Goal: Transaction & Acquisition: Purchase product/service

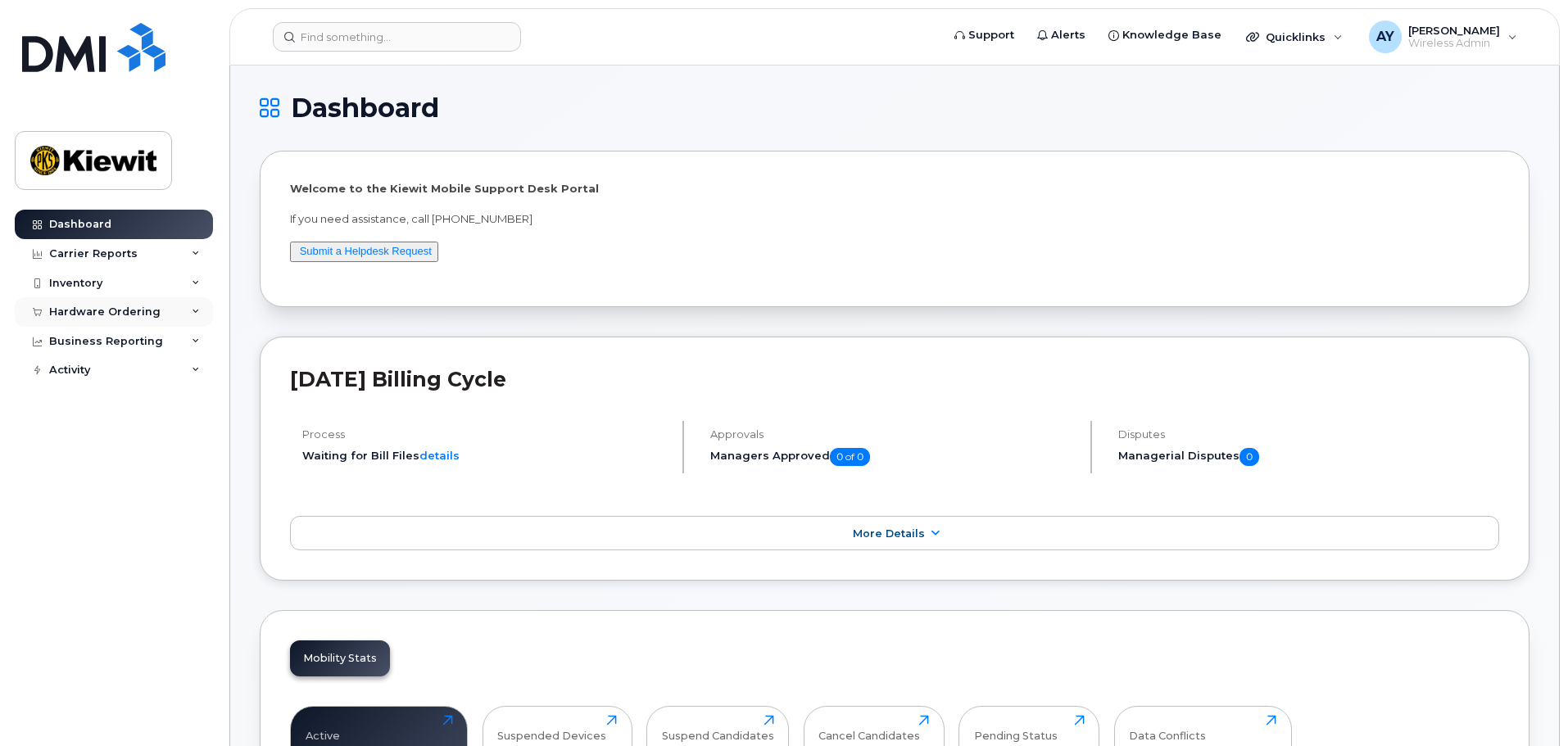
click at [111, 303] on div "Hardware Ordering" at bounding box center [113, 312] width 198 height 29
click at [113, 375] on link "Orders" at bounding box center [128, 373] width 170 height 31
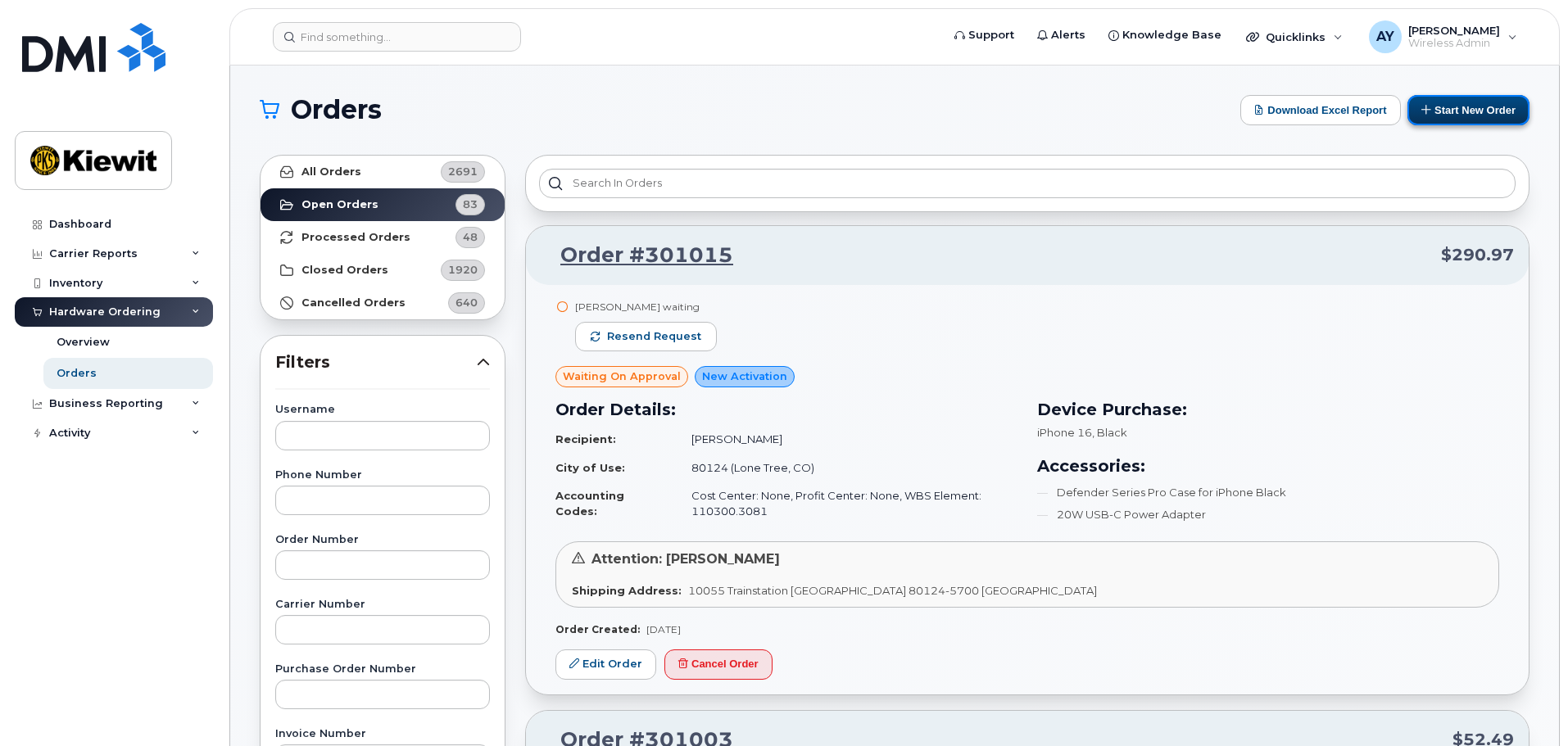
click at [1474, 114] on button "Start New Order" at bounding box center [1468, 110] width 122 height 30
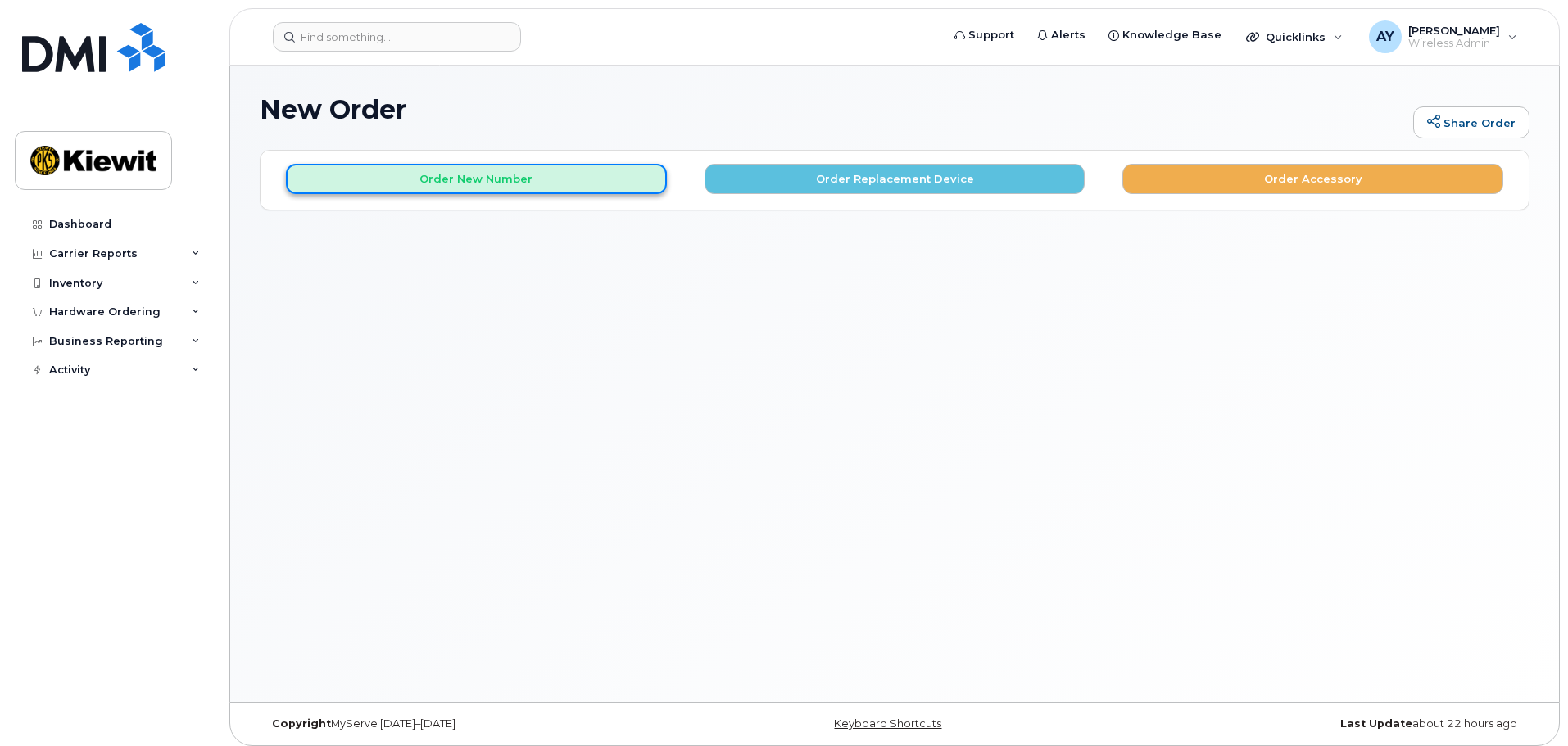
click at [458, 190] on button "Order New Number" at bounding box center [476, 178] width 381 height 30
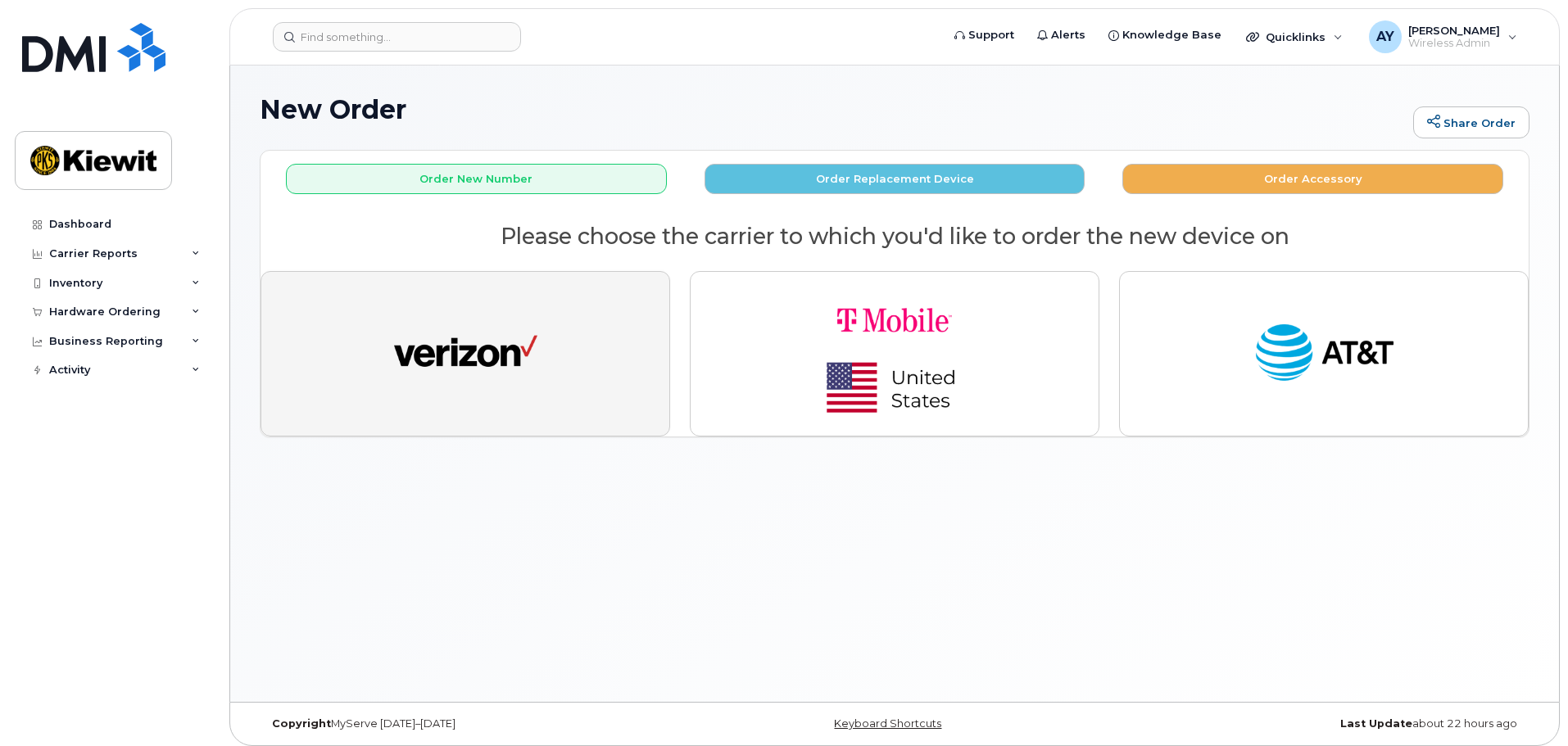
click at [532, 357] on img "button" at bounding box center [465, 354] width 143 height 74
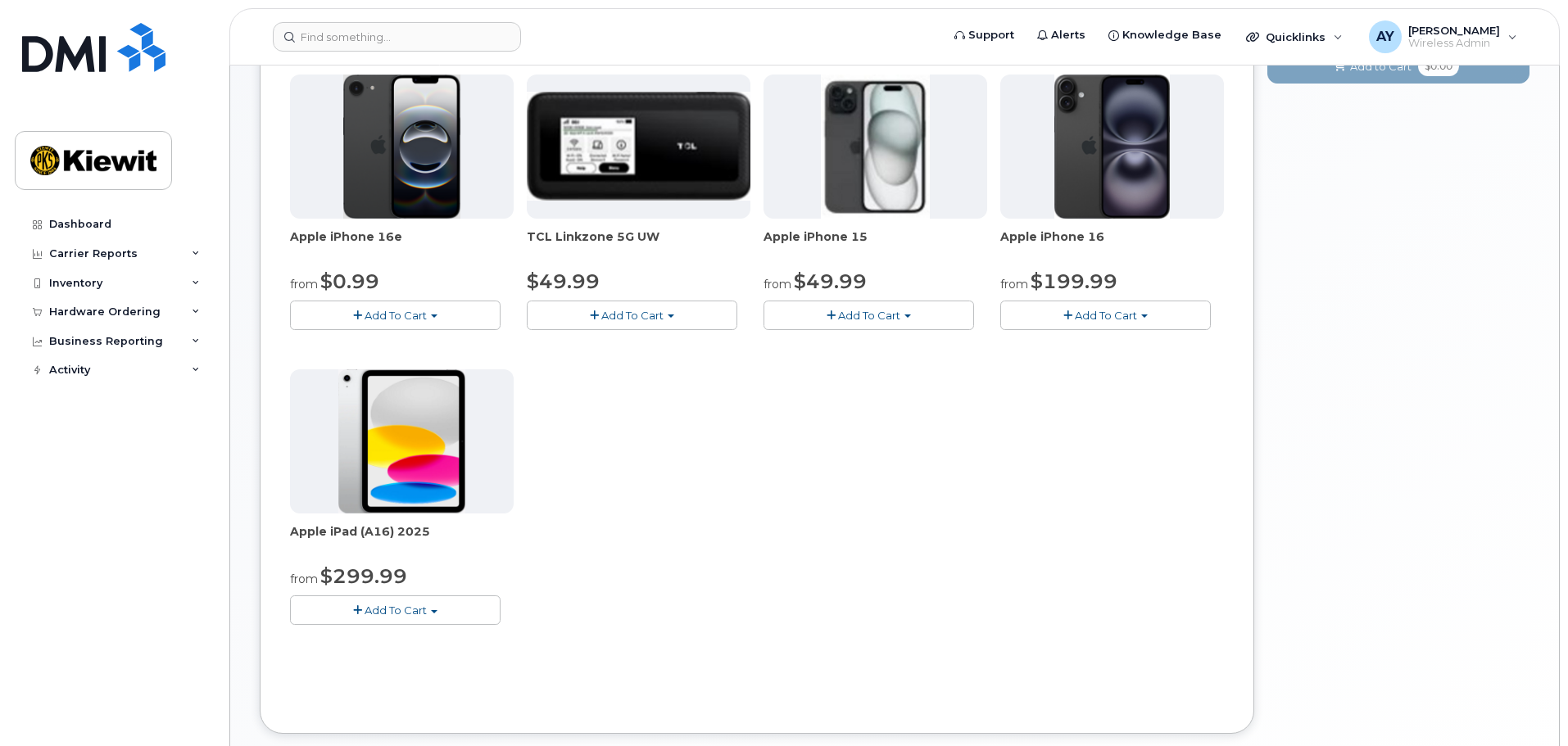
scroll to position [246, 0]
click at [675, 315] on button "Add To Cart" at bounding box center [632, 314] width 211 height 29
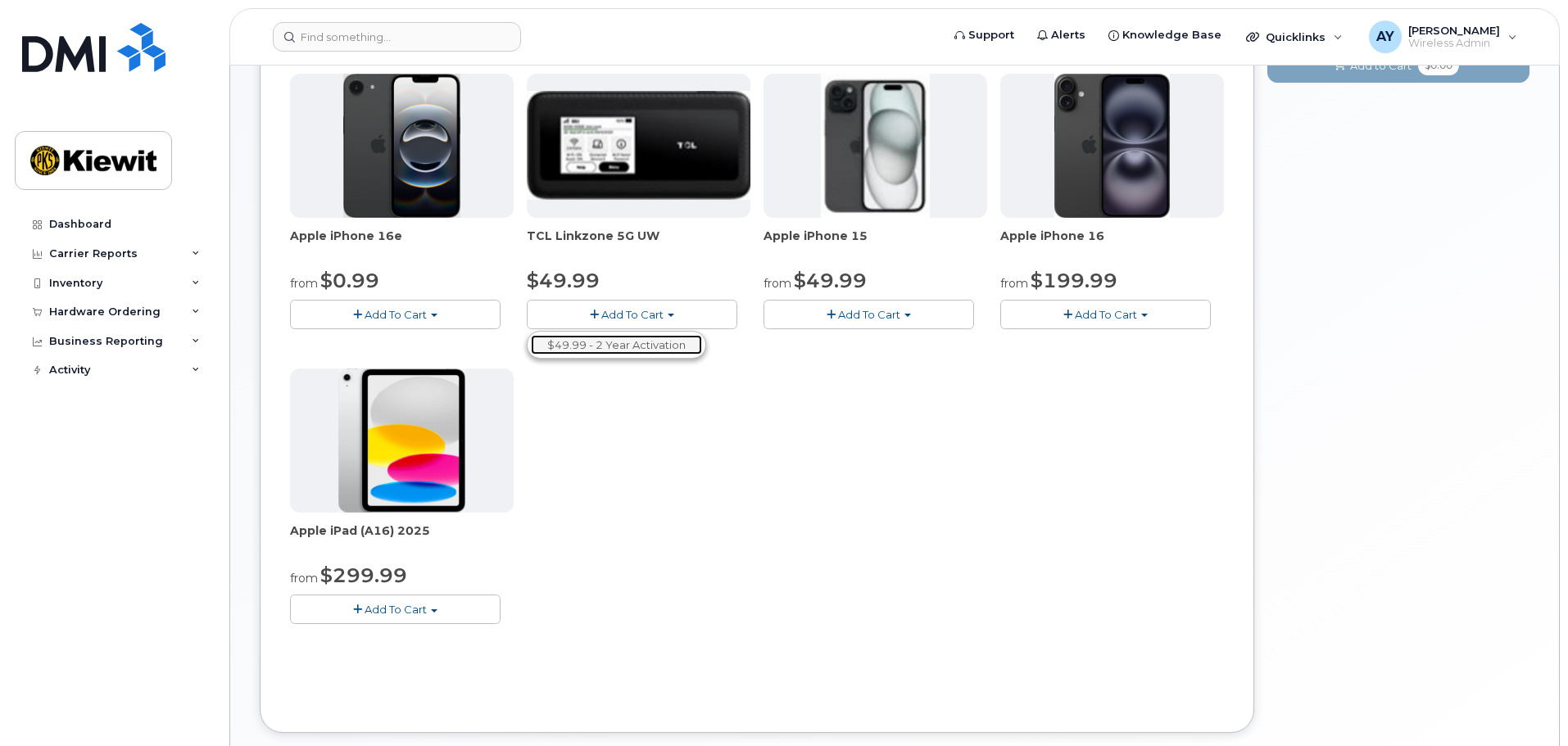
click at [654, 347] on link "$49.99 - 2 Year Activation" at bounding box center [617, 346] width 172 height 21
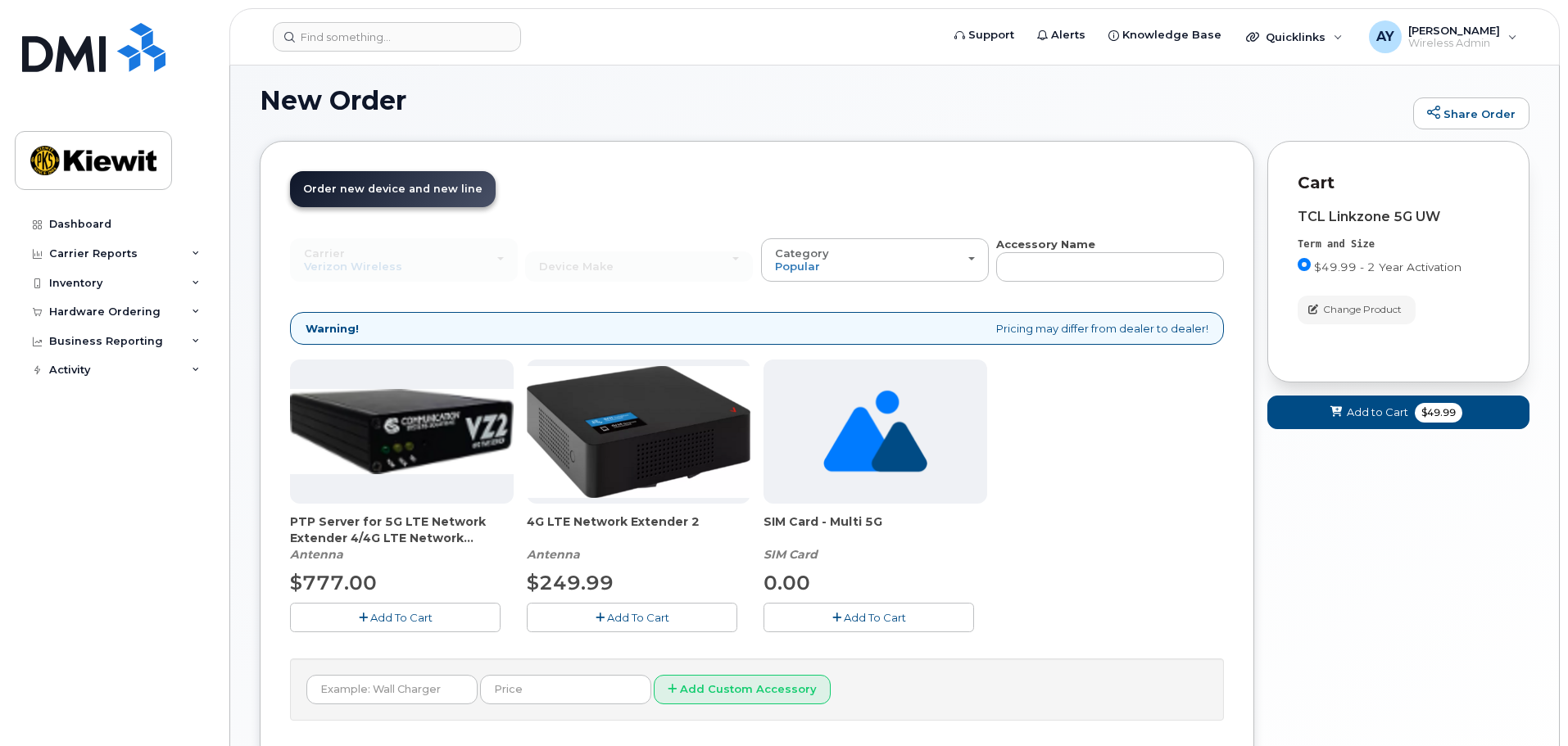
scroll to position [137, 0]
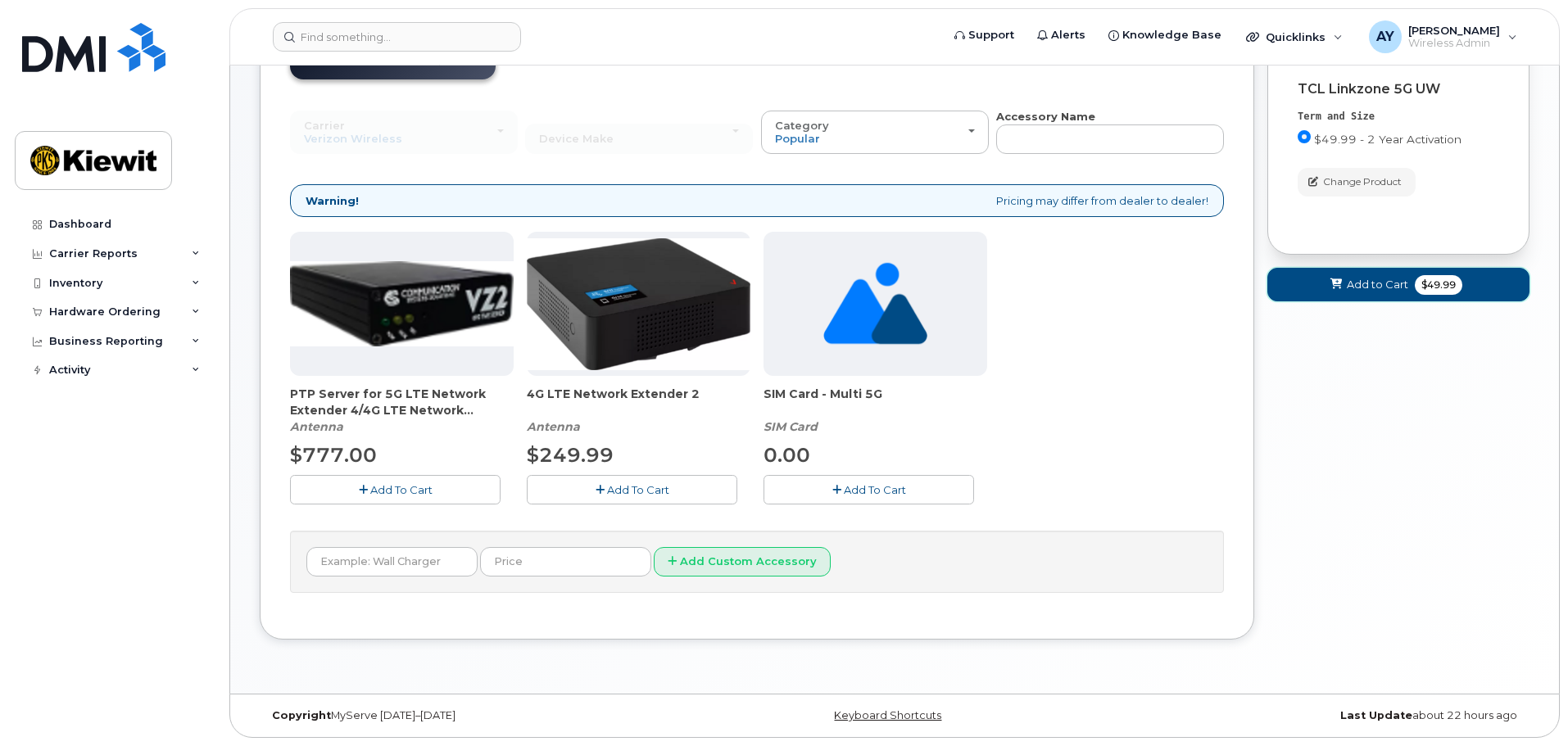
click at [1356, 282] on span "Add to Cart" at bounding box center [1377, 285] width 62 height 16
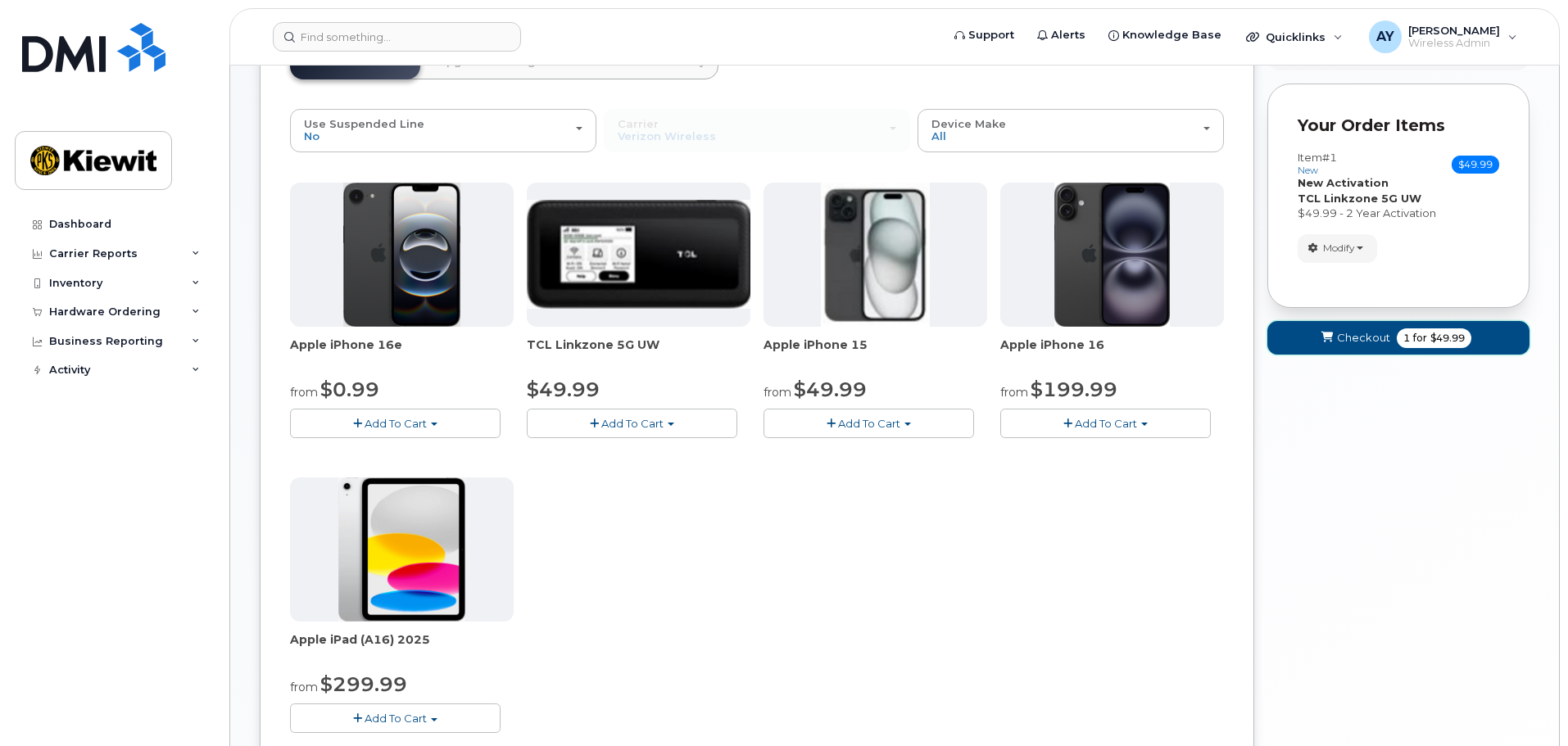
click at [1402, 347] on button "Checkout 1 for $49.99" at bounding box center [1398, 338] width 262 height 34
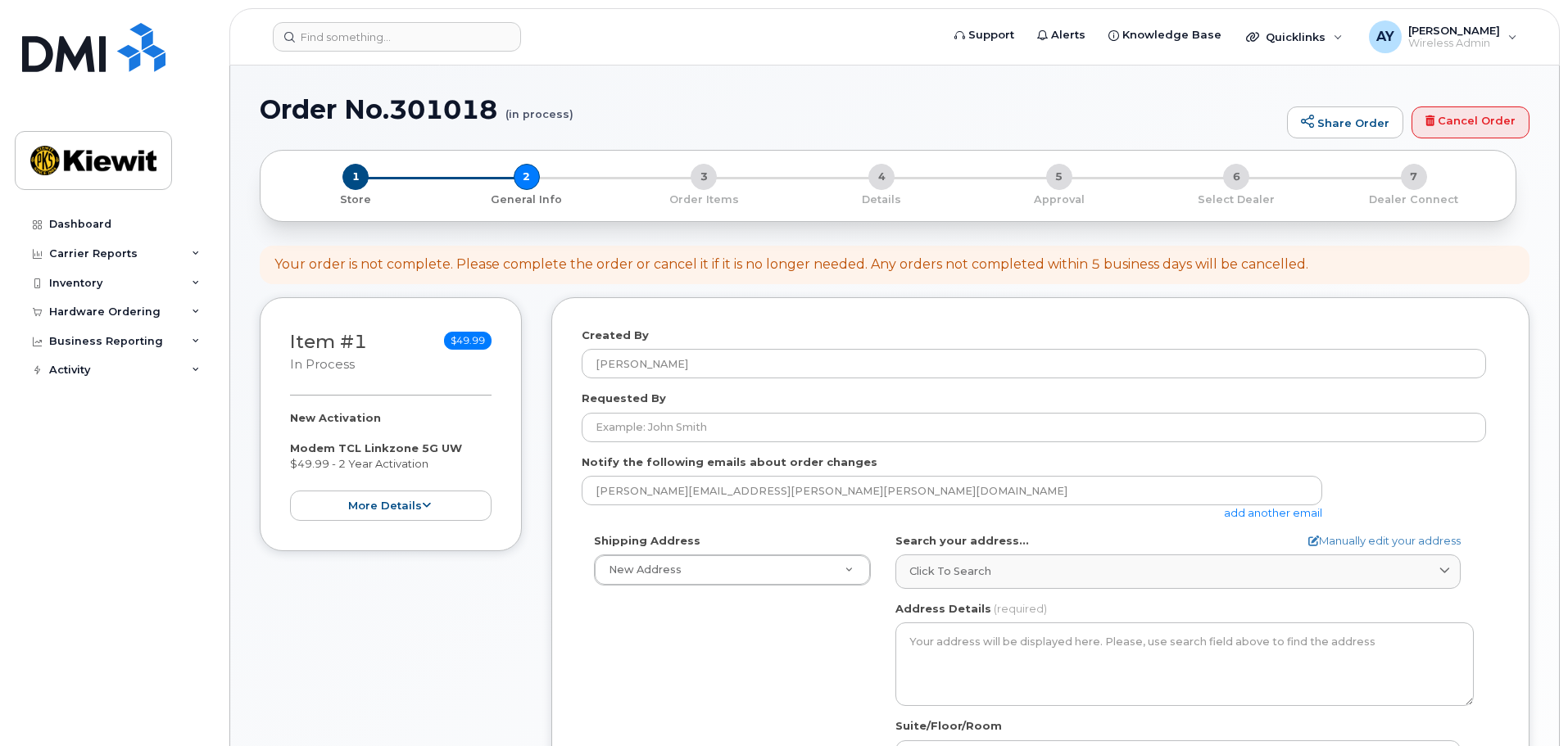
select select
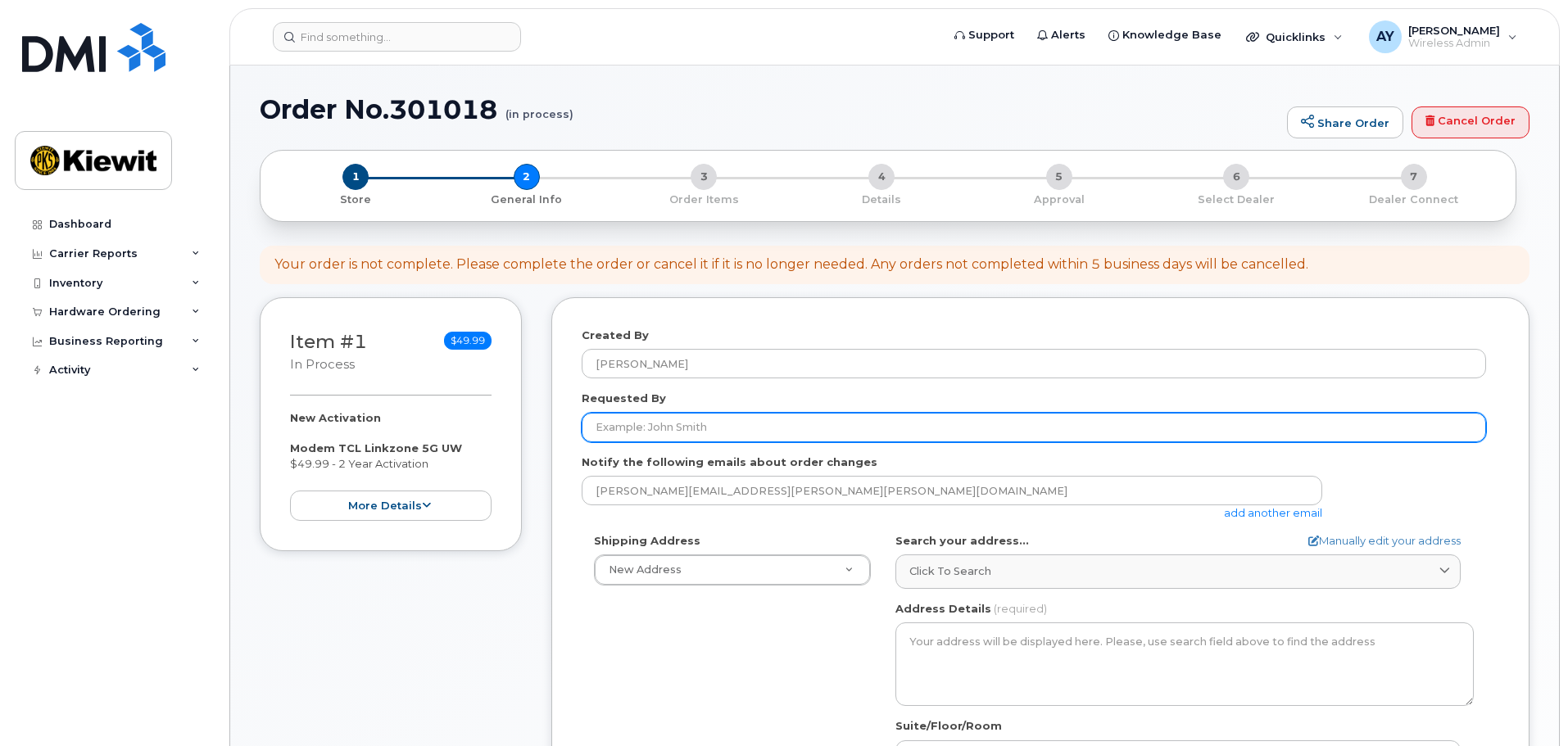
click at [660, 426] on input "Requested By" at bounding box center [1033, 428] width 904 height 29
type input "[PERSON_NAME]"
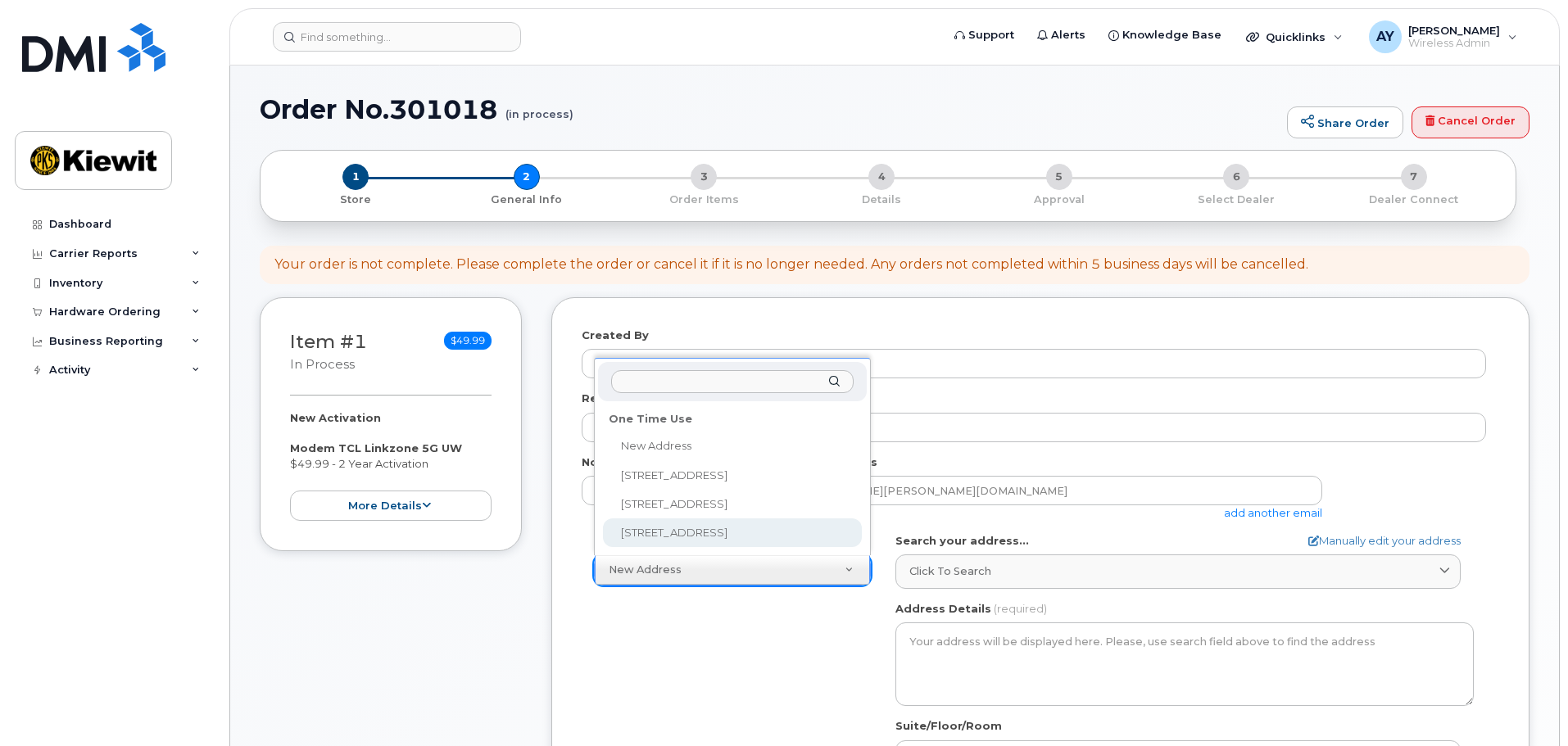
select select "7743 Baltimore Ave"
type input "Bldg 001"
type input "Zach Pawloski"
type input "2028360348"
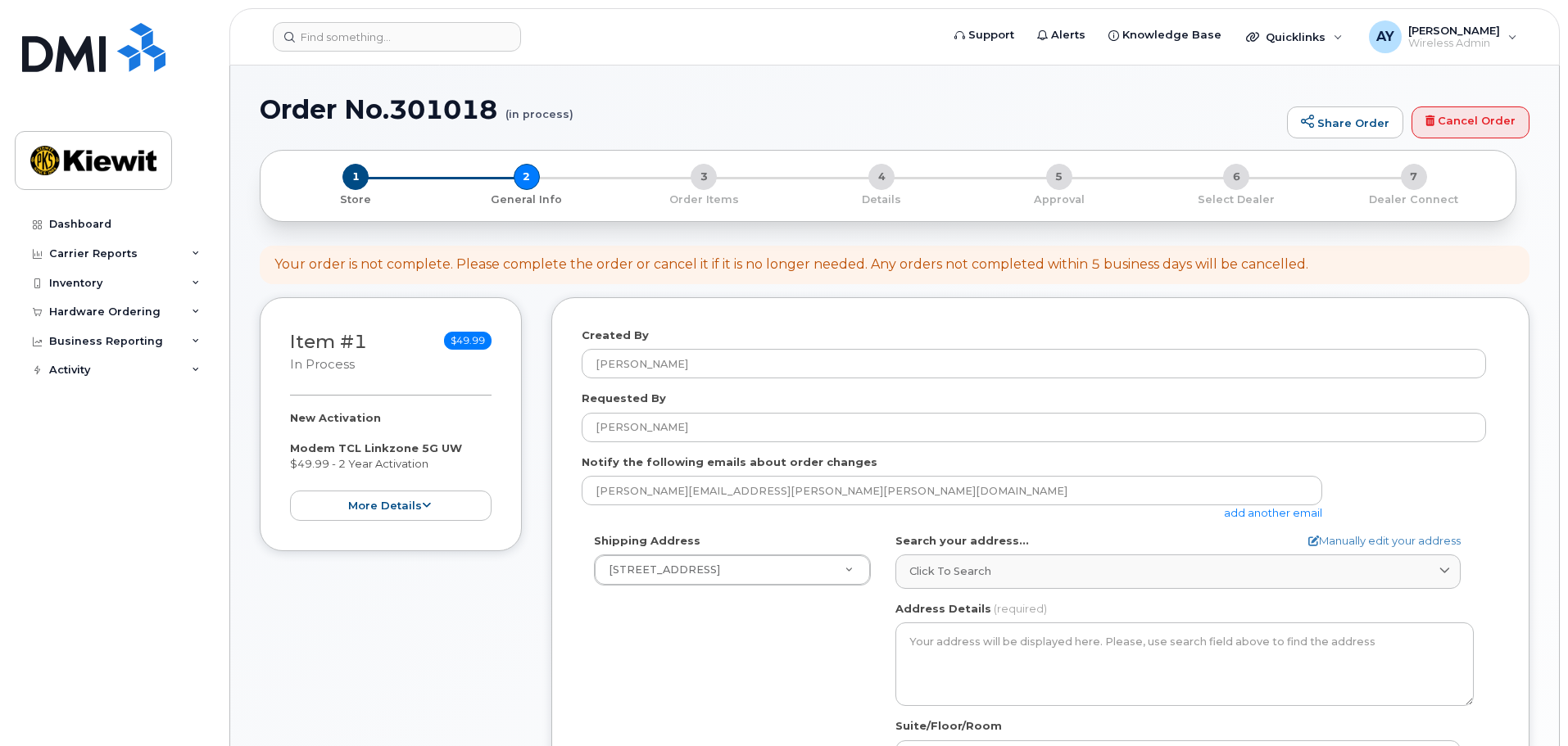
click at [593, 624] on div "Shipping Address 7743 Baltimore Ave New Address 4811 Co Hwy H 5601 Green Valley…" at bounding box center [1033, 722] width 904 height 376
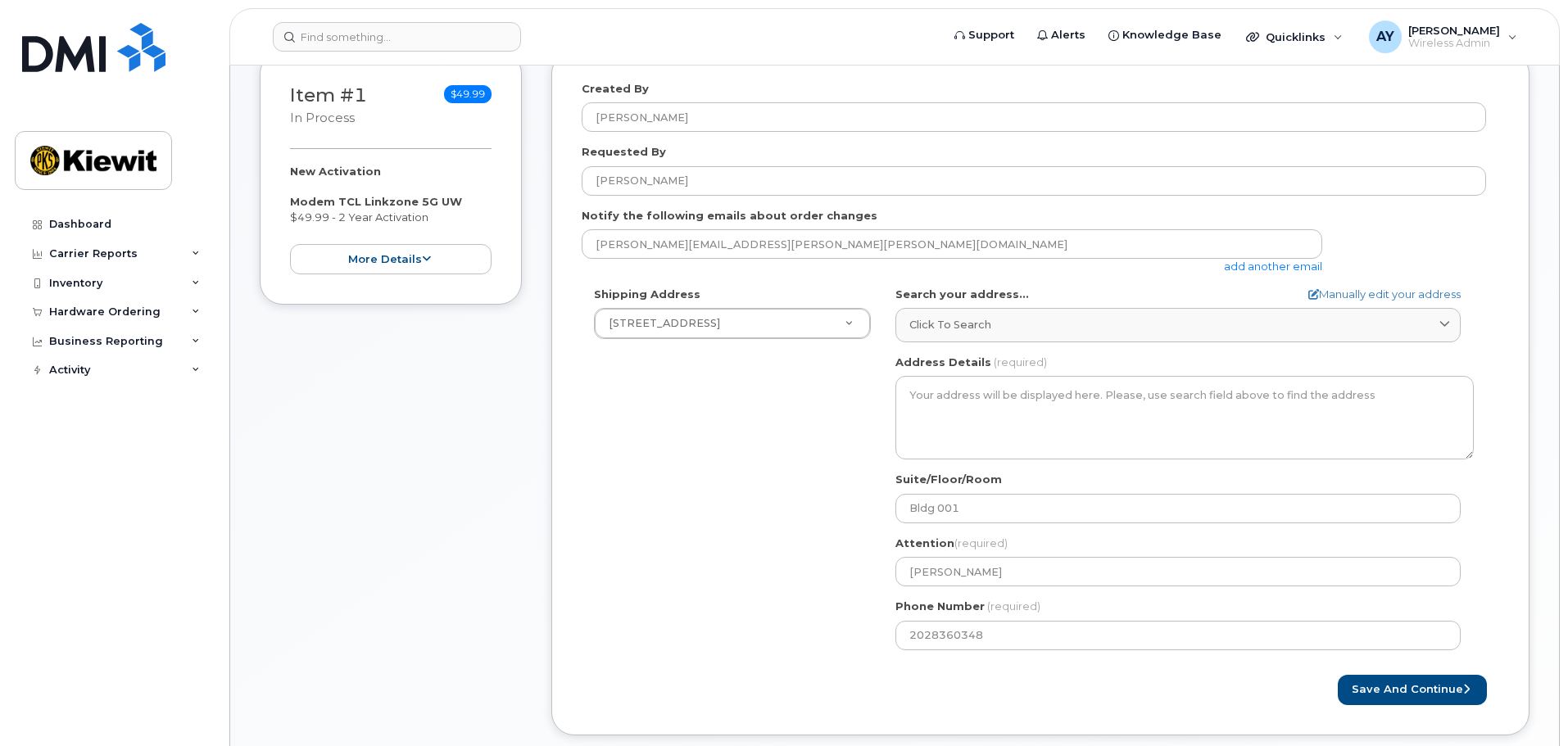
scroll to position [246, 0]
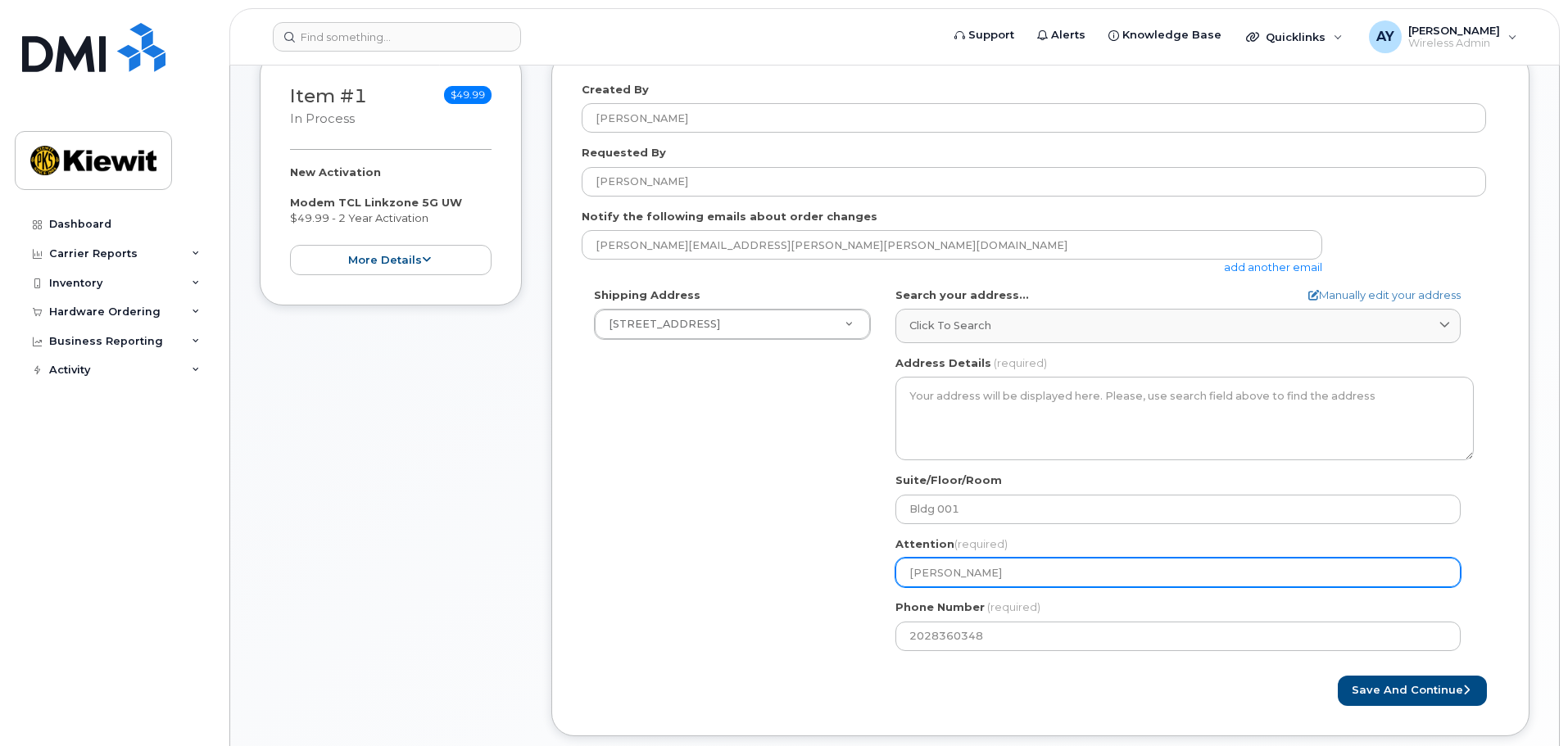
click at [996, 573] on input "Zach Pawloski" at bounding box center [1177, 573] width 565 height 29
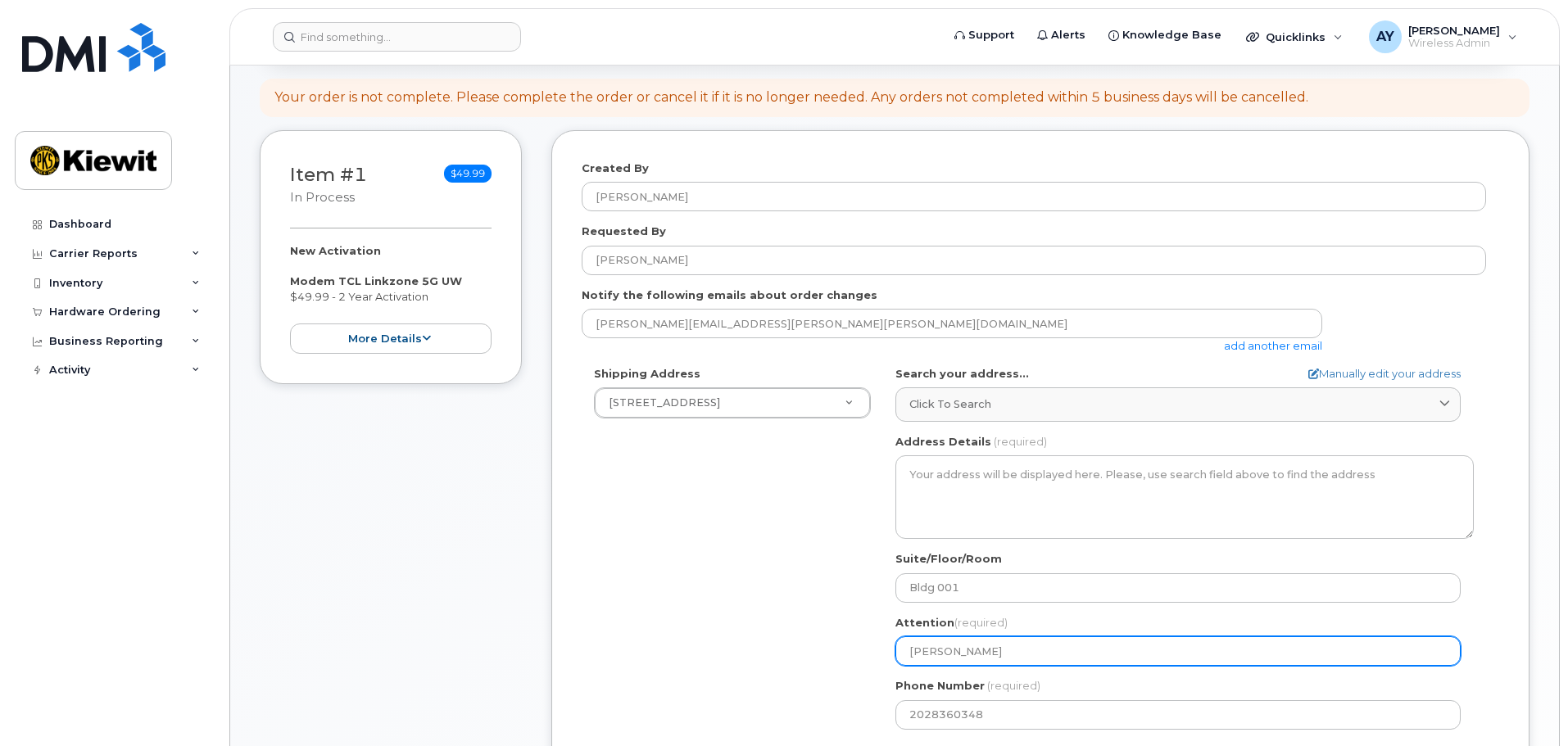
scroll to position [82, 0]
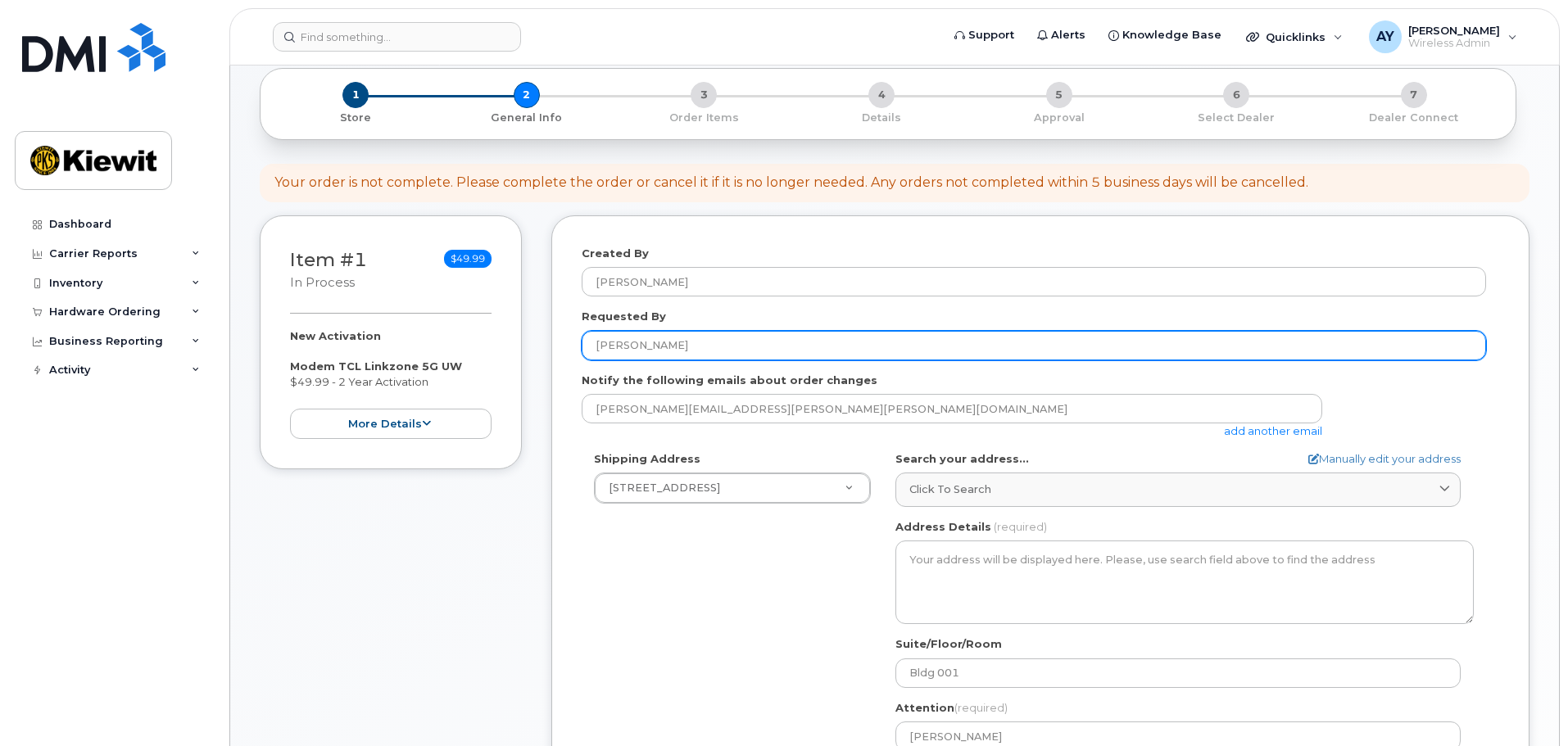
click at [599, 347] on input "[PERSON_NAME]" at bounding box center [1033, 346] width 904 height 29
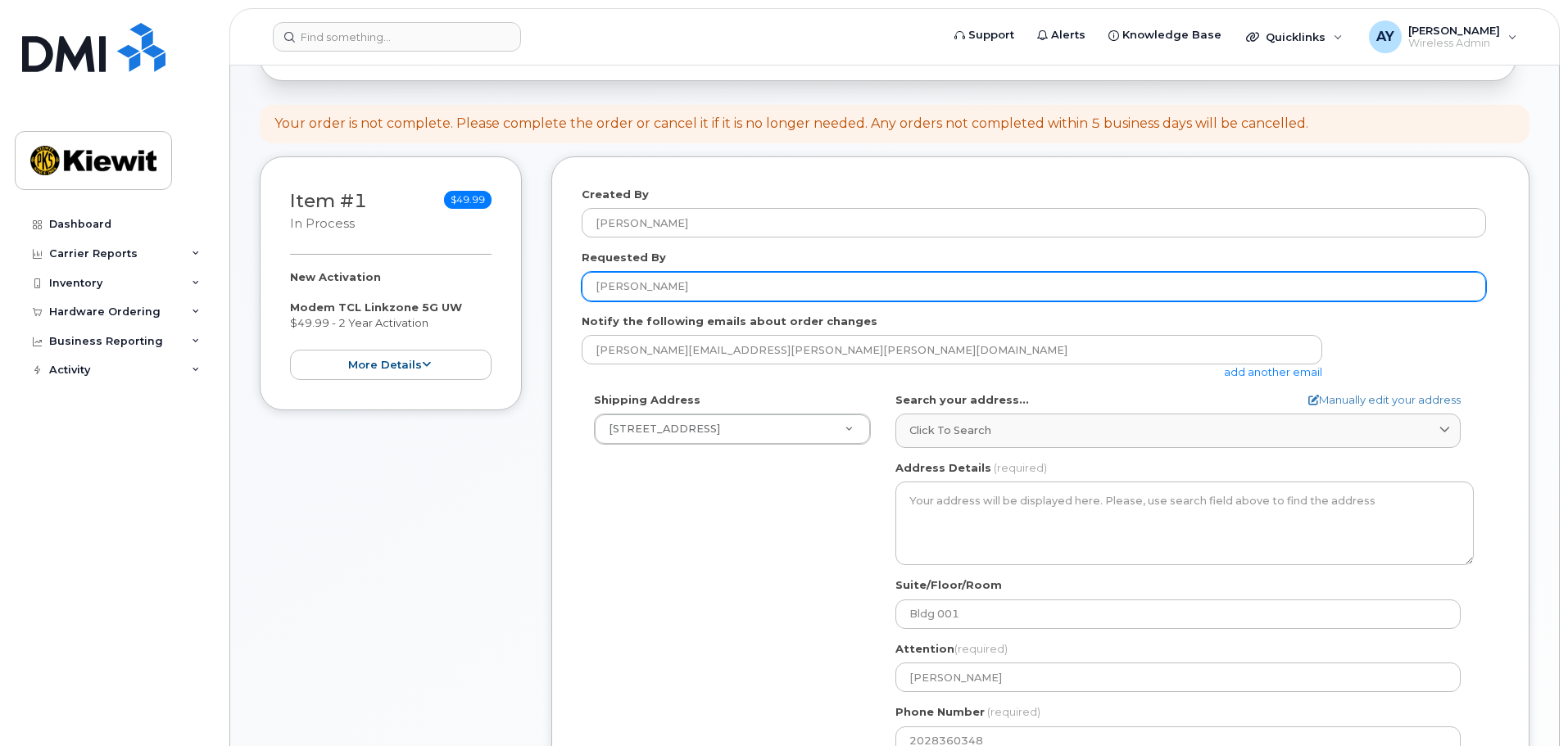
scroll to position [246, 0]
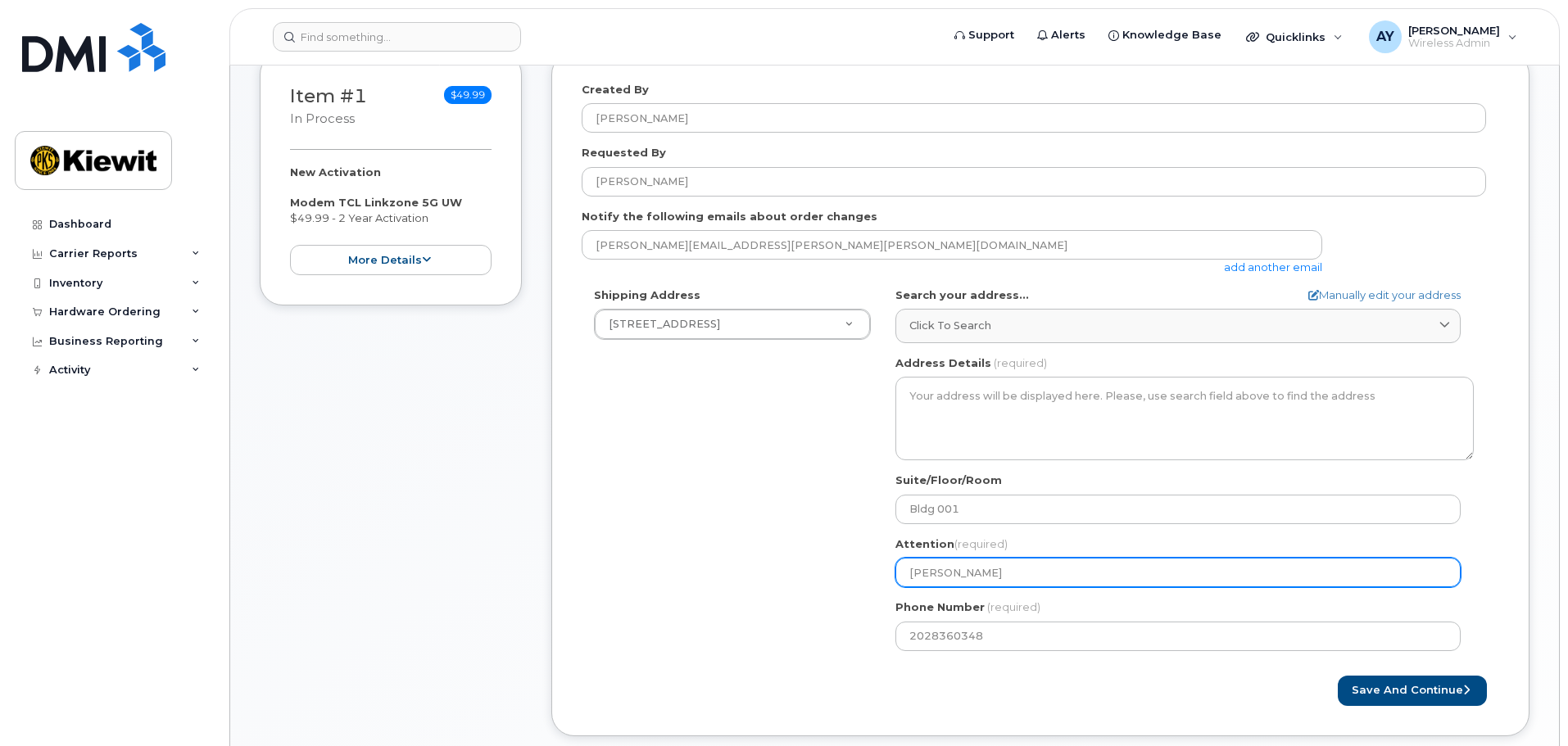
click at [926, 571] on input "Zach Pawloski" at bounding box center [1177, 573] width 565 height 29
paste input "[PERSON_NAME]"
select select
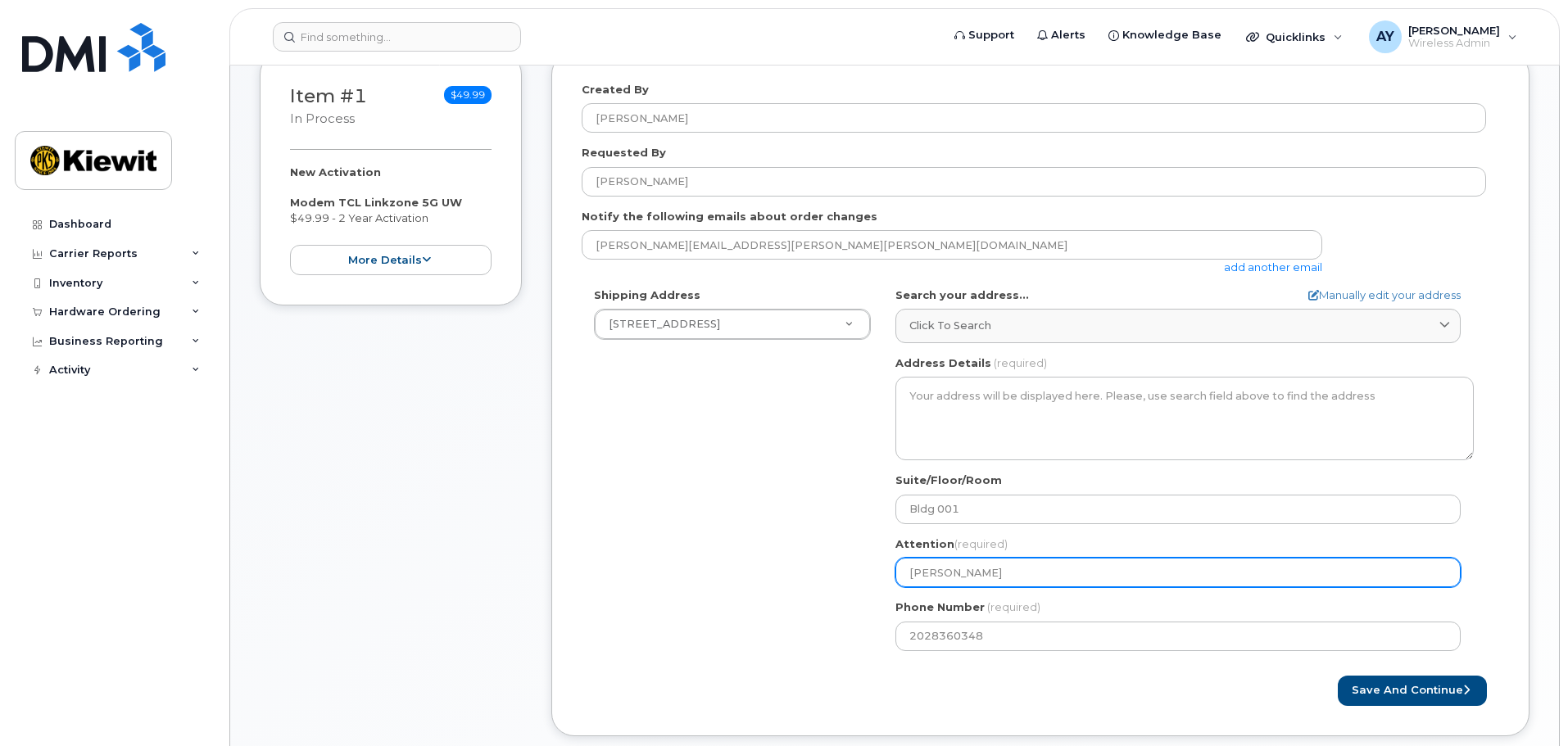
type input "[PERSON_NAME]"
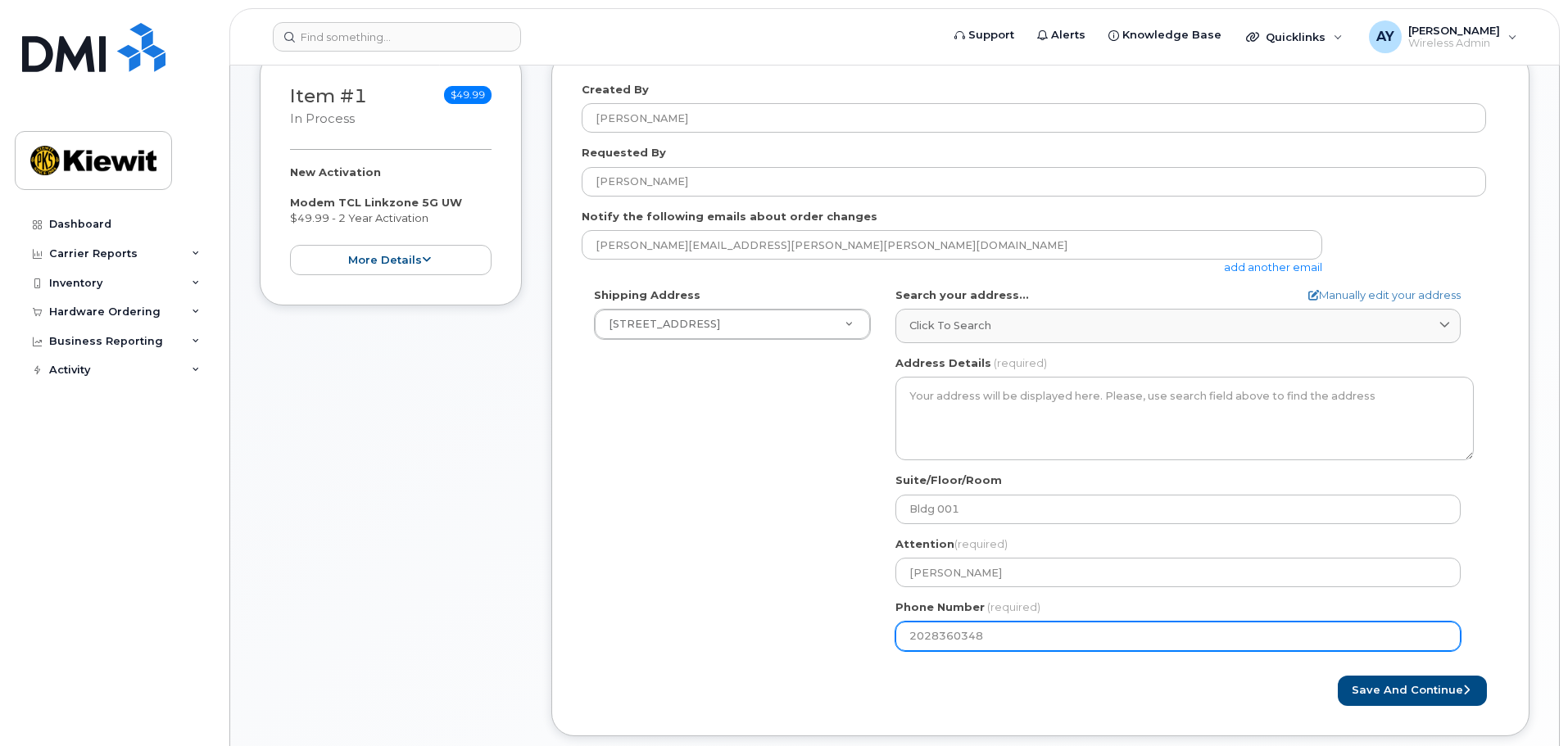
click at [1009, 645] on input "2028360348" at bounding box center [1177, 637] width 565 height 29
paste input "number"
select select
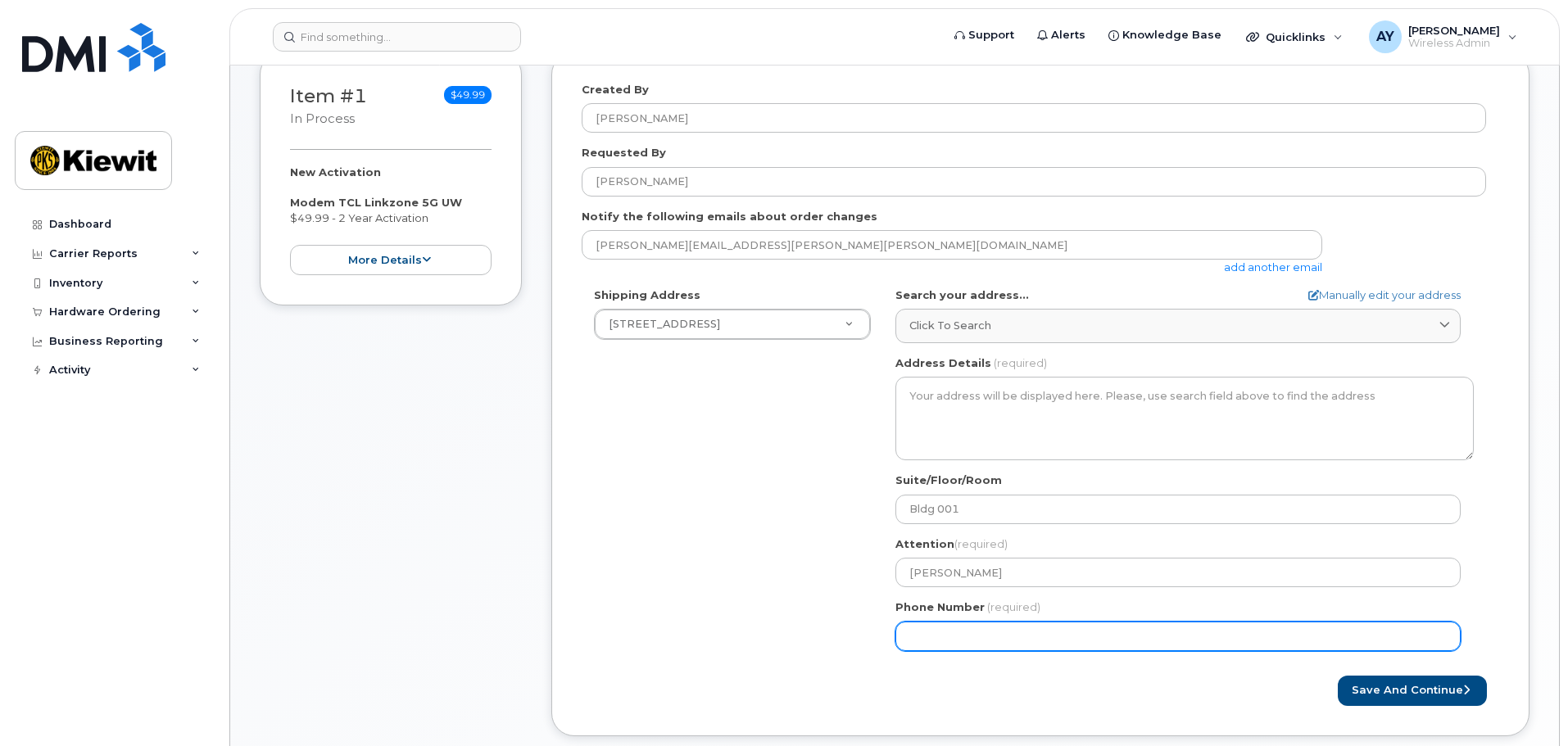
drag, startPoint x: 923, startPoint y: 634, endPoint x: 850, endPoint y: 664, distance: 78.9
click at [860, 662] on div "Shipping Address 7743 Baltimore Ave New Address 4811 Co Hwy H 5601 Green Valley…" at bounding box center [1033, 476] width 904 height 376
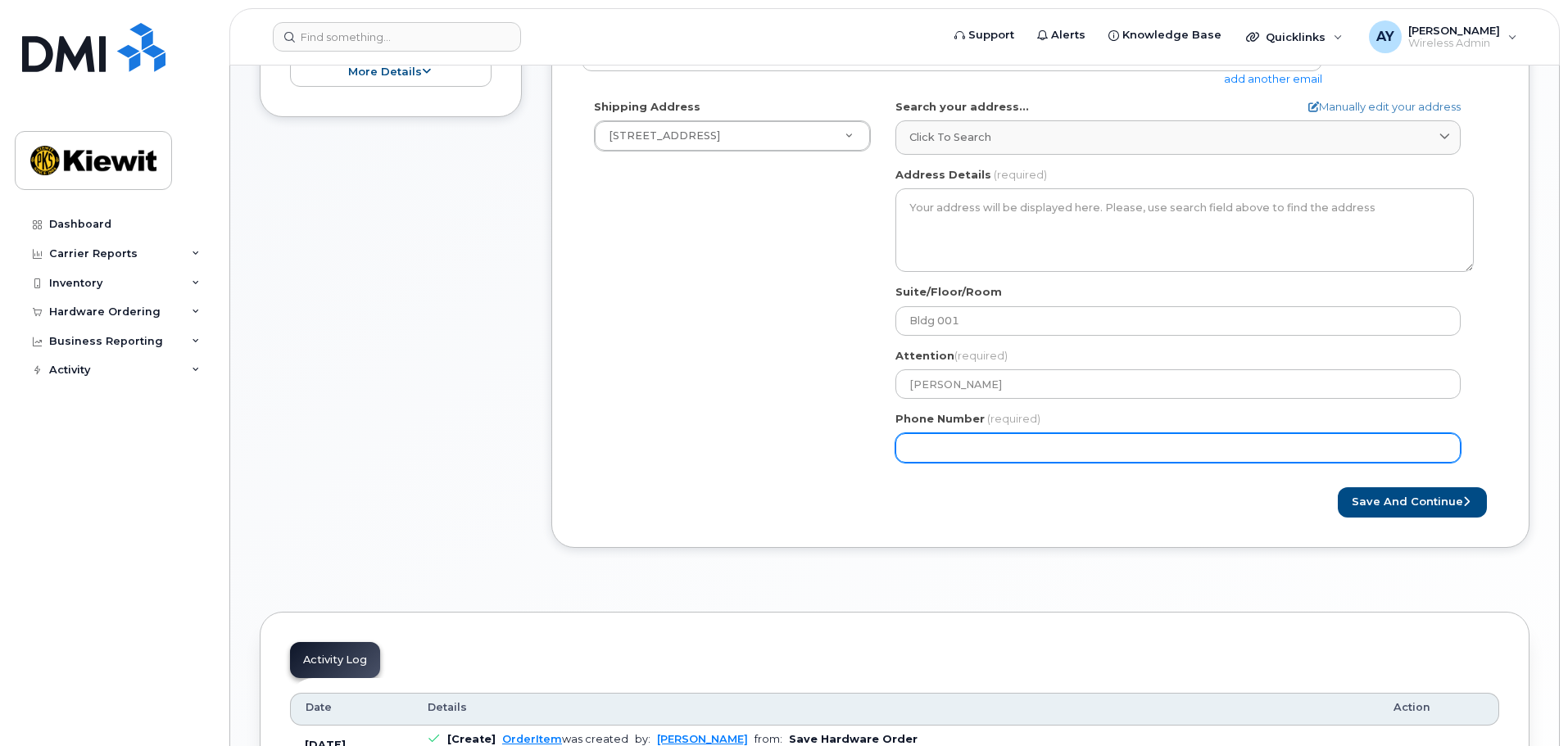
scroll to position [655, 0]
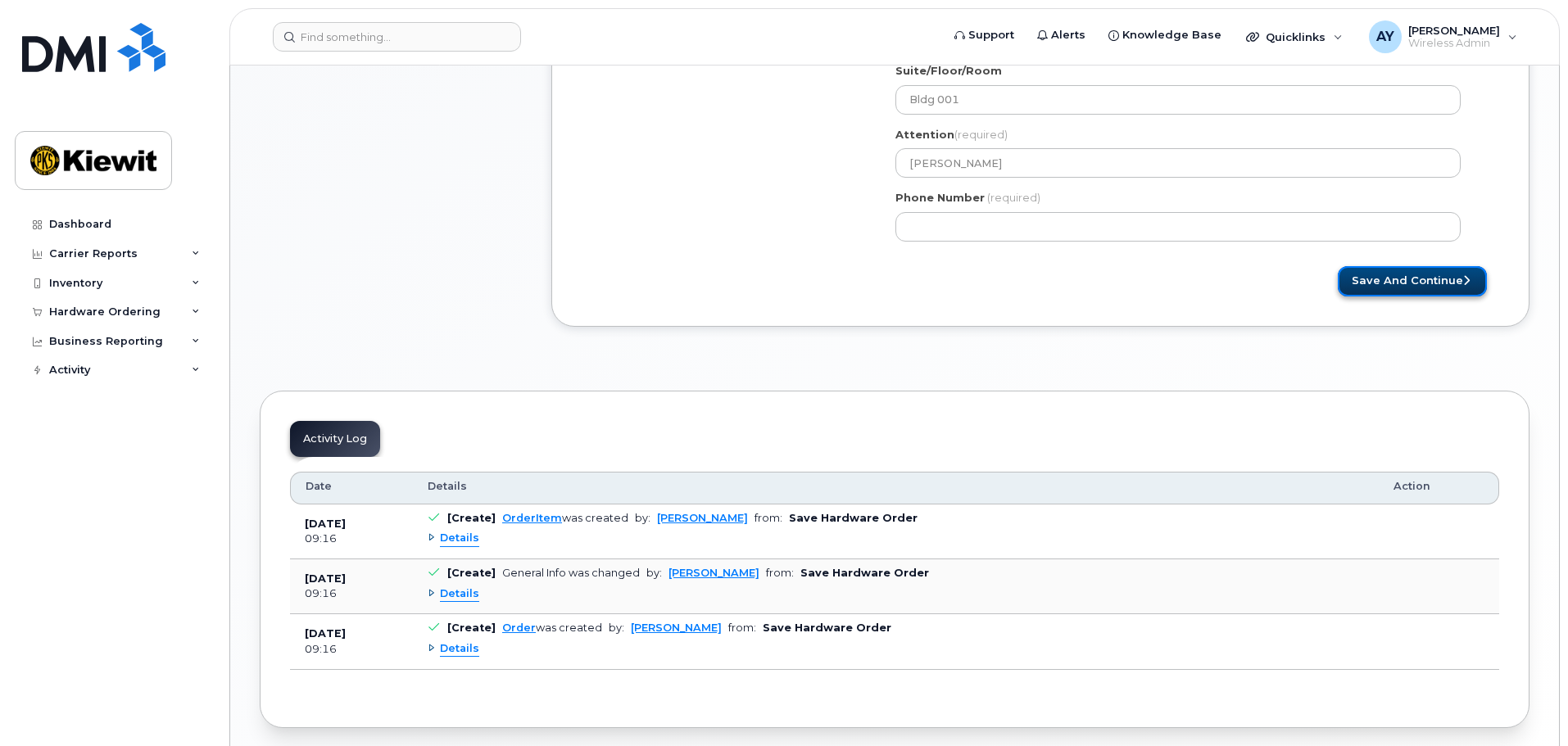
click at [1441, 280] on button "Save and Continue" at bounding box center [1412, 281] width 149 height 30
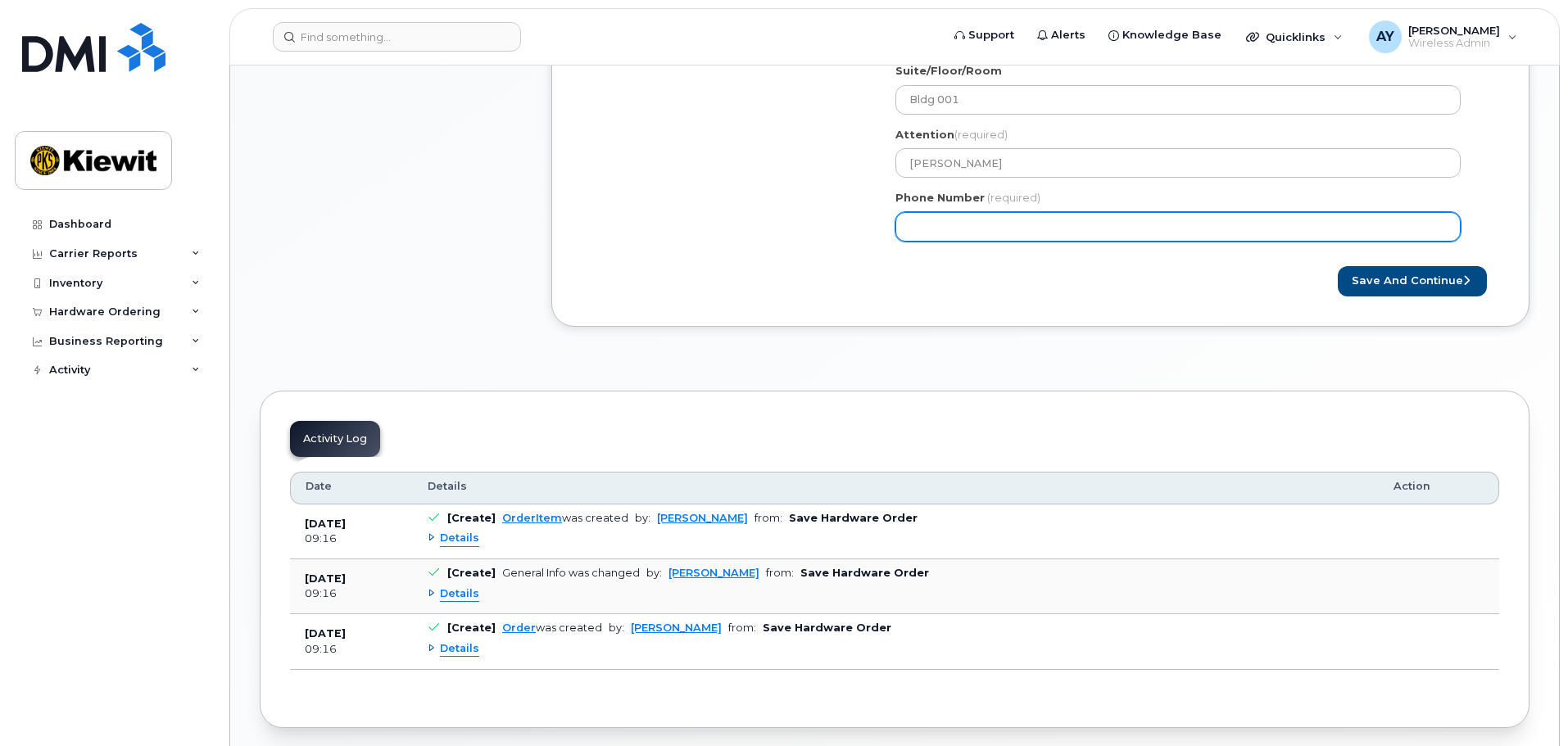
select select
type input "6466894558"
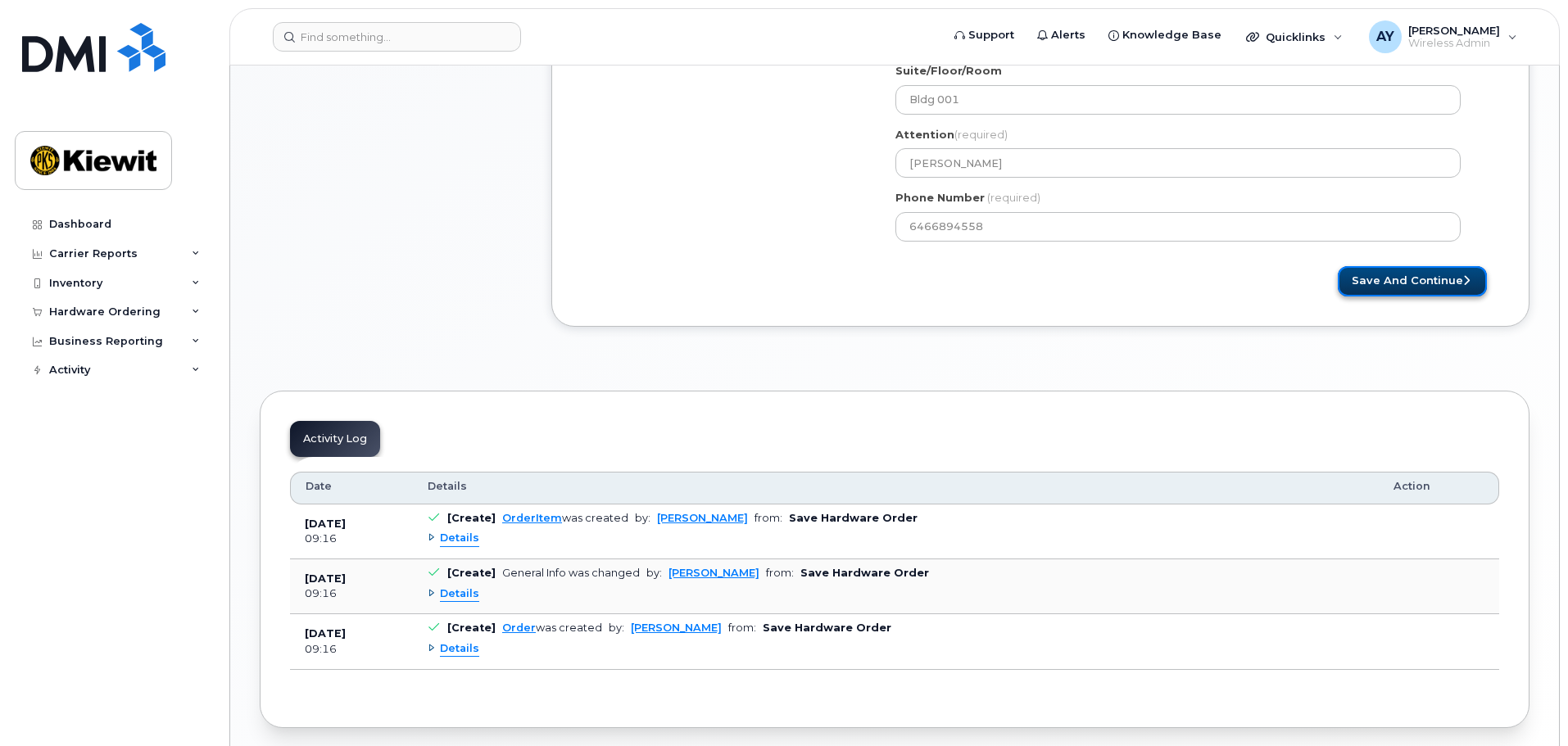
click at [1481, 278] on button "Save and Continue" at bounding box center [1412, 281] width 149 height 30
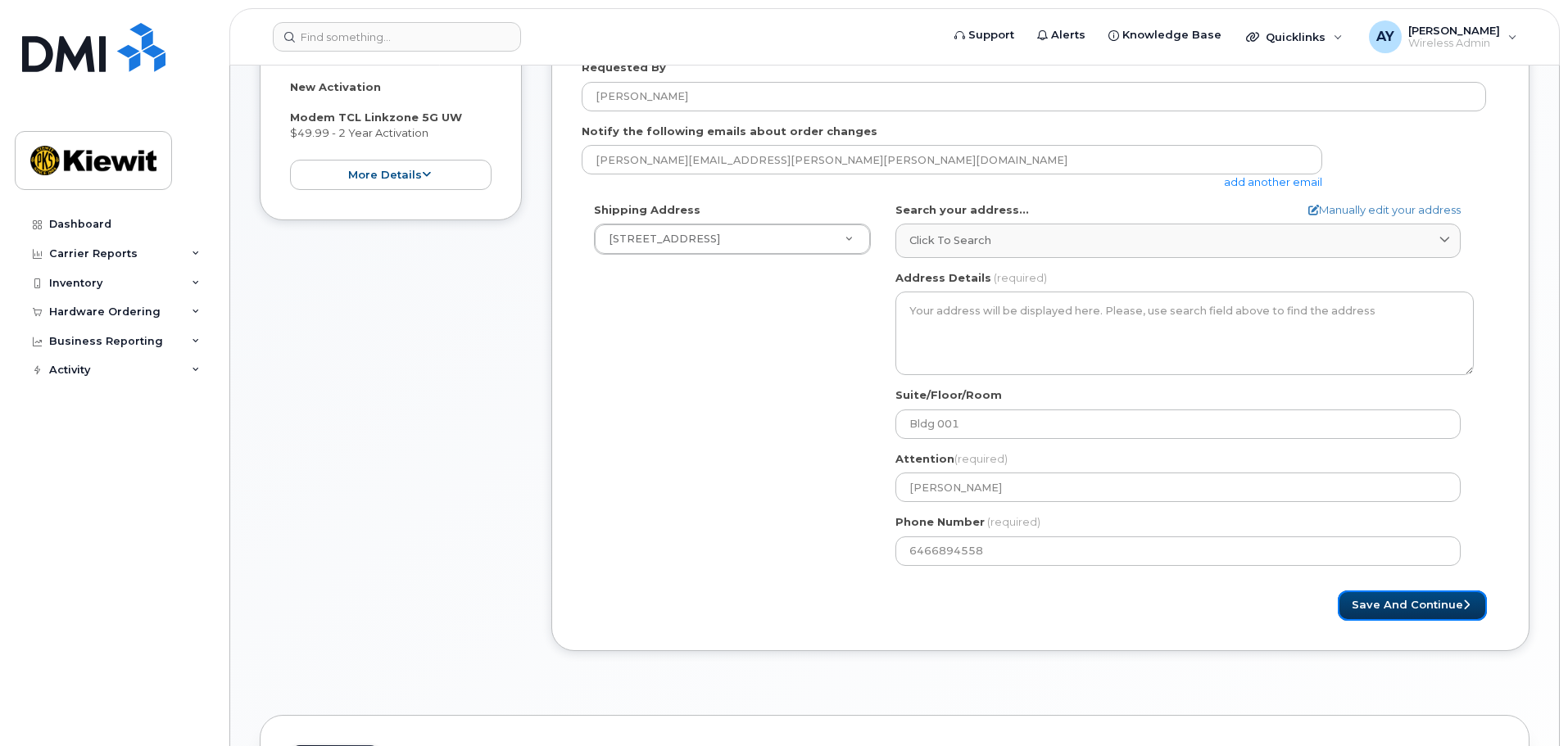
scroll to position [328, 0]
click at [1370, 613] on button "Save and Continue" at bounding box center [1412, 608] width 149 height 30
click at [1377, 608] on button "Save and Continue" at bounding box center [1412, 608] width 149 height 30
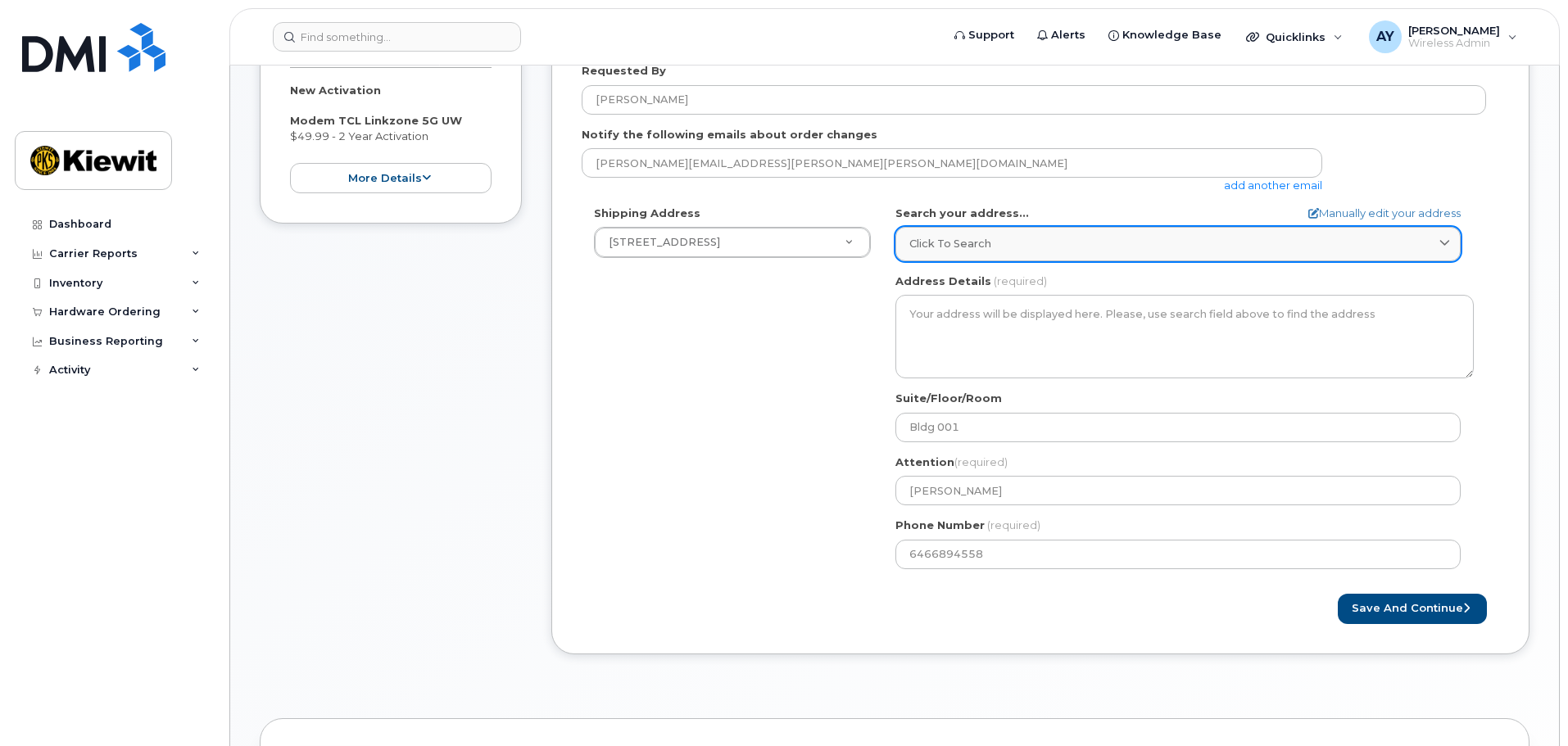
click at [978, 256] on link "Click to search" at bounding box center [1177, 243] width 565 height 34
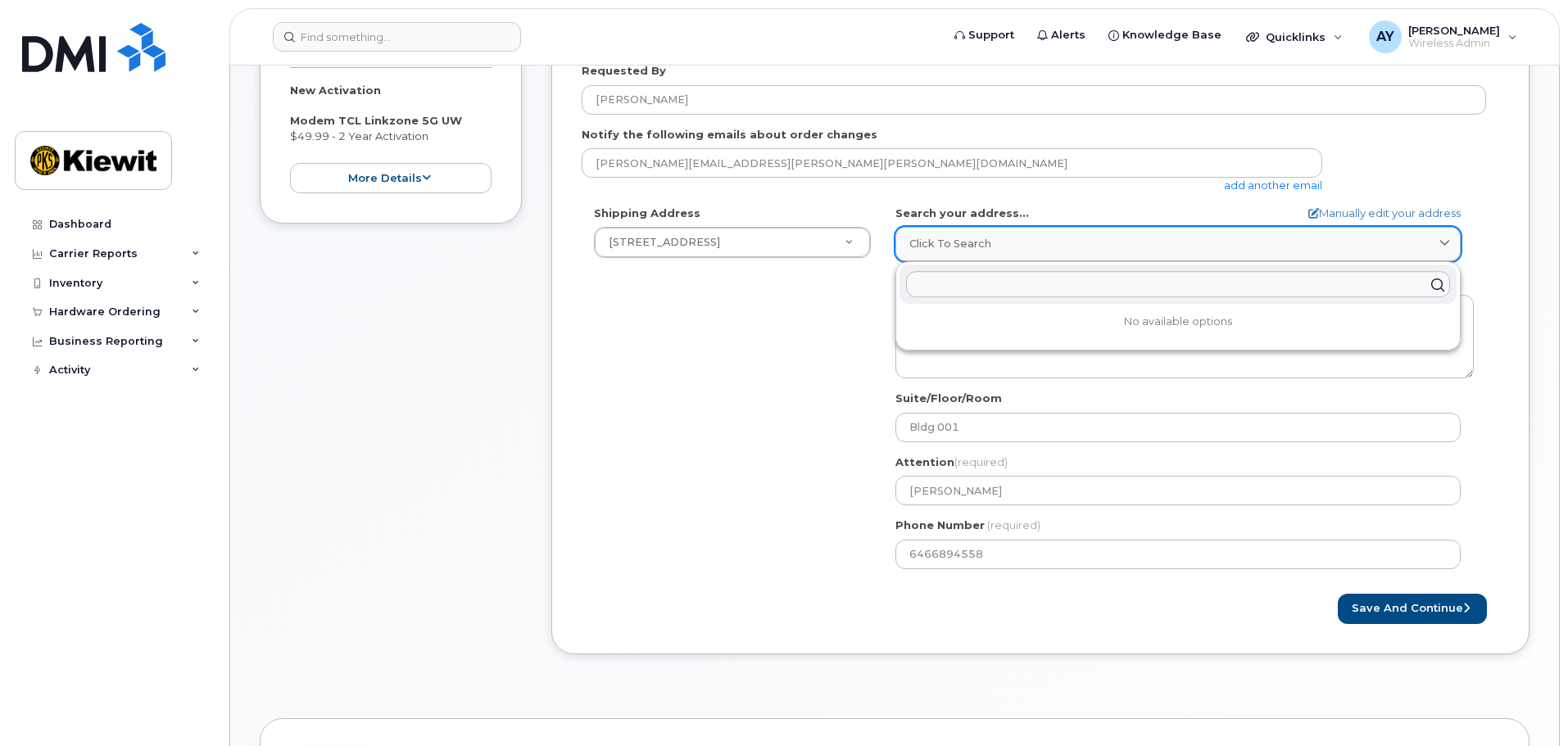
click at [982, 239] on span "Click to search" at bounding box center [950, 243] width 82 height 16
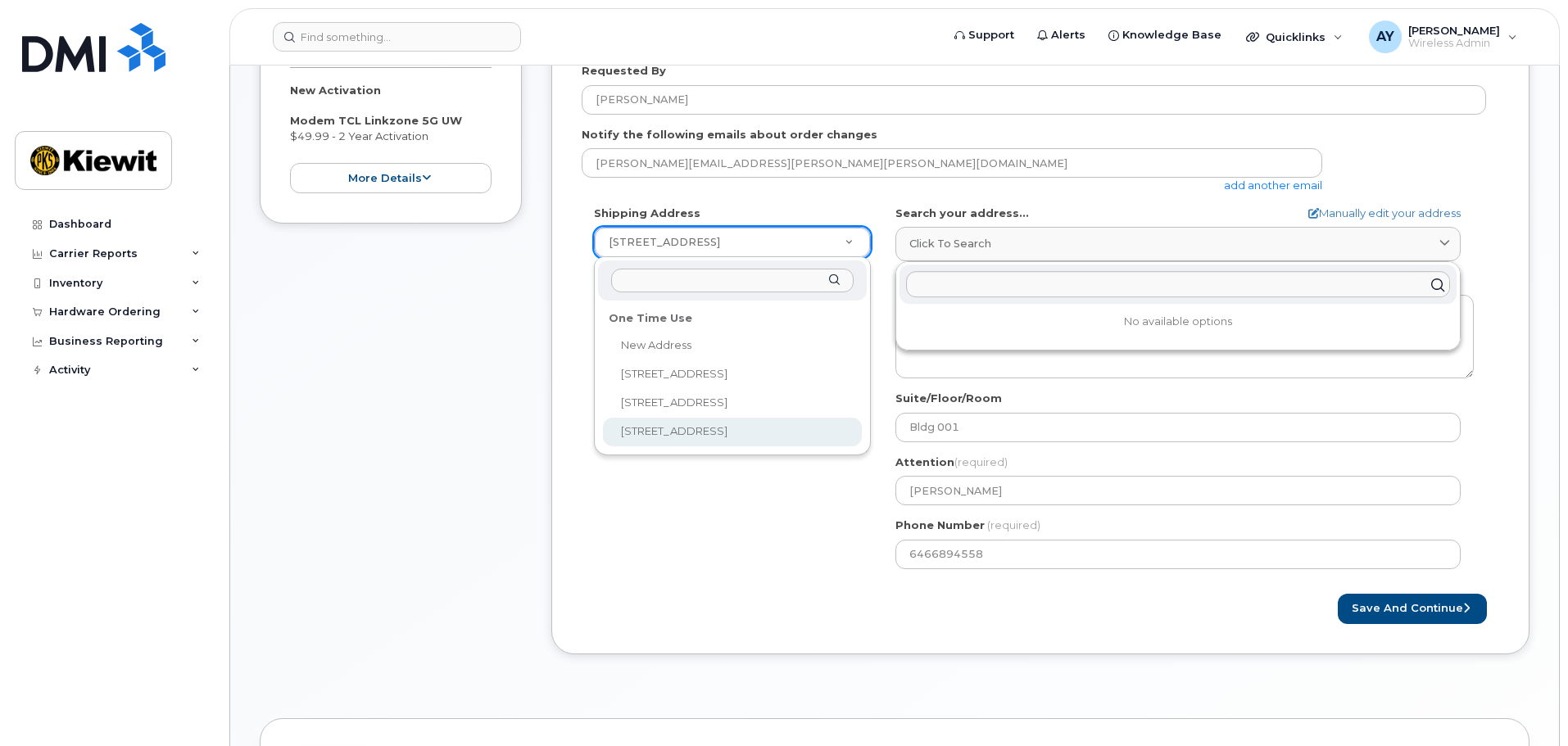
select select
type input "Zach Pawloski"
type input "2028360348"
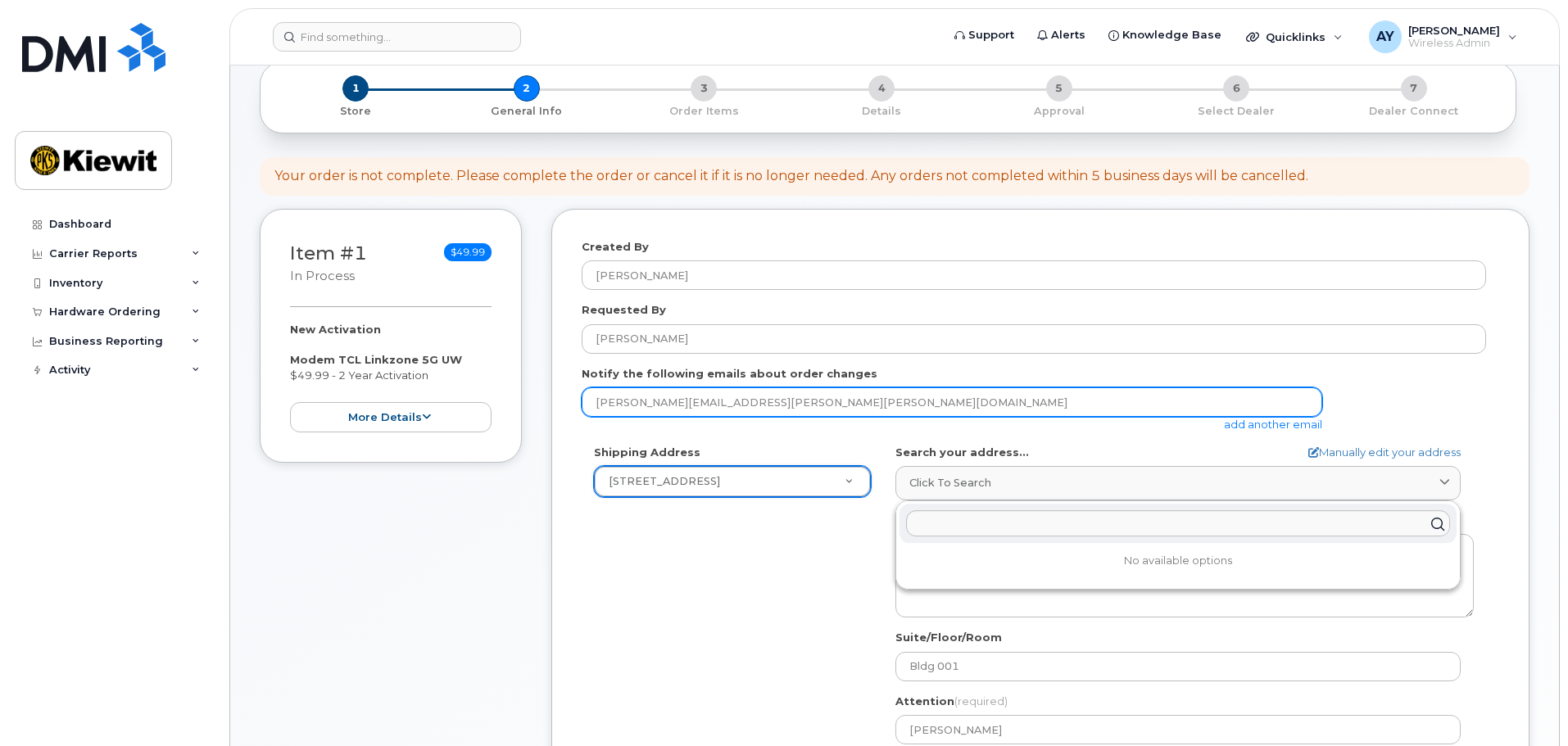
scroll to position [82, 0]
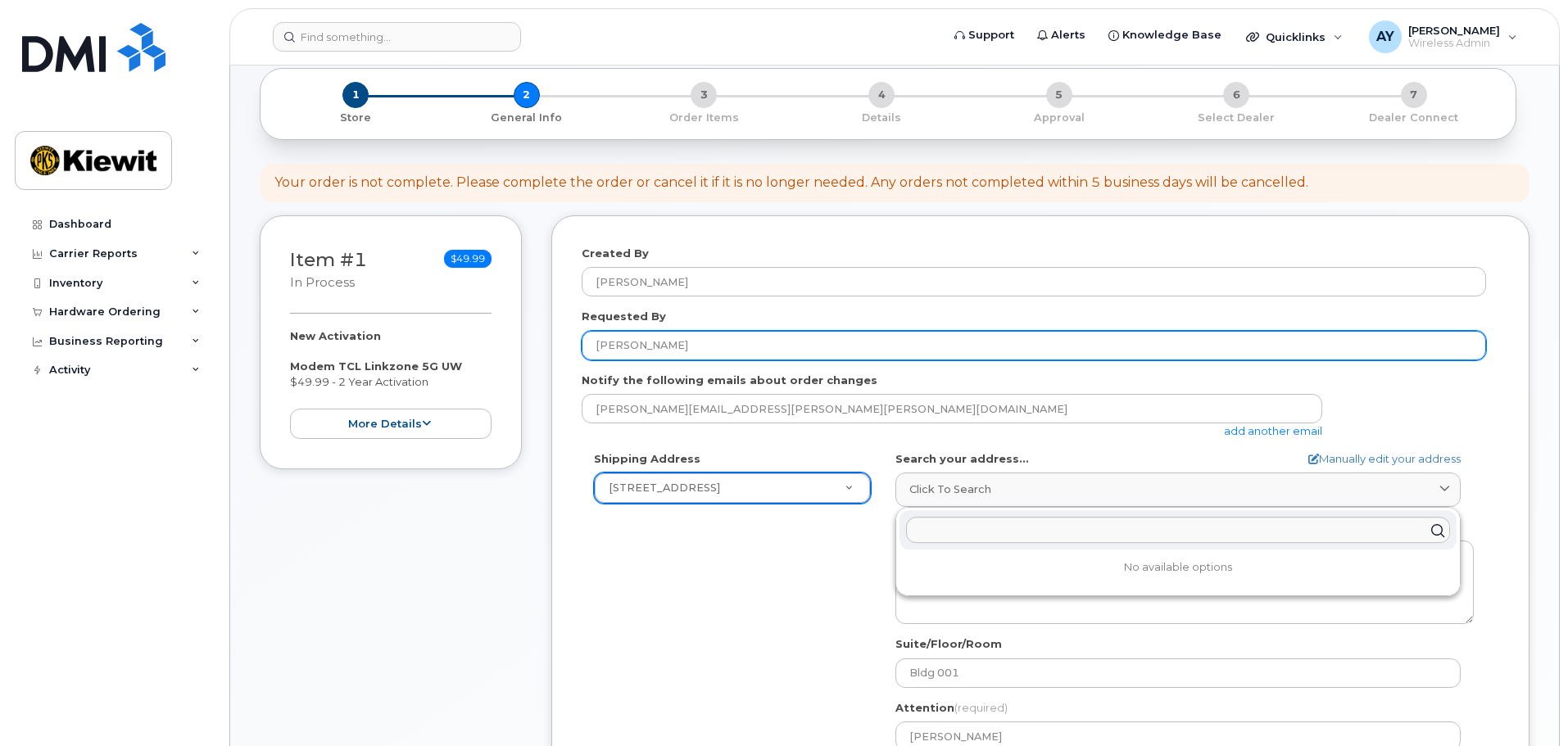
click at [631, 340] on input "[PERSON_NAME]" at bounding box center [1033, 346] width 904 height 29
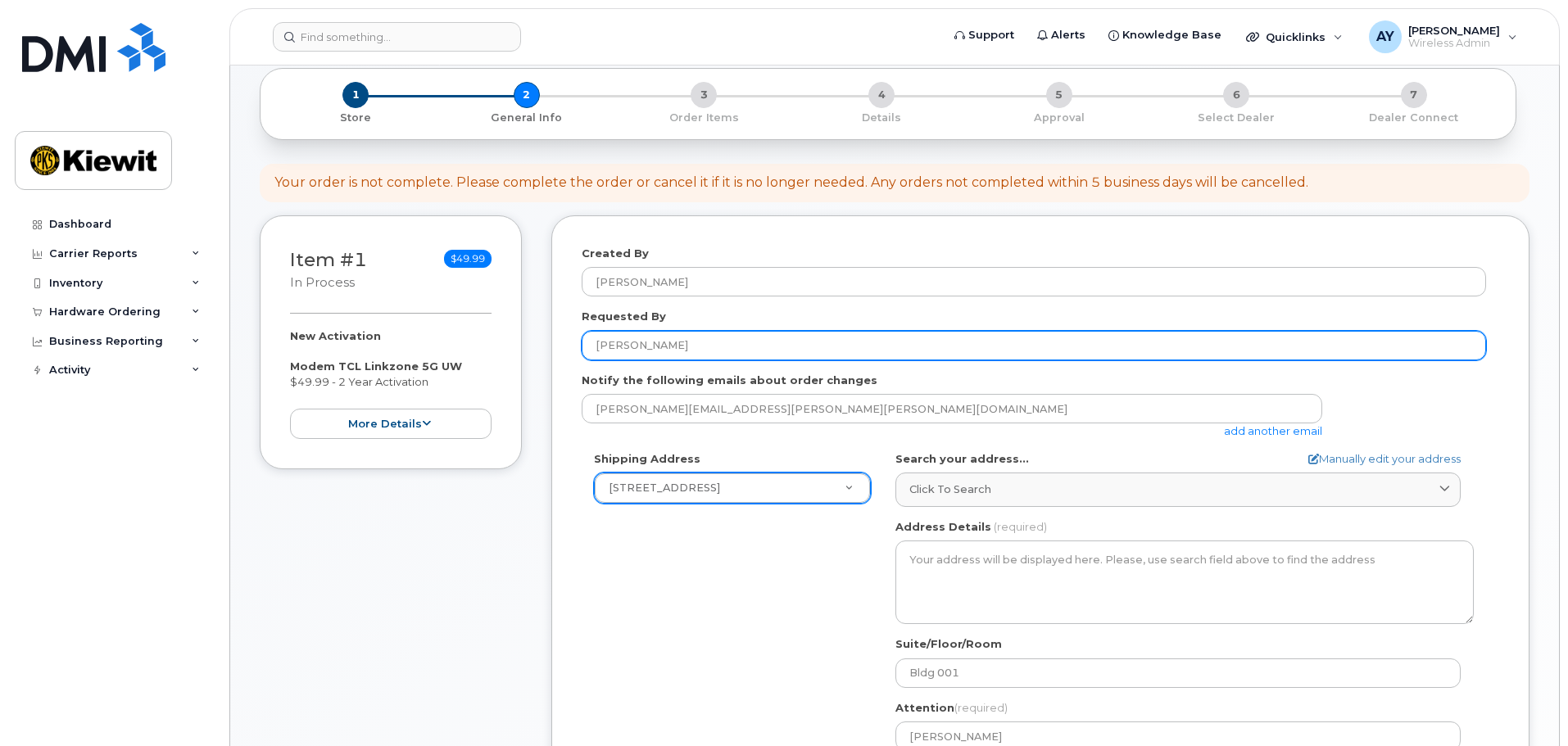
click at [631, 340] on input "[PERSON_NAME]" at bounding box center [1033, 346] width 904 height 29
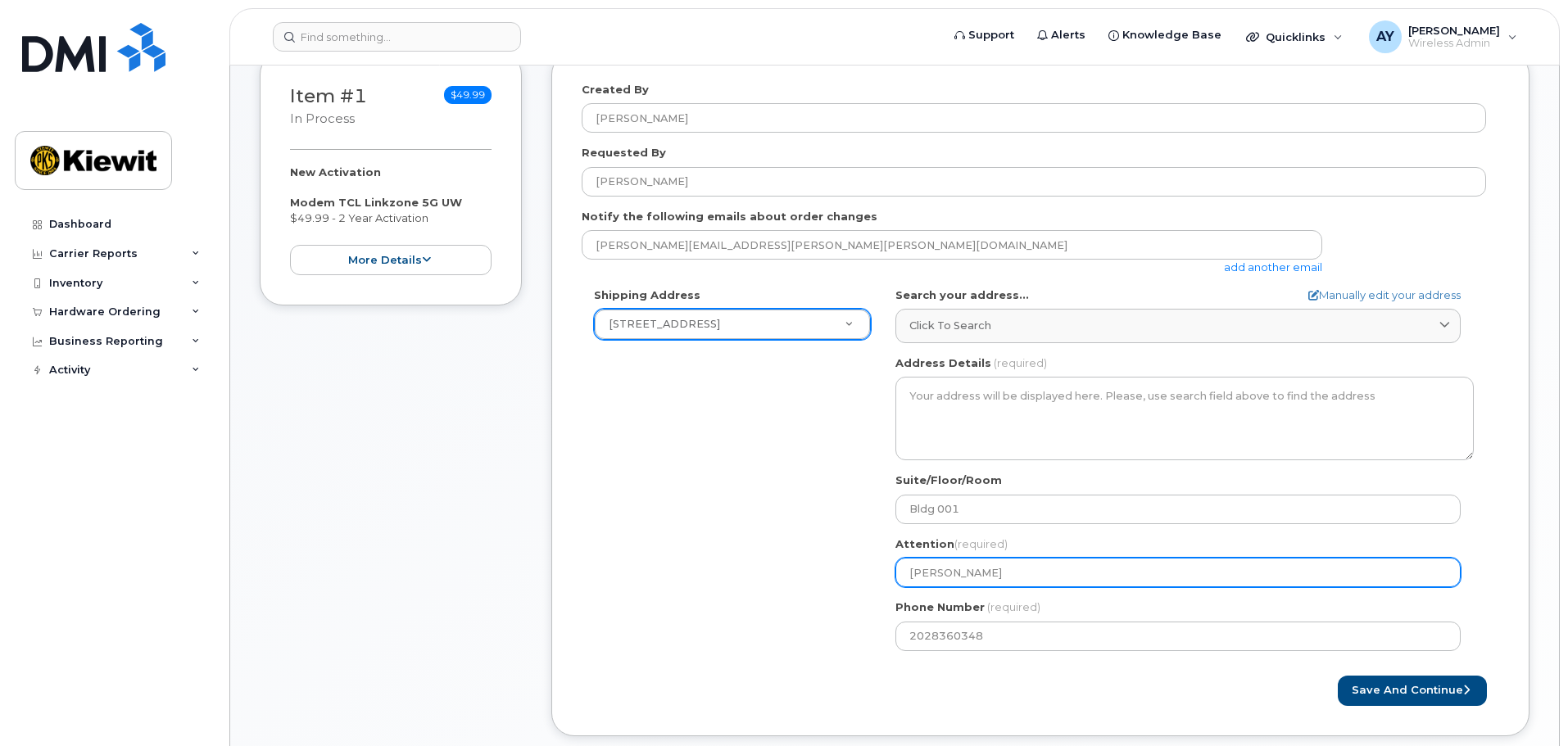
click at [975, 578] on input "Zach Pawloski" at bounding box center [1177, 573] width 565 height 29
paste input "[PERSON_NAME]"
select select
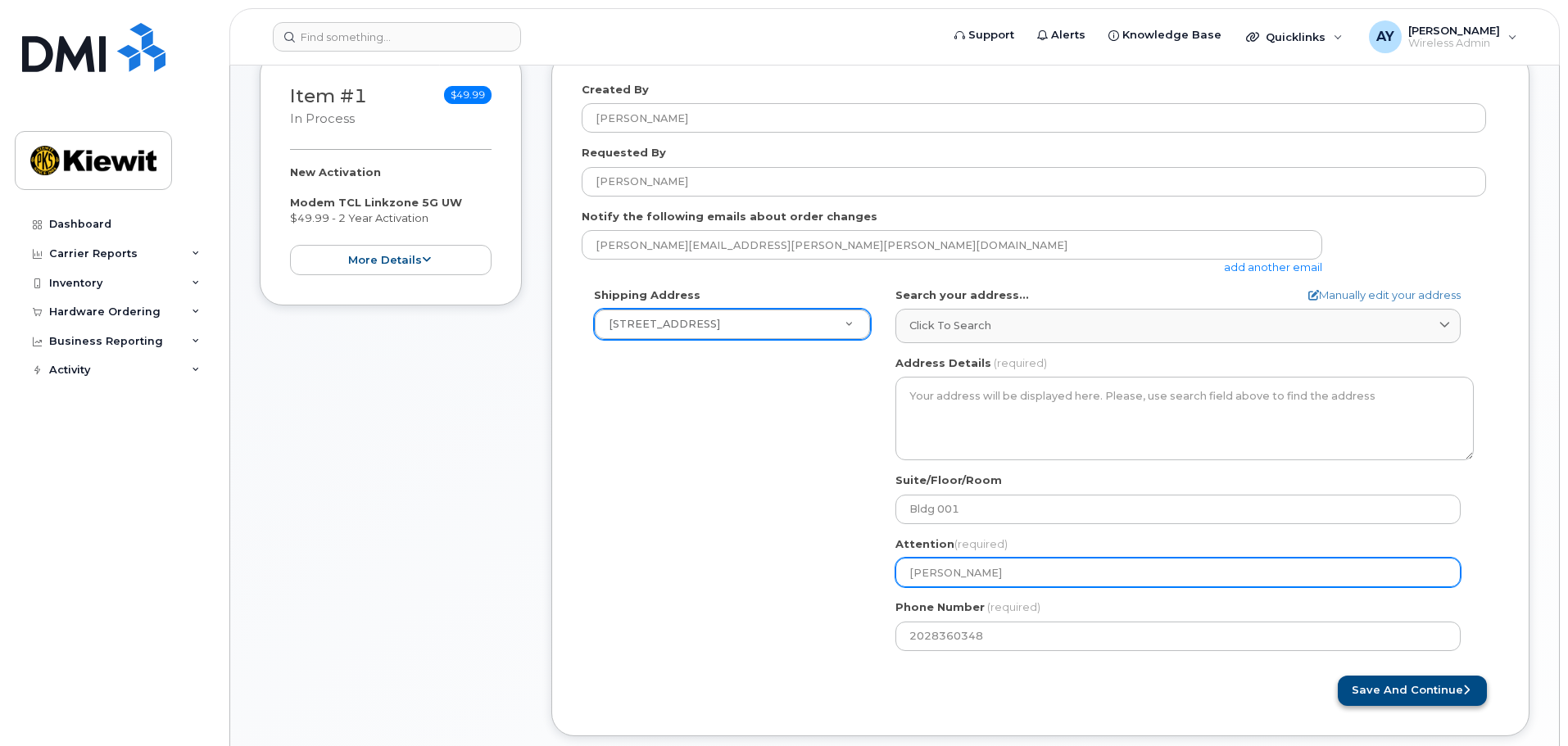
type input "[PERSON_NAME]"
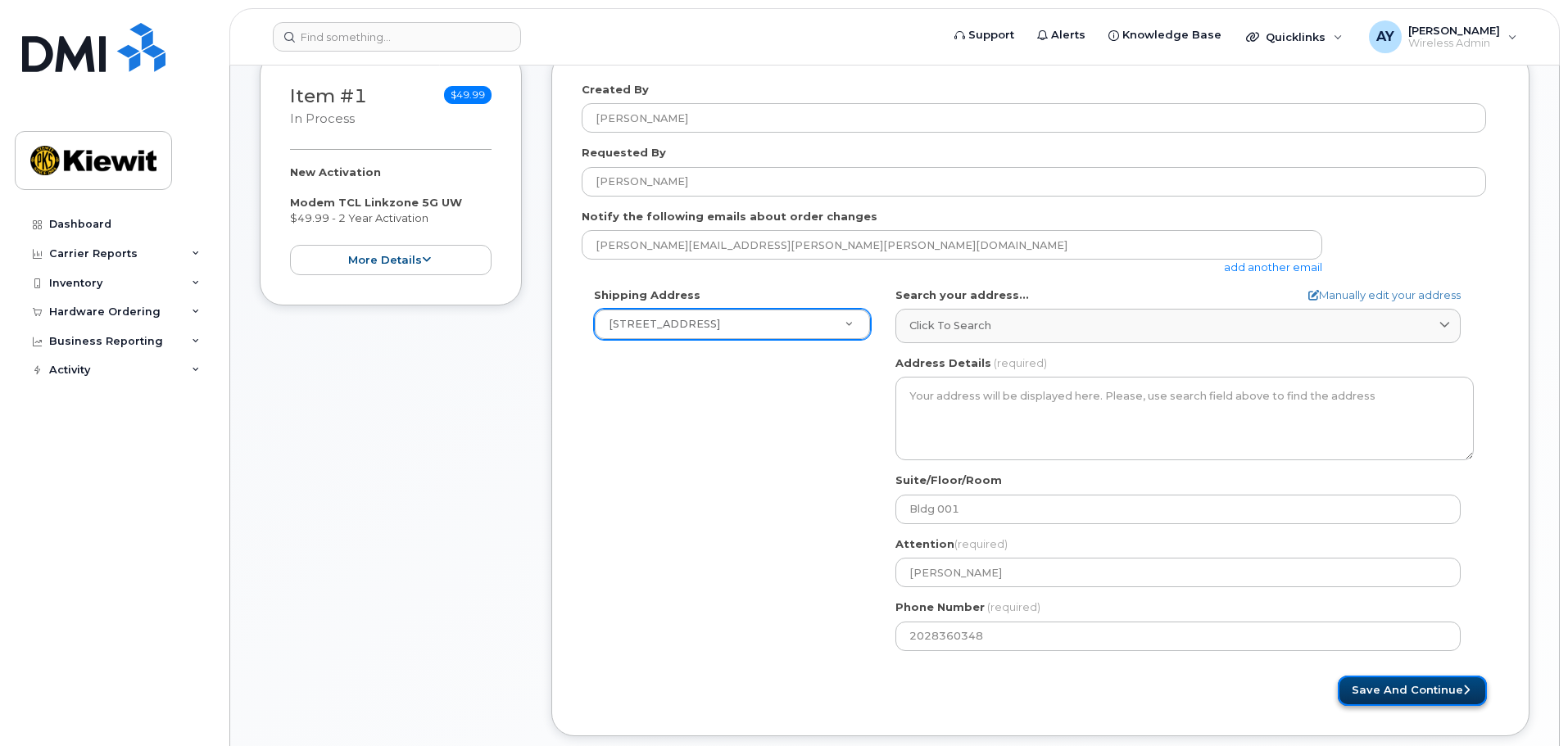
click at [1442, 690] on button "Save and Continue" at bounding box center [1412, 691] width 149 height 30
click at [1396, 296] on link "Manually edit your address" at bounding box center [1384, 295] width 152 height 16
select select
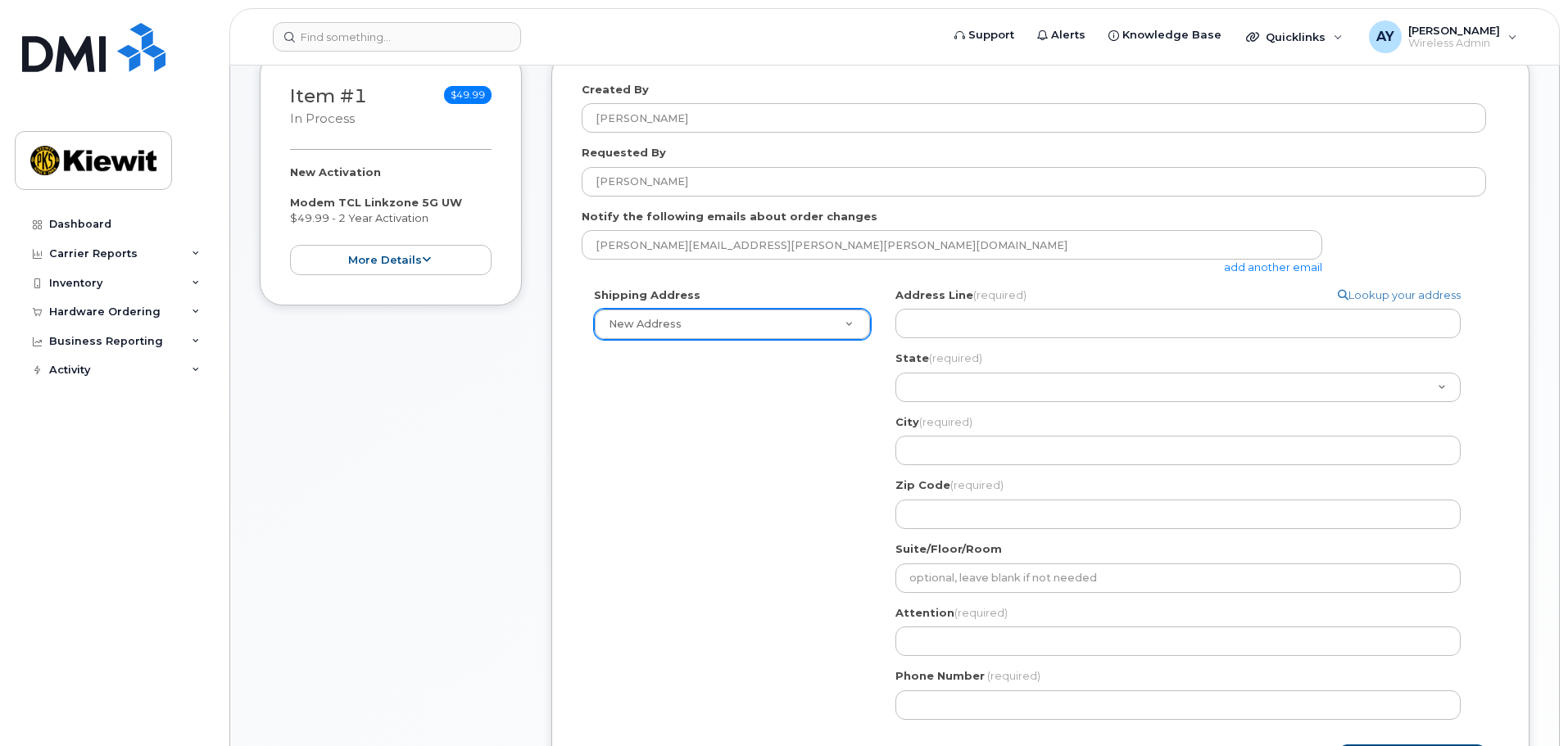
click at [715, 306] on div "Shipping Address New Address New Address 4811 Co Hwy H 5601 Green Valley Dr Ste…" at bounding box center [732, 314] width 301 height 53
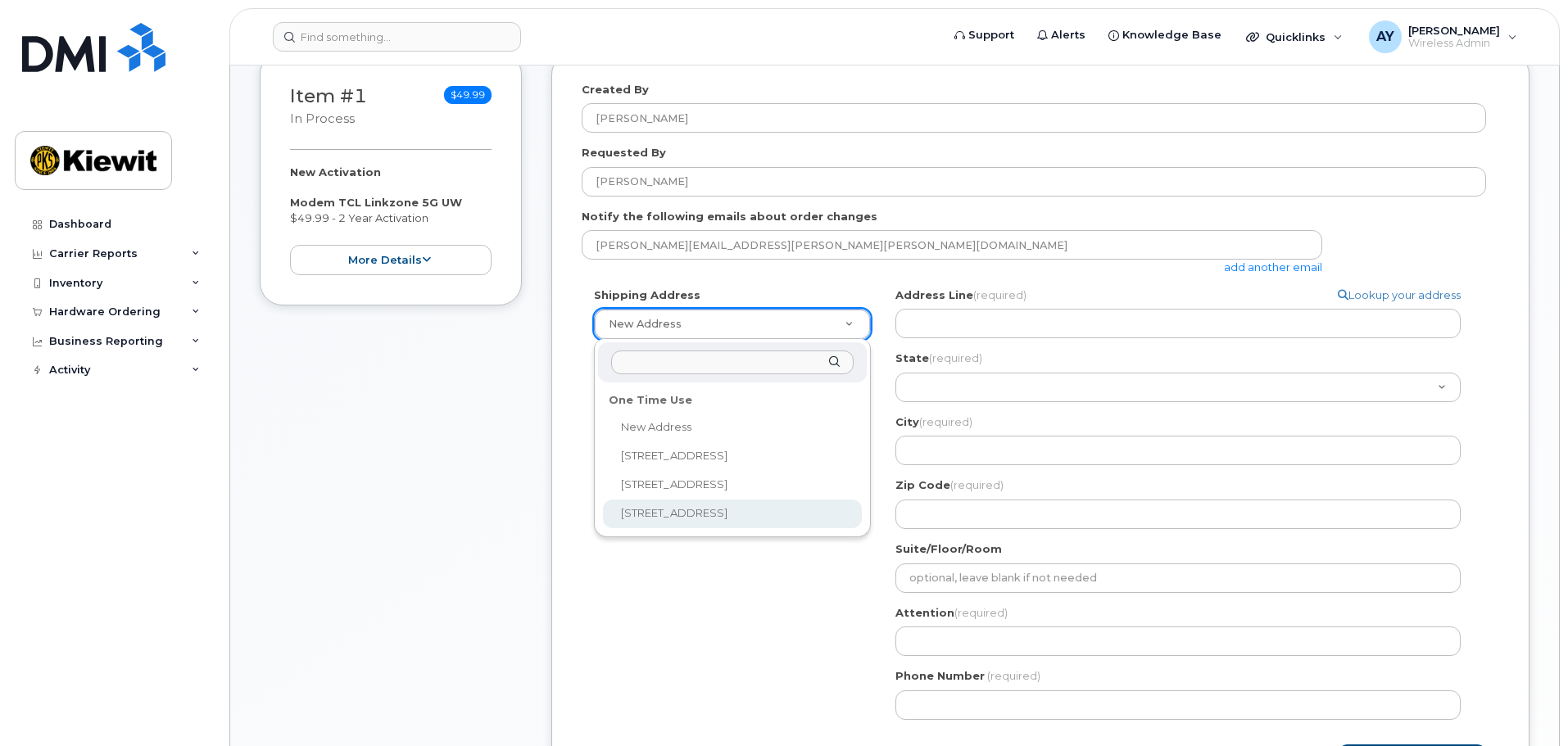
select select "7743 Baltimore Ave"
type input "Bldg 001"
type input "Zach Pawloski"
type input "2028360348"
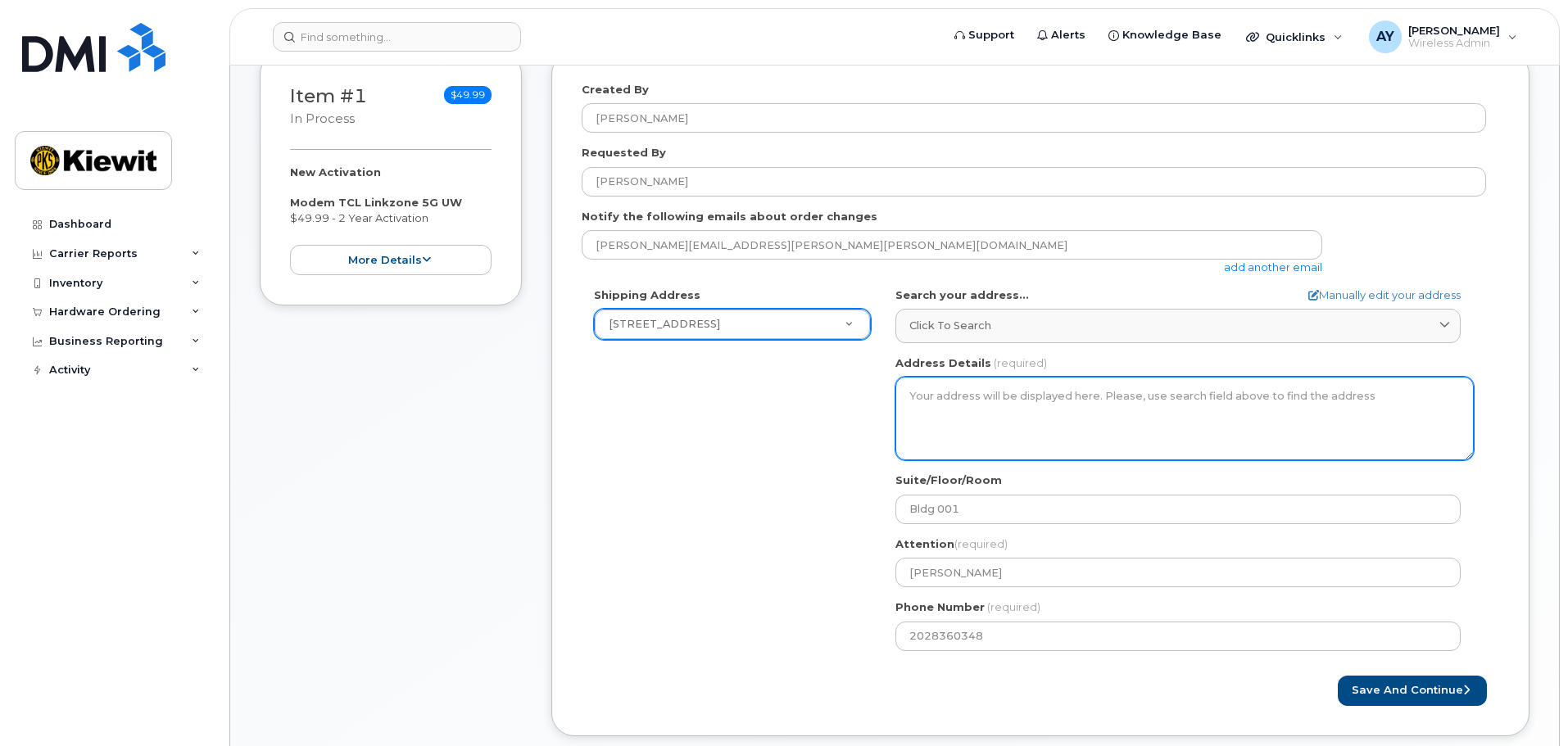
click at [1105, 394] on textarea "Address Details" at bounding box center [1184, 418] width 579 height 83
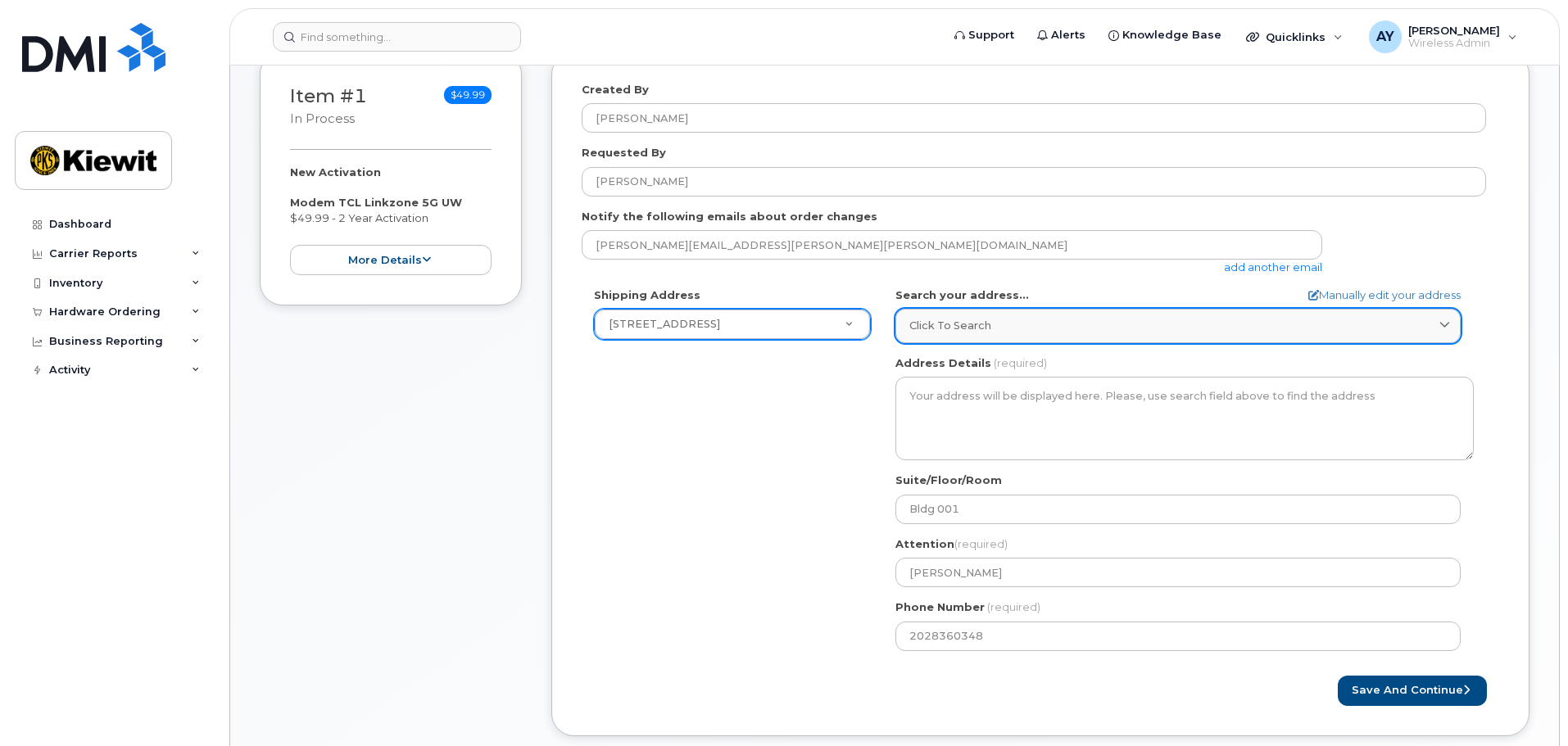
click at [1027, 319] on div "Click to search" at bounding box center [1178, 326] width 537 height 16
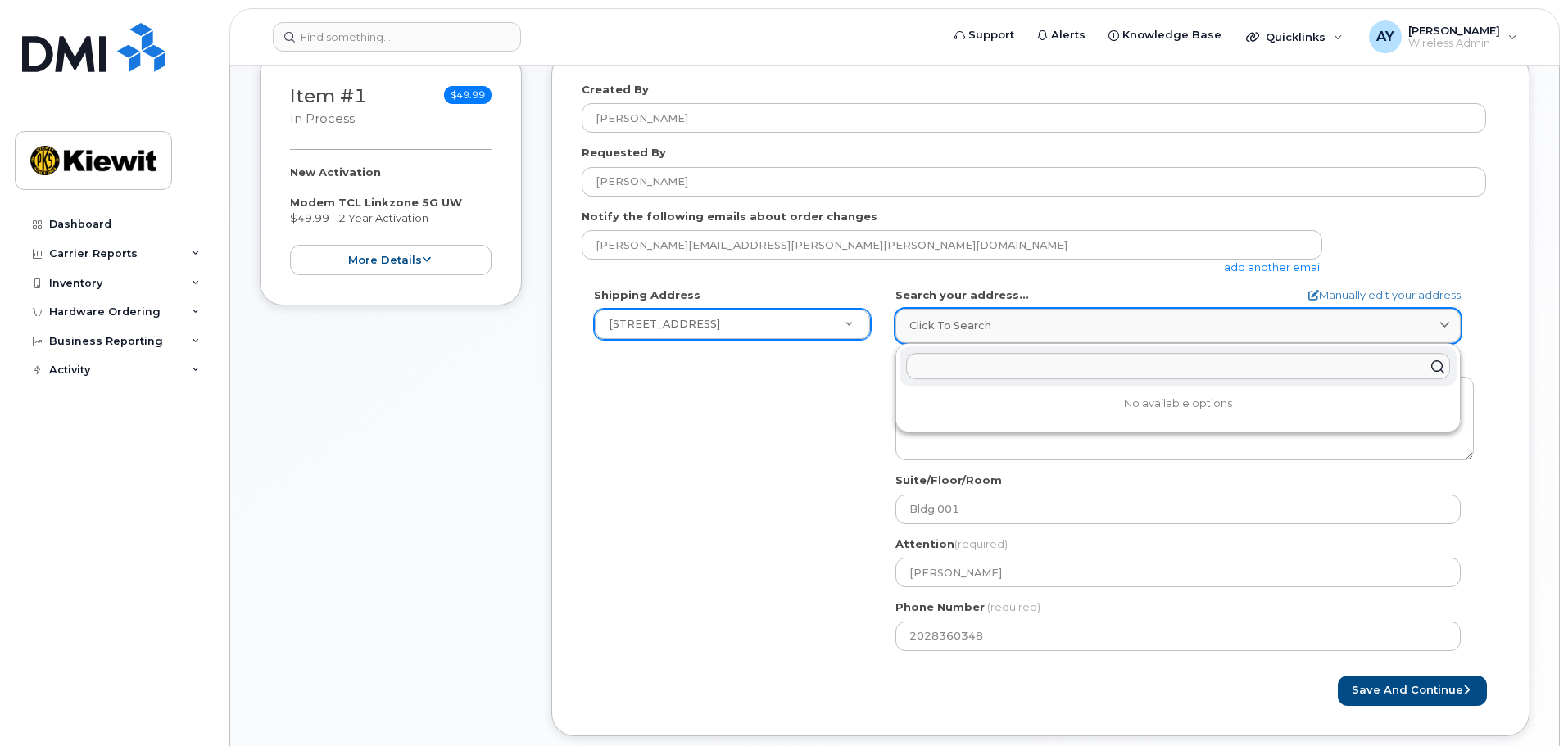
click at [1027, 319] on div "Click to search" at bounding box center [1178, 326] width 537 height 16
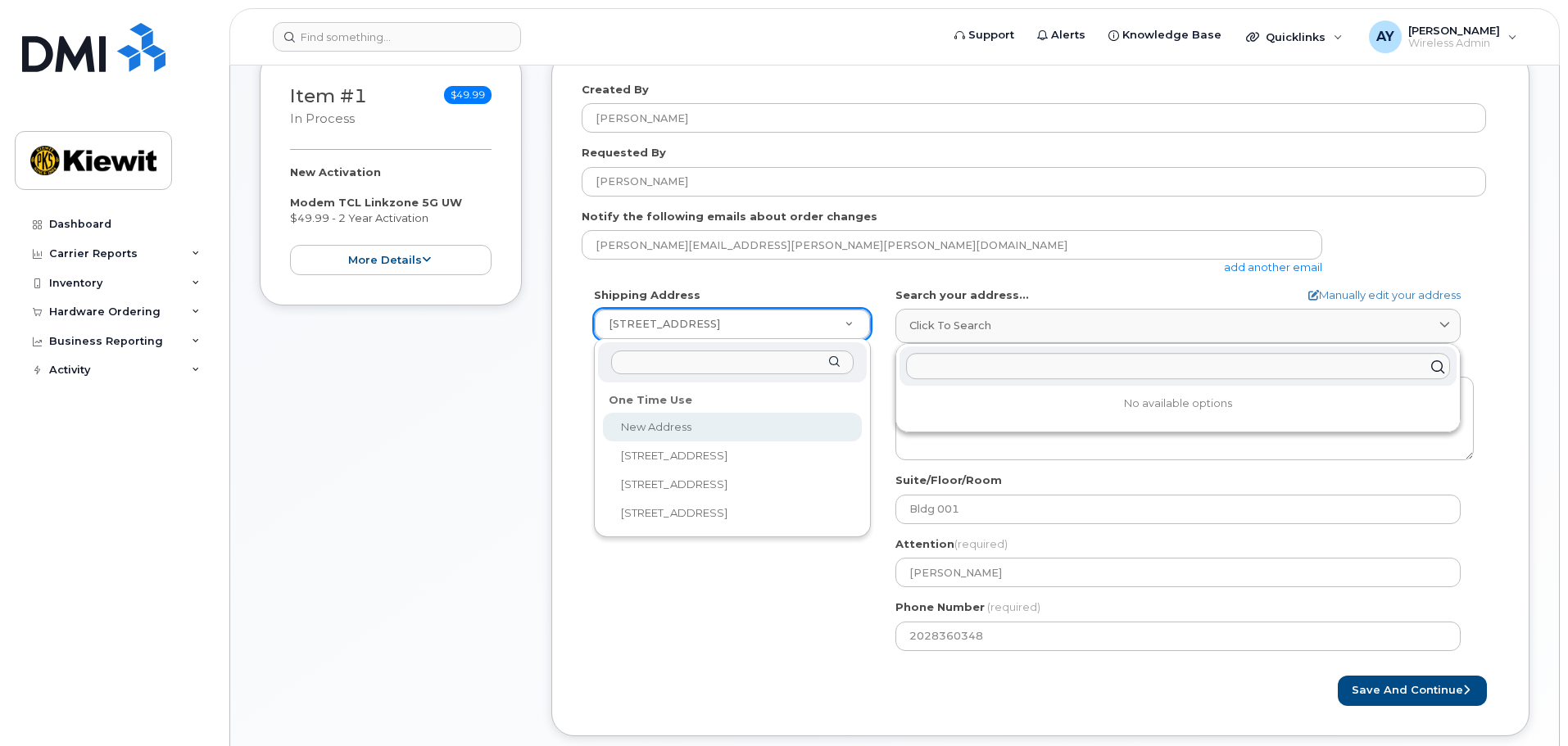
select select
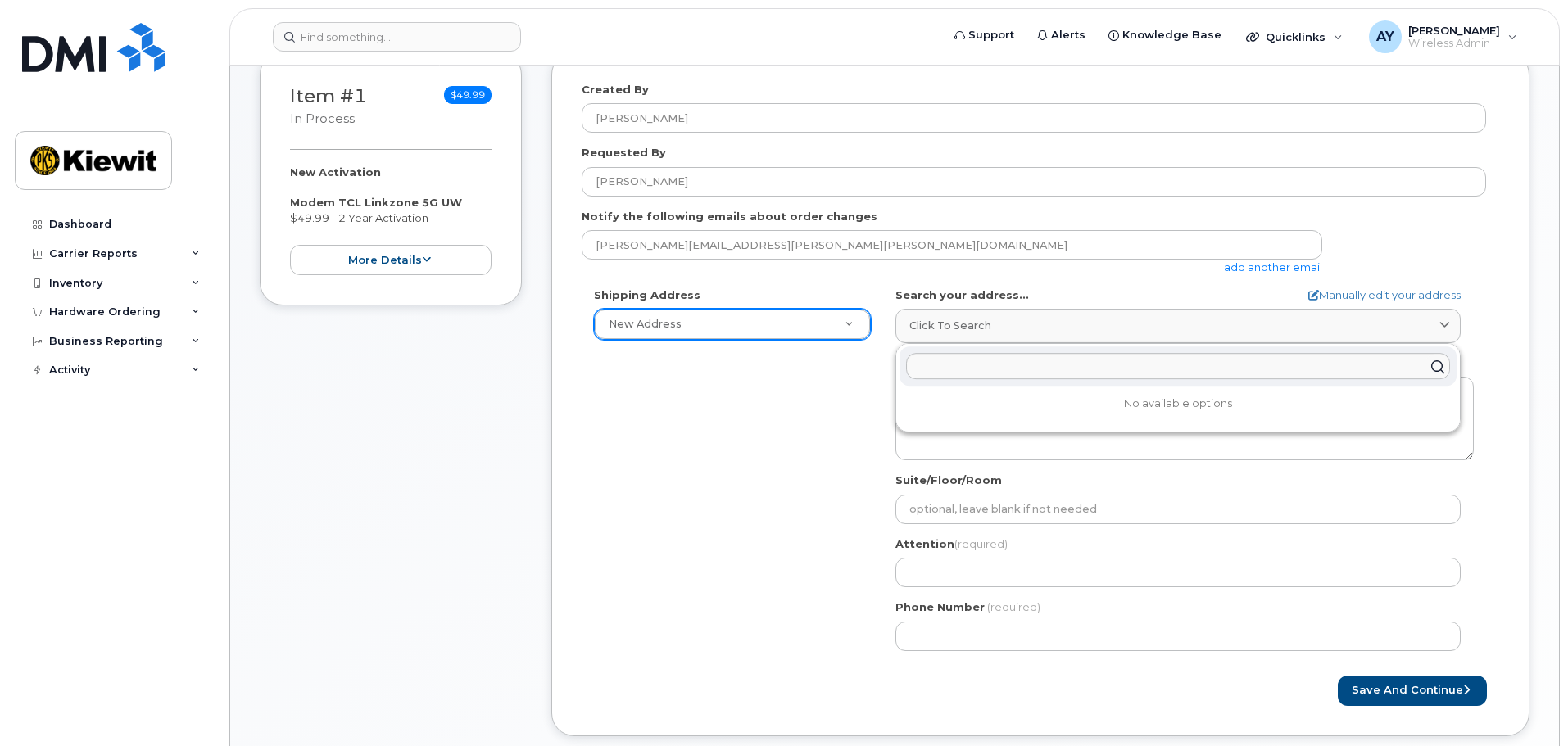
click at [795, 415] on div "Shipping Address New Address New Address 4811 Co Hwy H 5601 Green Valley Dr Ste…" at bounding box center [1033, 476] width 904 height 376
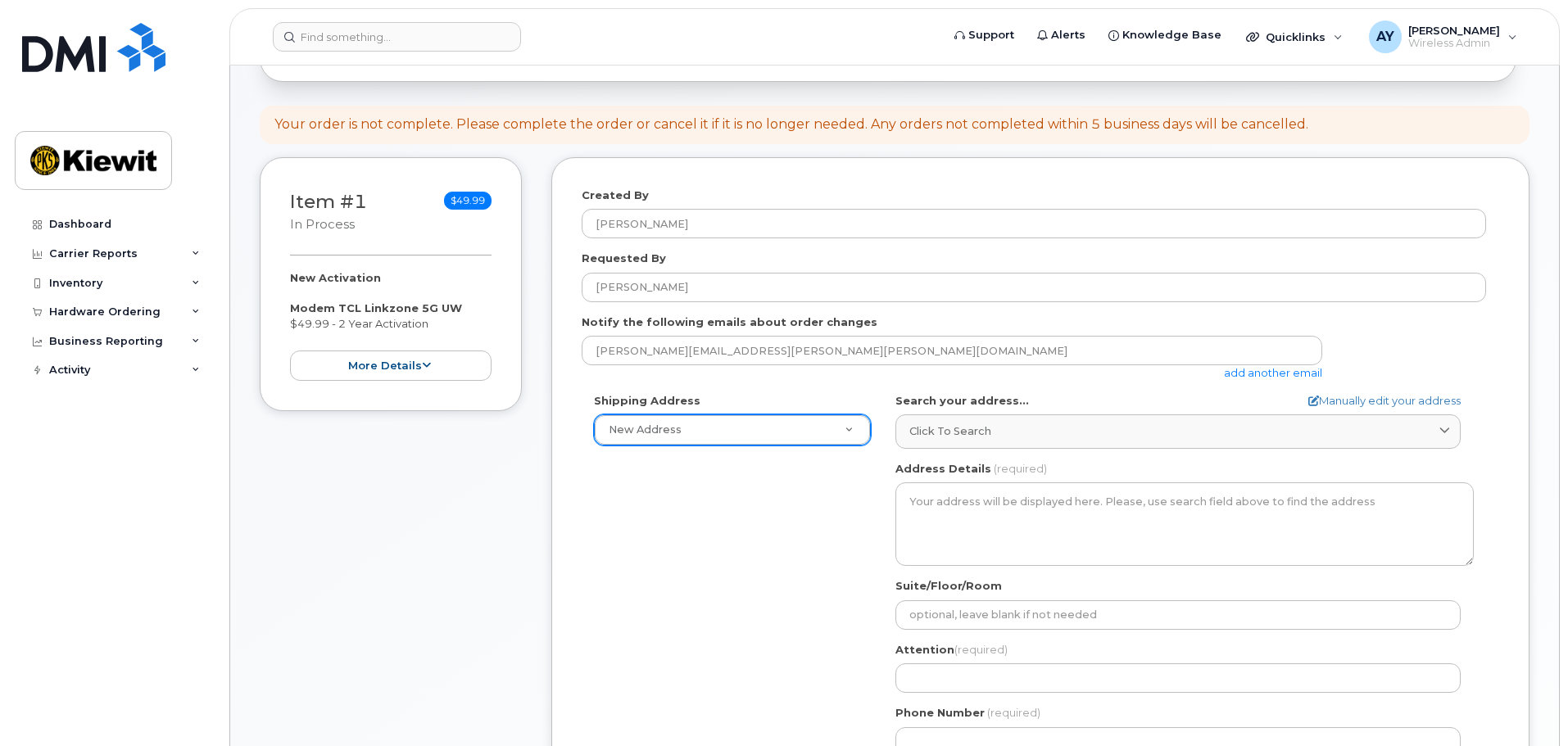
scroll to position [164, 0]
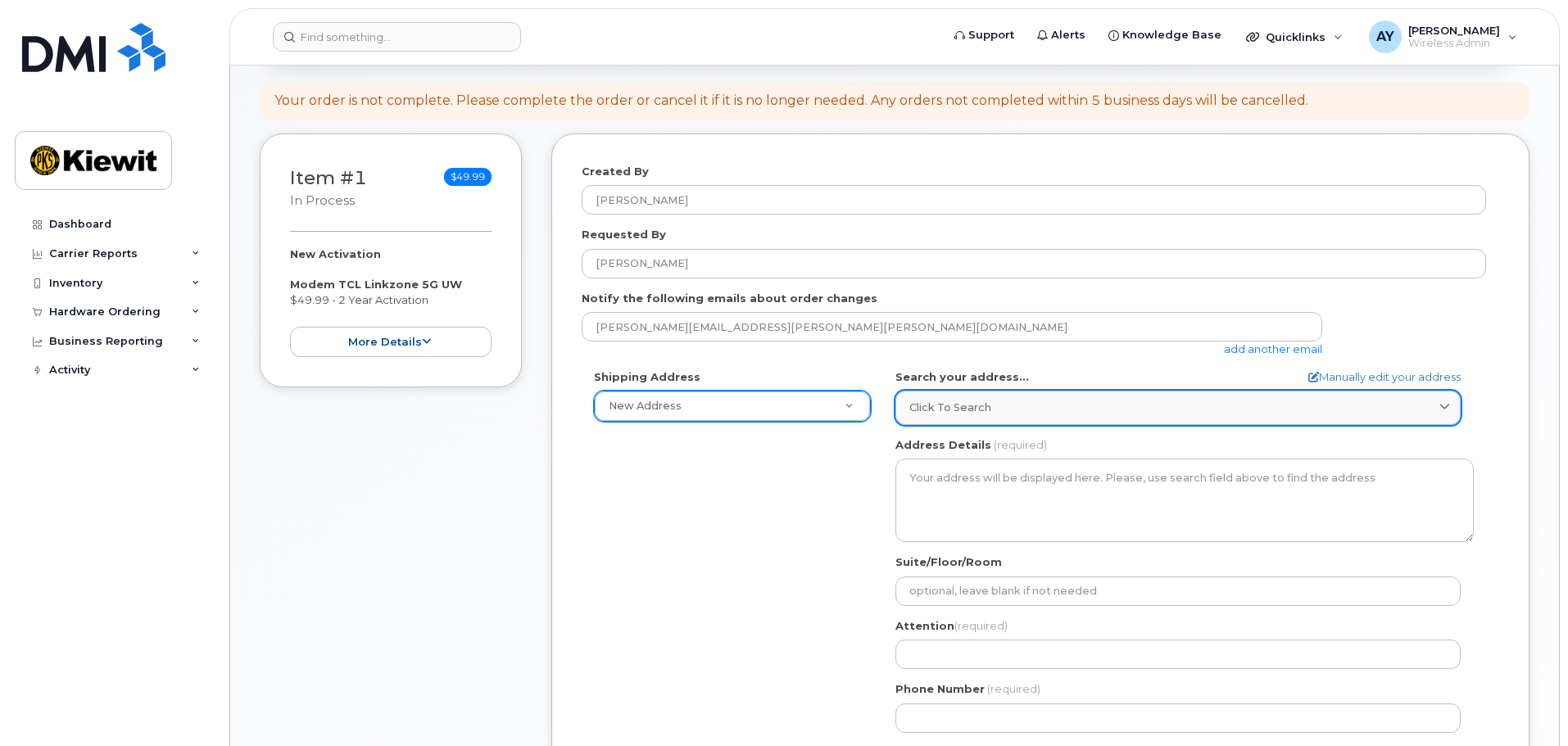
click at [996, 408] on div "Click to search" at bounding box center [1178, 407] width 537 height 16
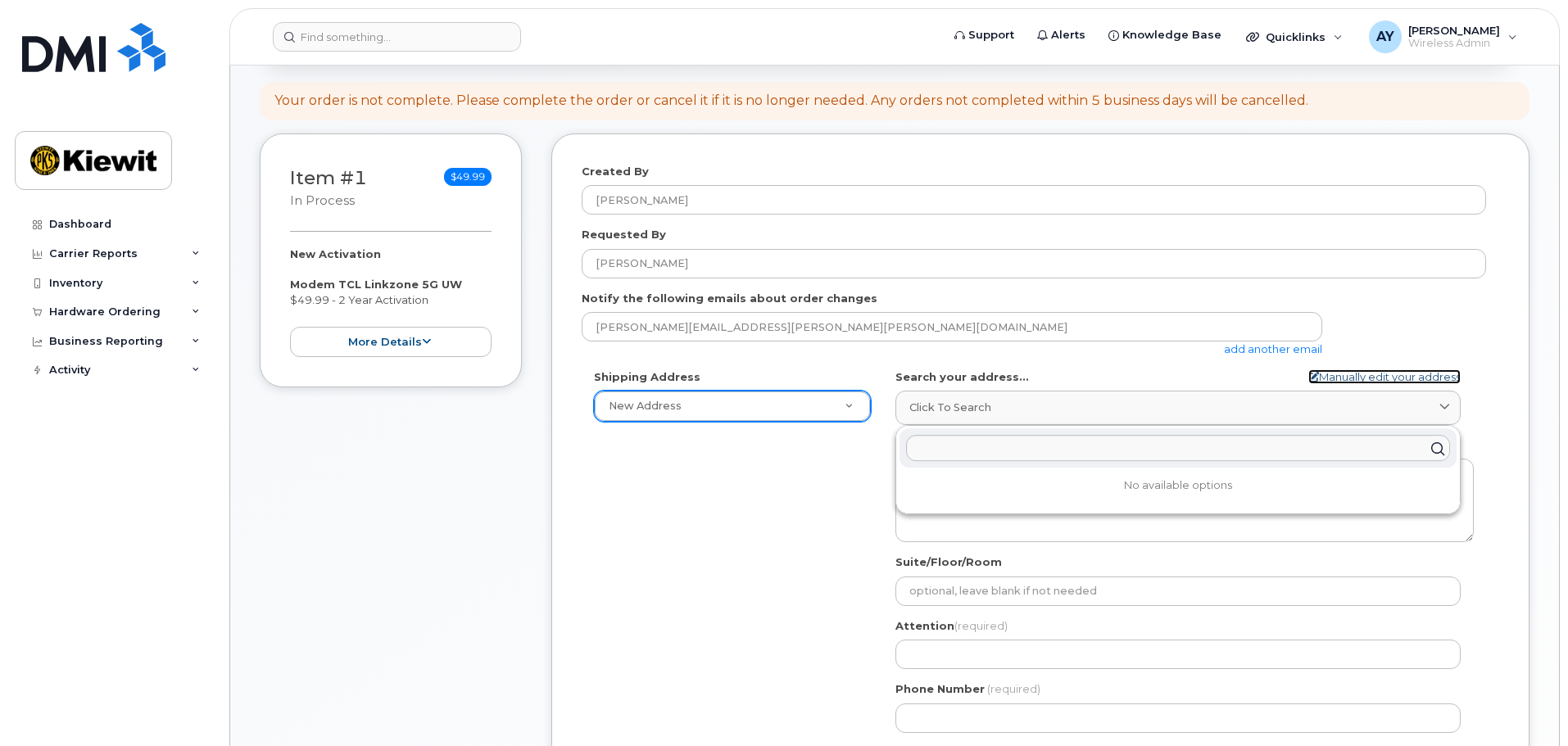
click at [1352, 383] on link "Manually edit your address" at bounding box center [1384, 377] width 152 height 16
select select
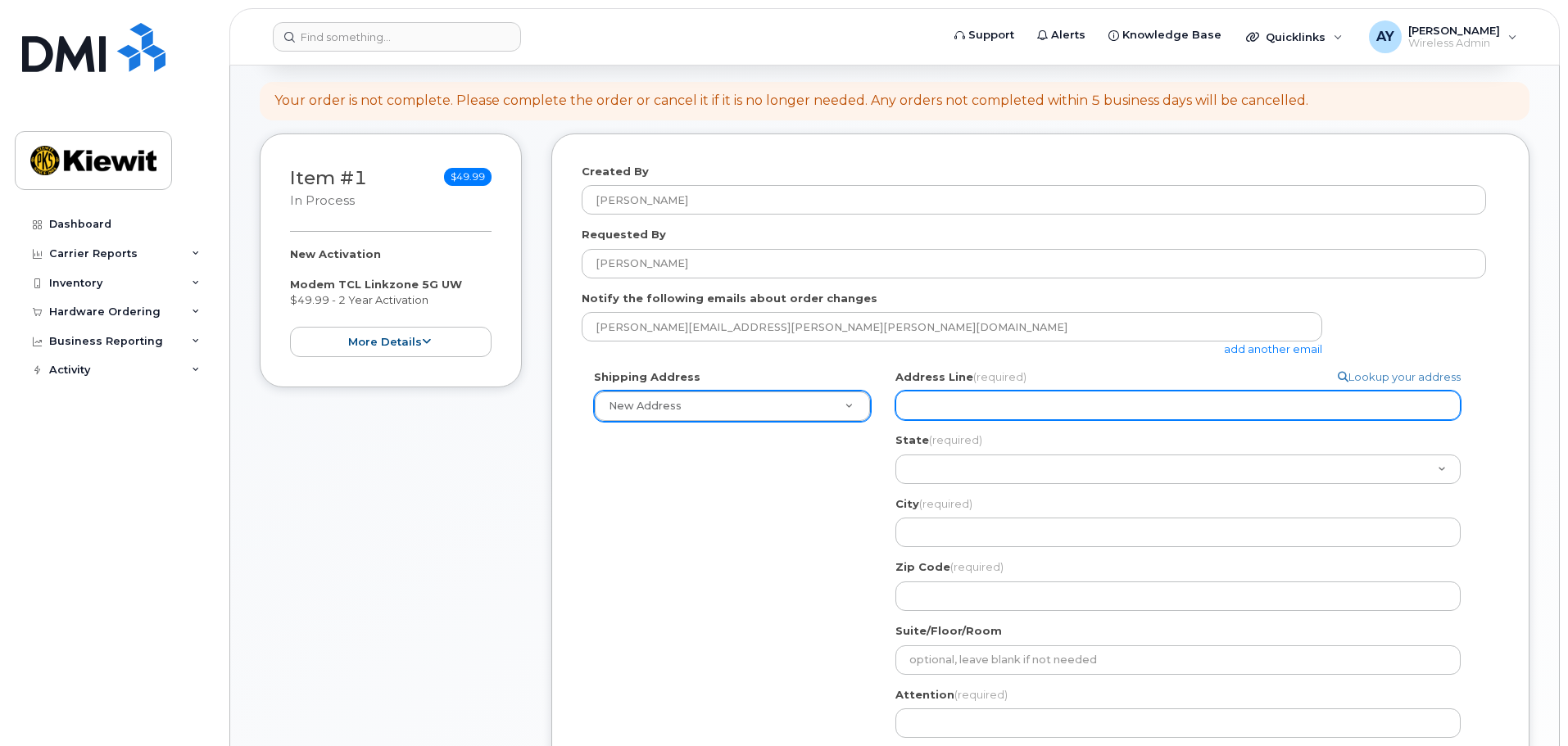
drag, startPoint x: 956, startPoint y: 408, endPoint x: 958, endPoint y: 418, distance: 10.2
click at [956, 408] on input "Address Line (required)" at bounding box center [1177, 405] width 565 height 29
paste input "7743 Baltimore Ave"
type input "7743 Baltimore Ave"
select select
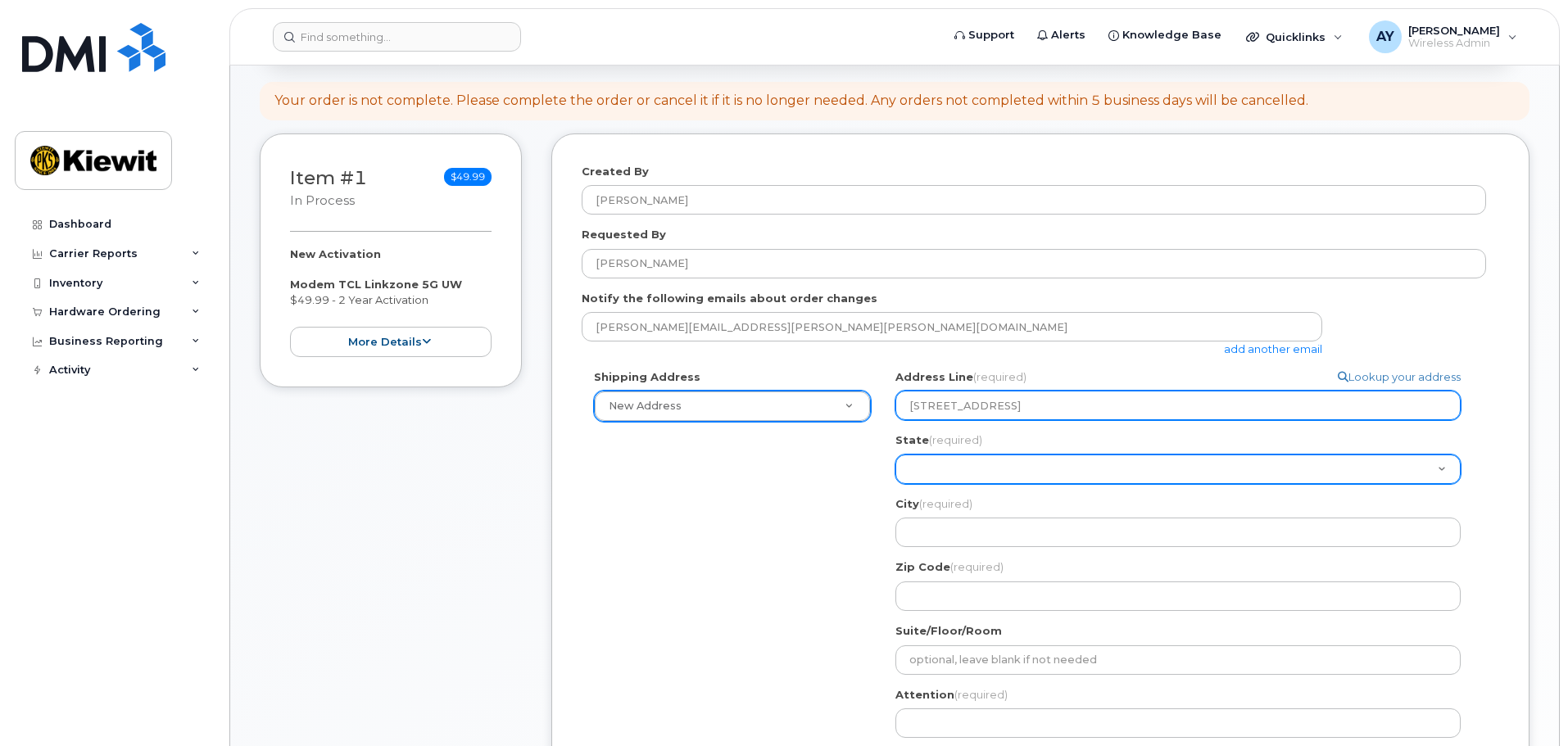
type input "7743 Baltimore Ave"
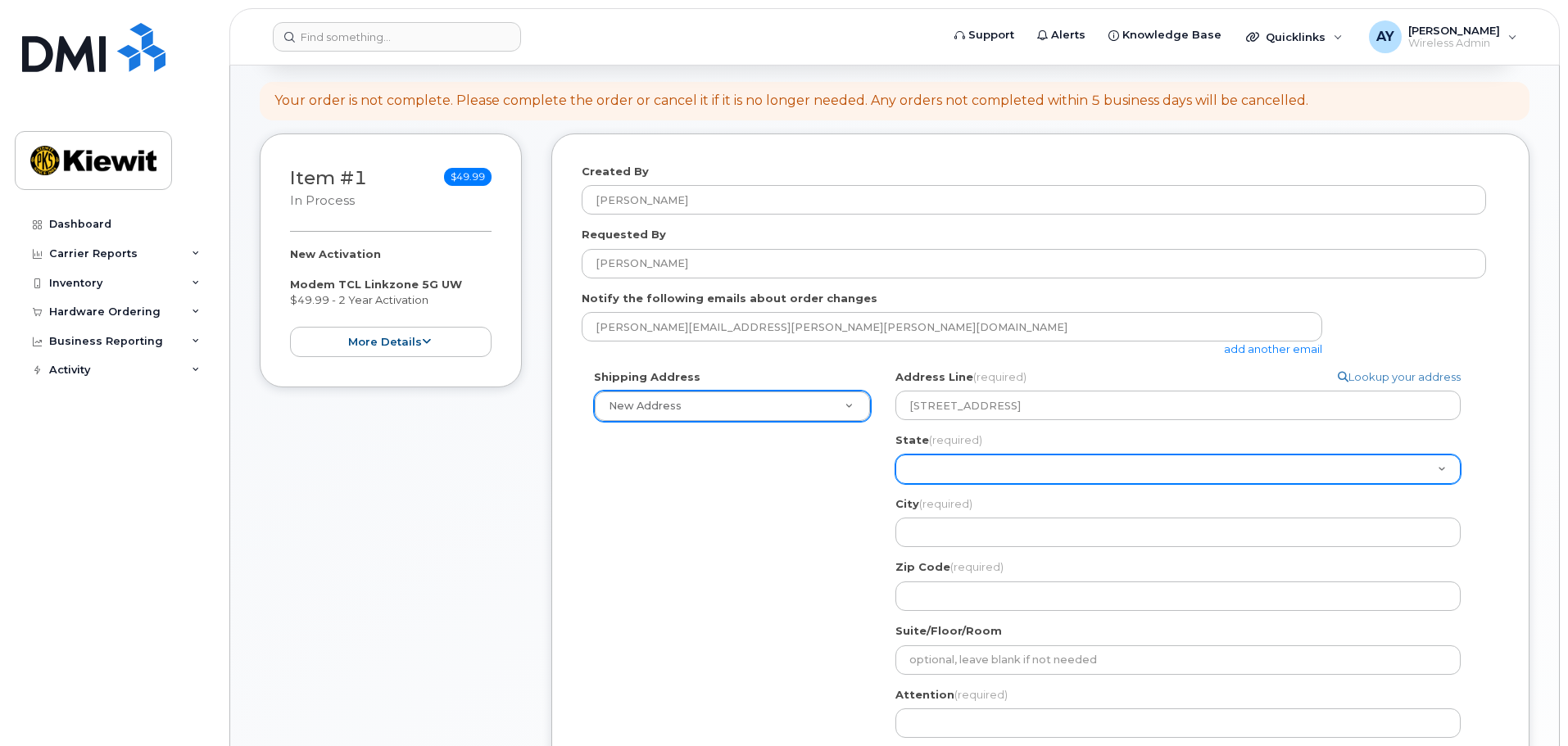
click at [943, 464] on select "Alabama Alaska American Samoa Arizona Arkansas California Colorado Connecticut …" at bounding box center [1177, 470] width 565 height 29
select select "MD"
click at [895, 455] on select "Alabama Alaska American Samoa Arizona Arkansas California Colorado Connecticut …" at bounding box center [1177, 470] width 565 height 29
select select
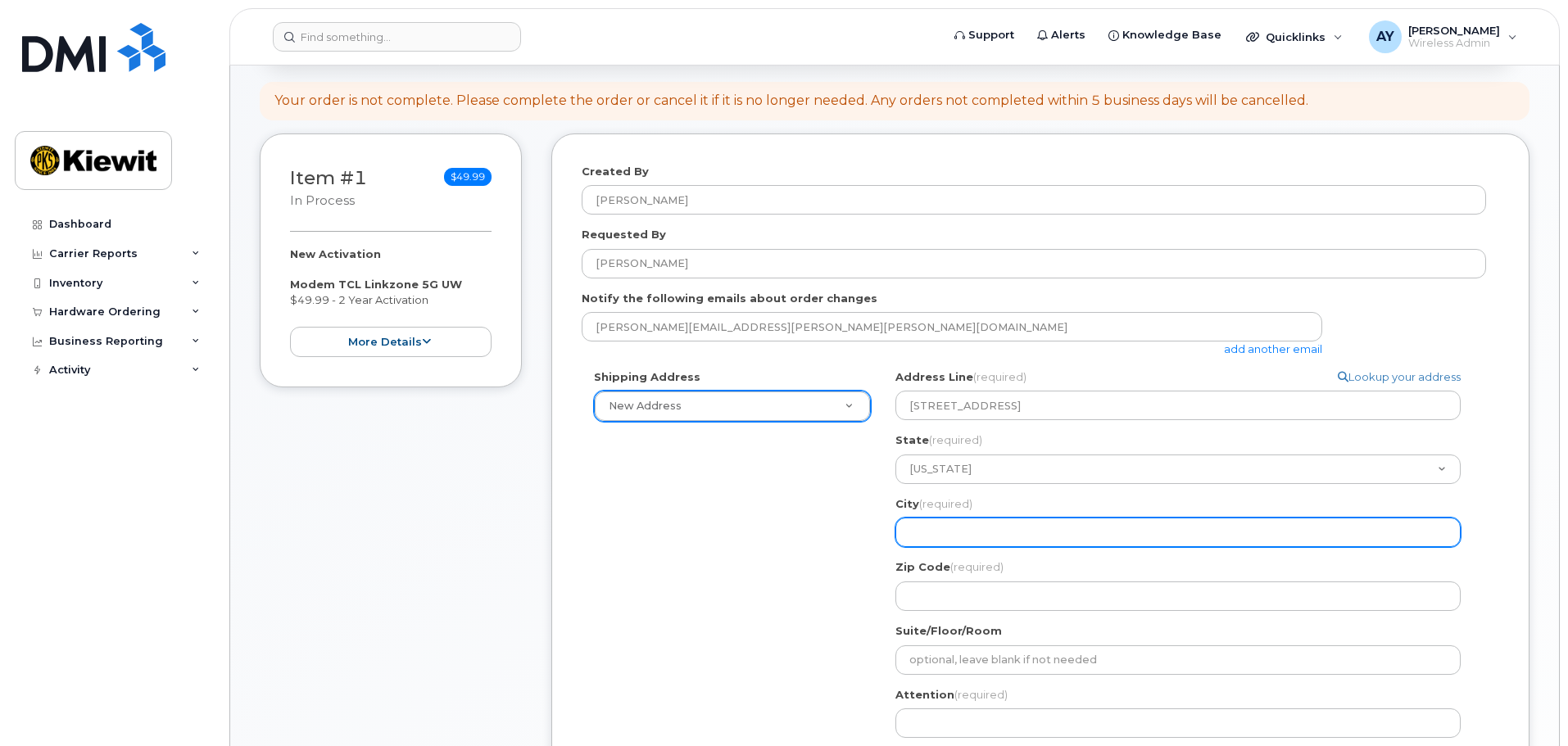
click at [964, 527] on input "City (required)" at bounding box center [1177, 533] width 565 height 29
type input "College Park"
select select
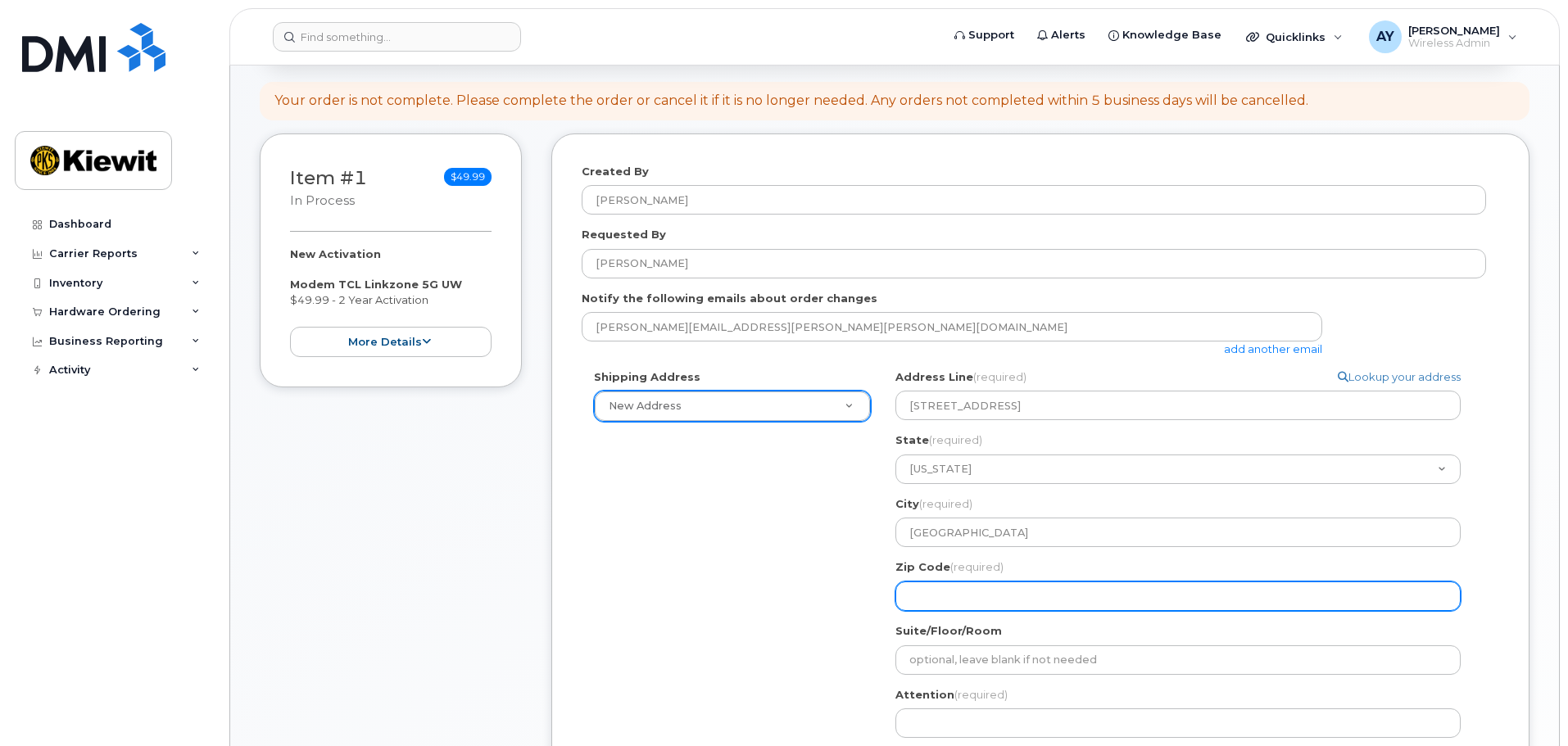
click at [1008, 597] on input "Zip Code (required)" at bounding box center [1177, 596] width 565 height 29
type input "20740"
select select
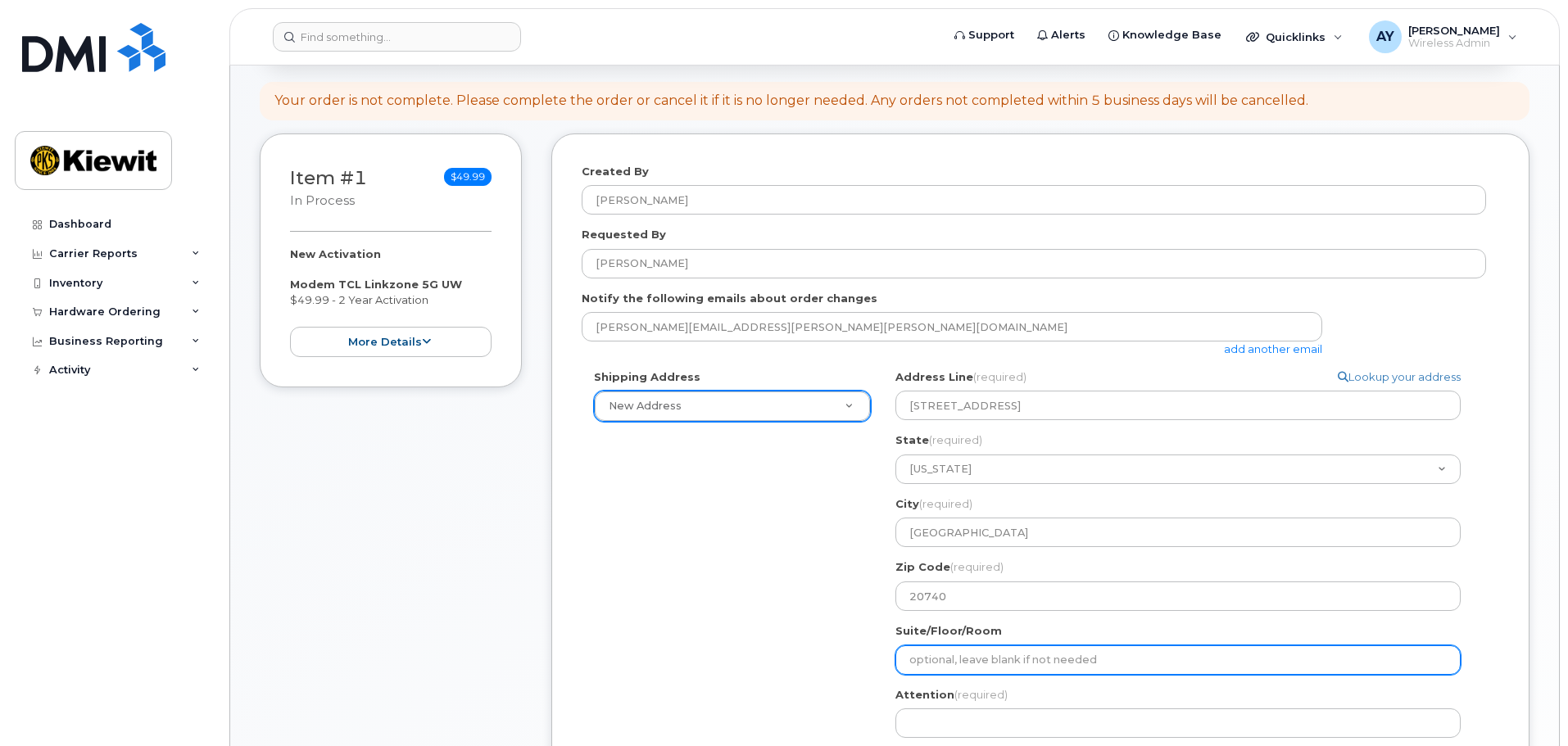
click at [1001, 660] on input "Suite/Floor/Room" at bounding box center [1177, 660] width 565 height 29
type input "Bldg 001"
select select
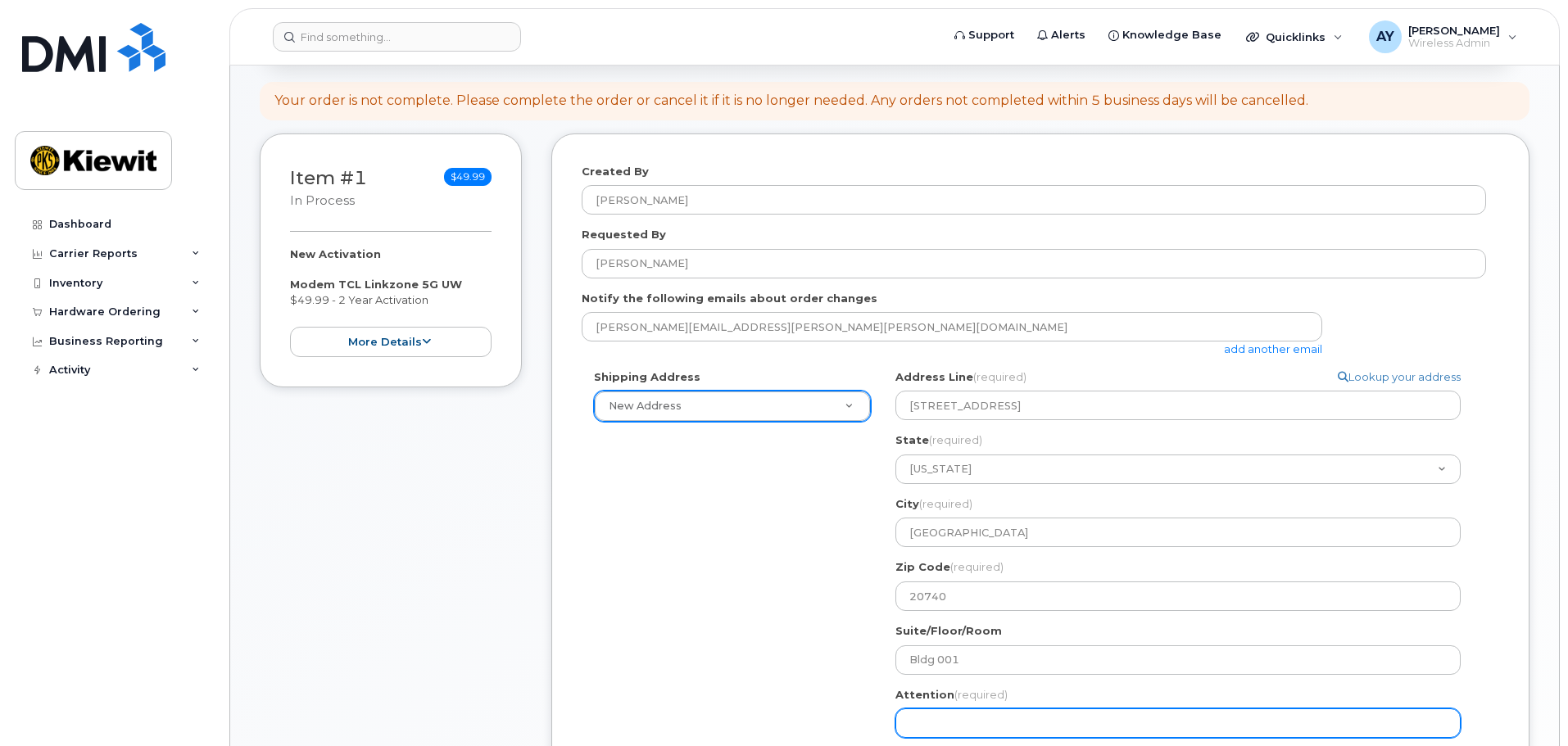
click at [948, 710] on input "Attention (required)" at bounding box center [1177, 723] width 565 height 29
type input "[PERSON_NAME]"
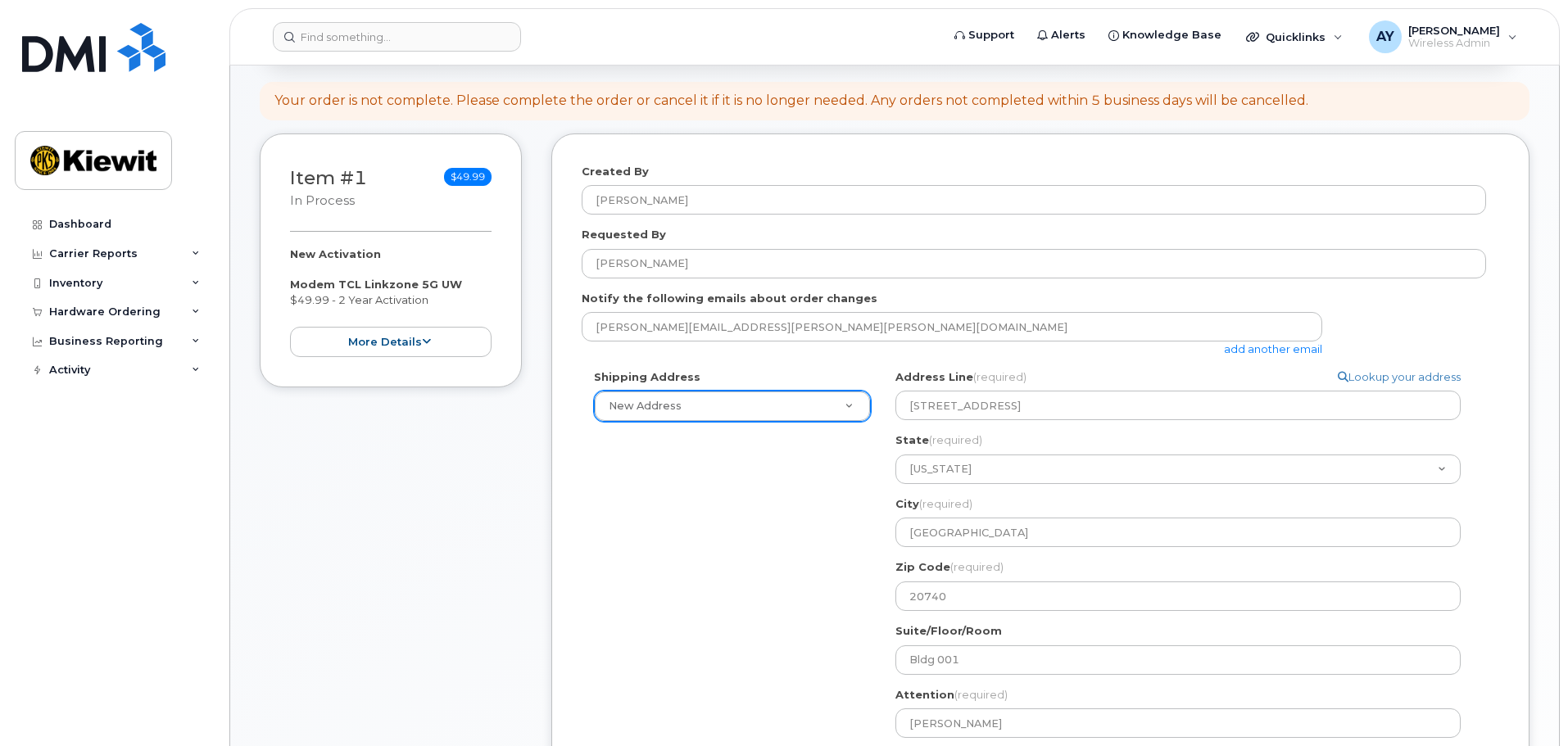
click at [726, 560] on div "Shipping Address New Address New Address 4811 Co Hwy H 5601 Green Valley Dr Ste…" at bounding box center [1033, 591] width 904 height 444
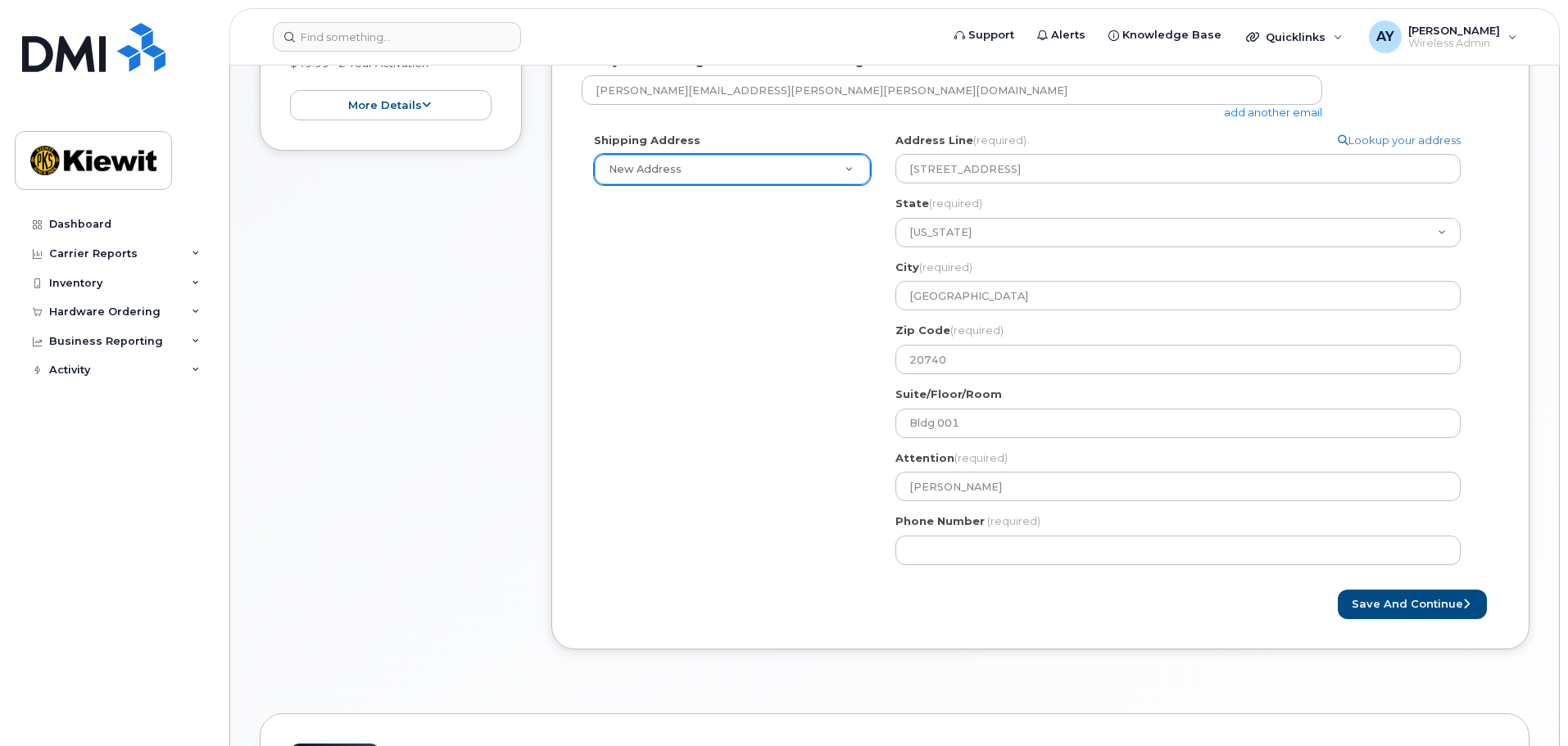
scroll to position [410, 0]
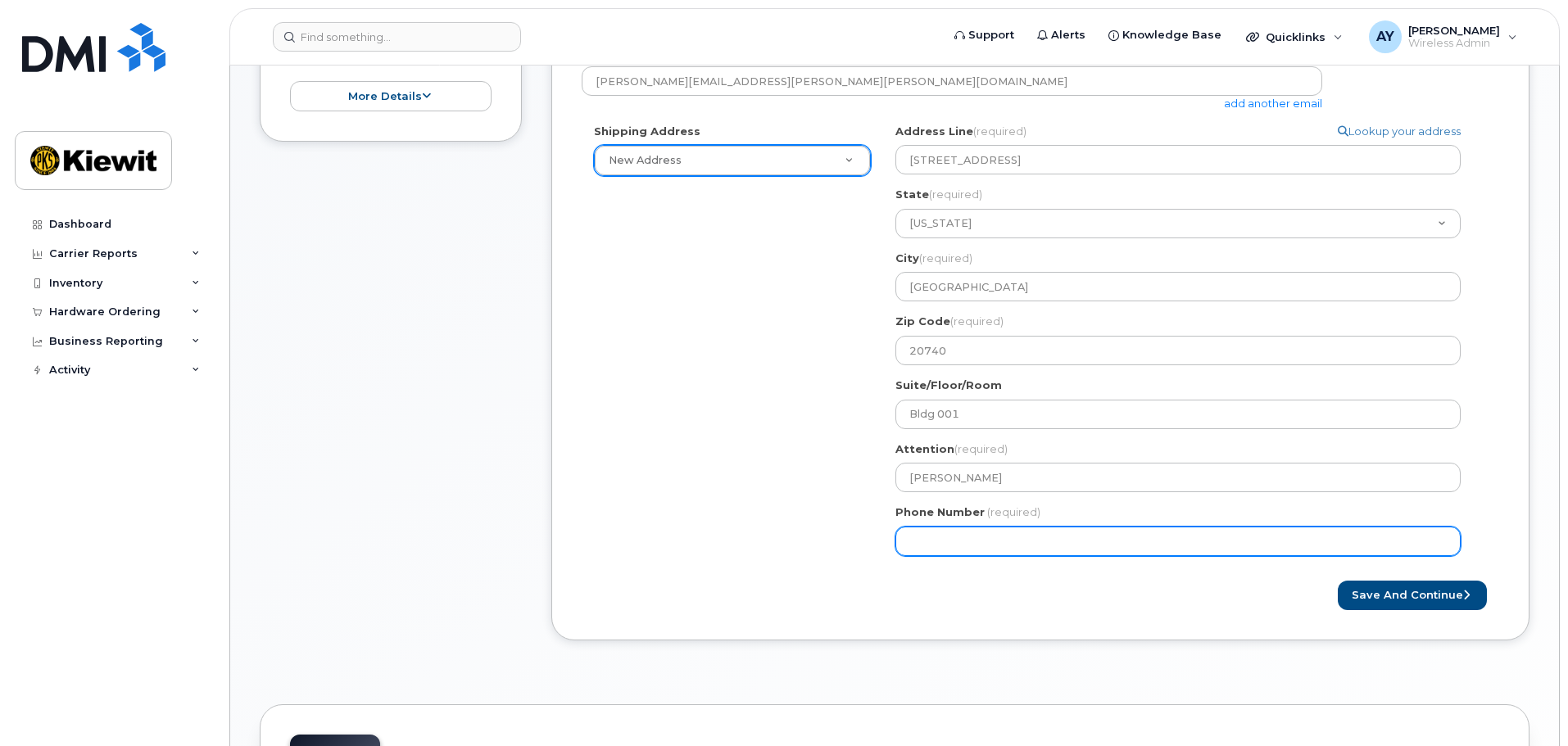
click at [930, 540] on input "Phone Number" at bounding box center [1177, 542] width 565 height 29
click at [943, 543] on input "Phone Number" at bounding box center [1177, 542] width 565 height 29
select select
type input "6466894558"
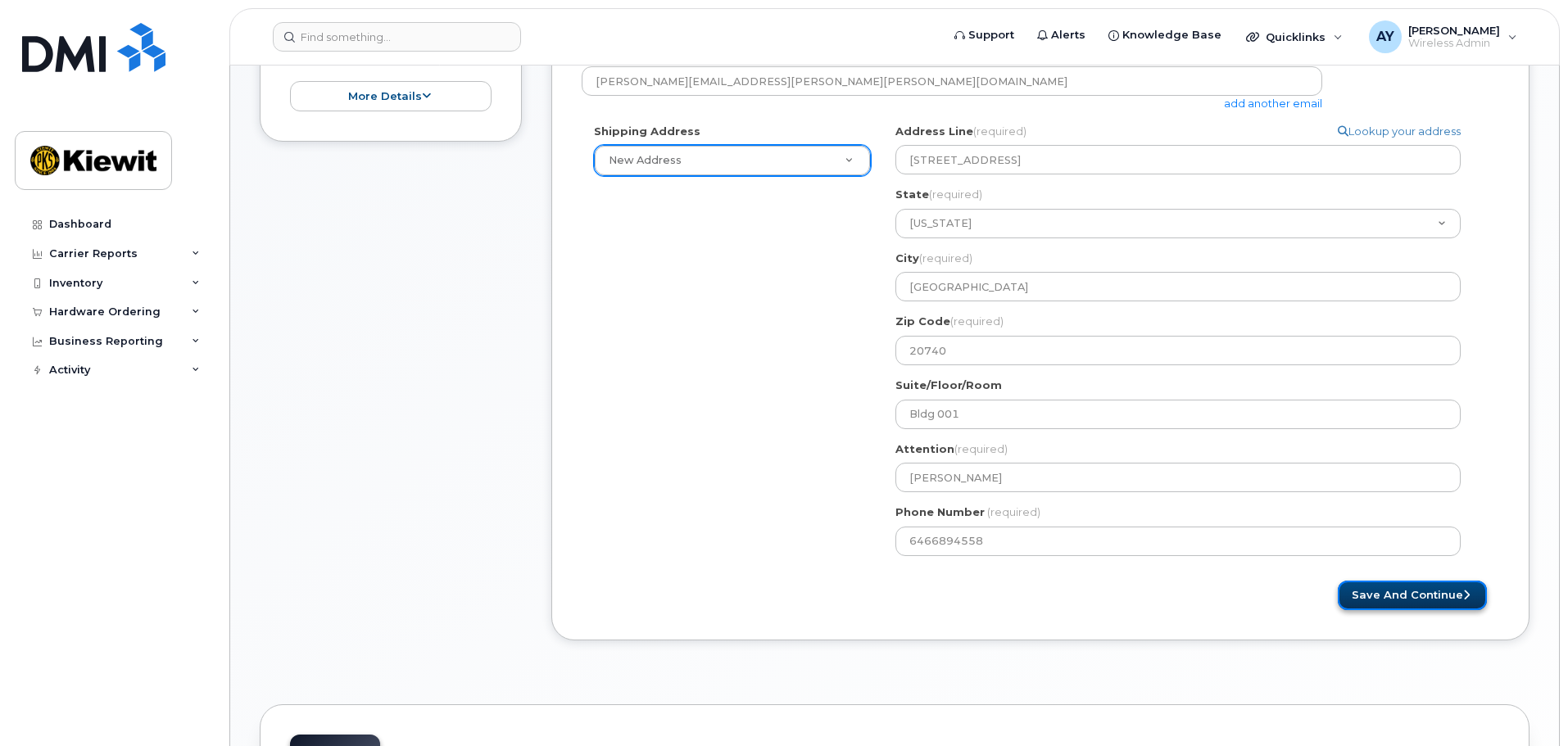
click at [1431, 593] on button "Save and Continue" at bounding box center [1412, 595] width 149 height 30
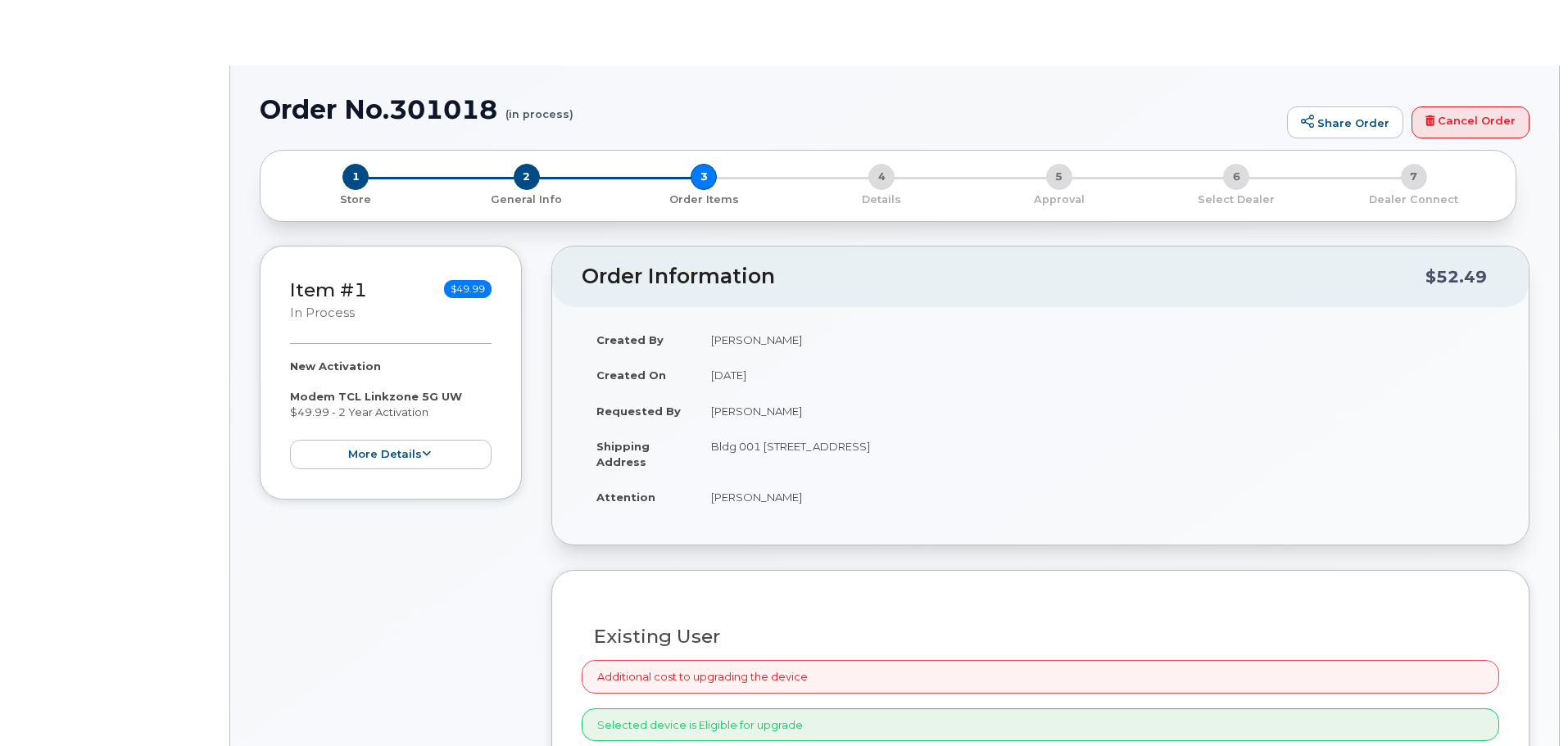
radio input "true"
select select
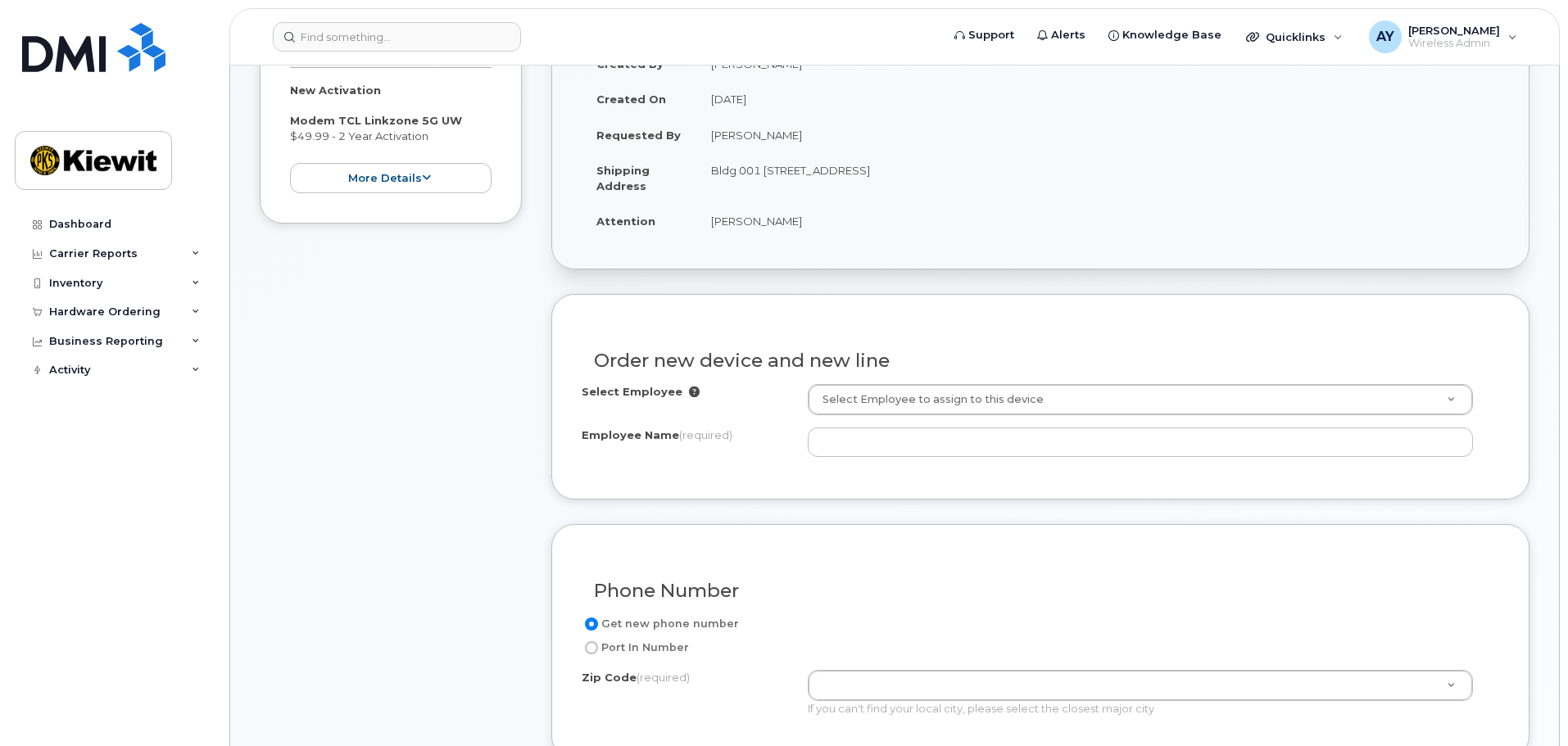
scroll to position [410, 0]
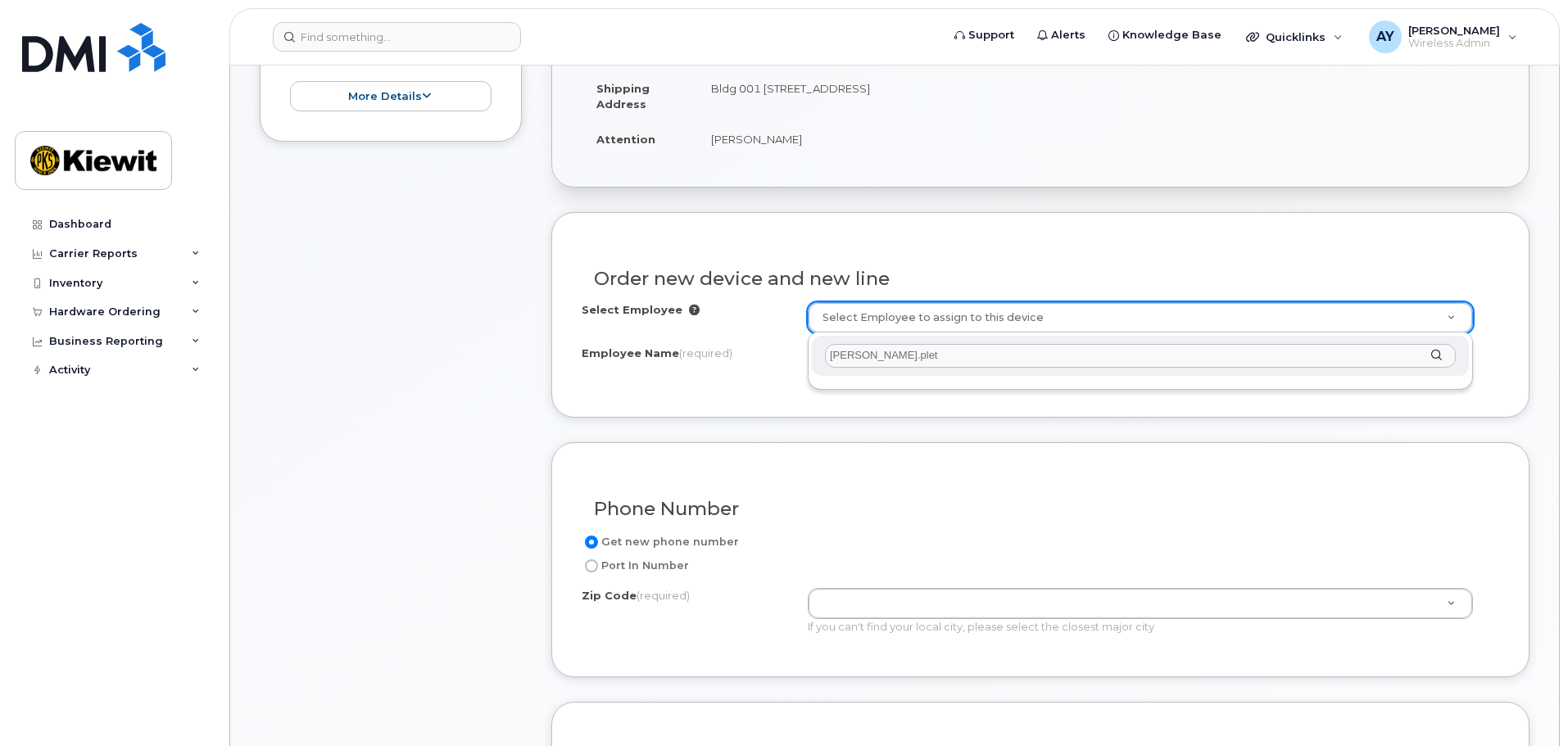
type input "[PERSON_NAME].[PERSON_NAME]"
drag, startPoint x: 976, startPoint y: 350, endPoint x: 570, endPoint y: 341, distance: 406.1
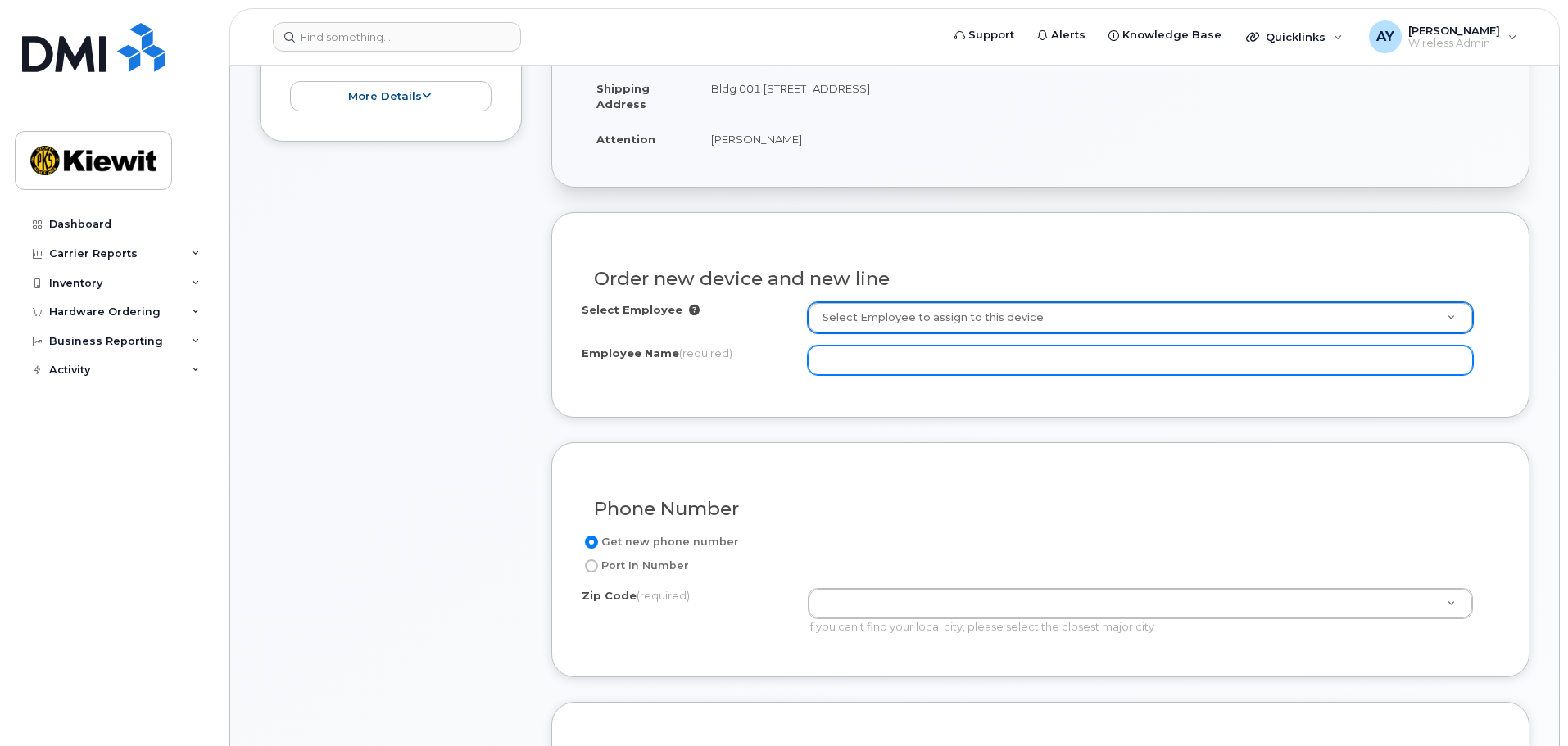
click at [852, 363] on input "Employee Name (required)" at bounding box center [1140, 360] width 665 height 29
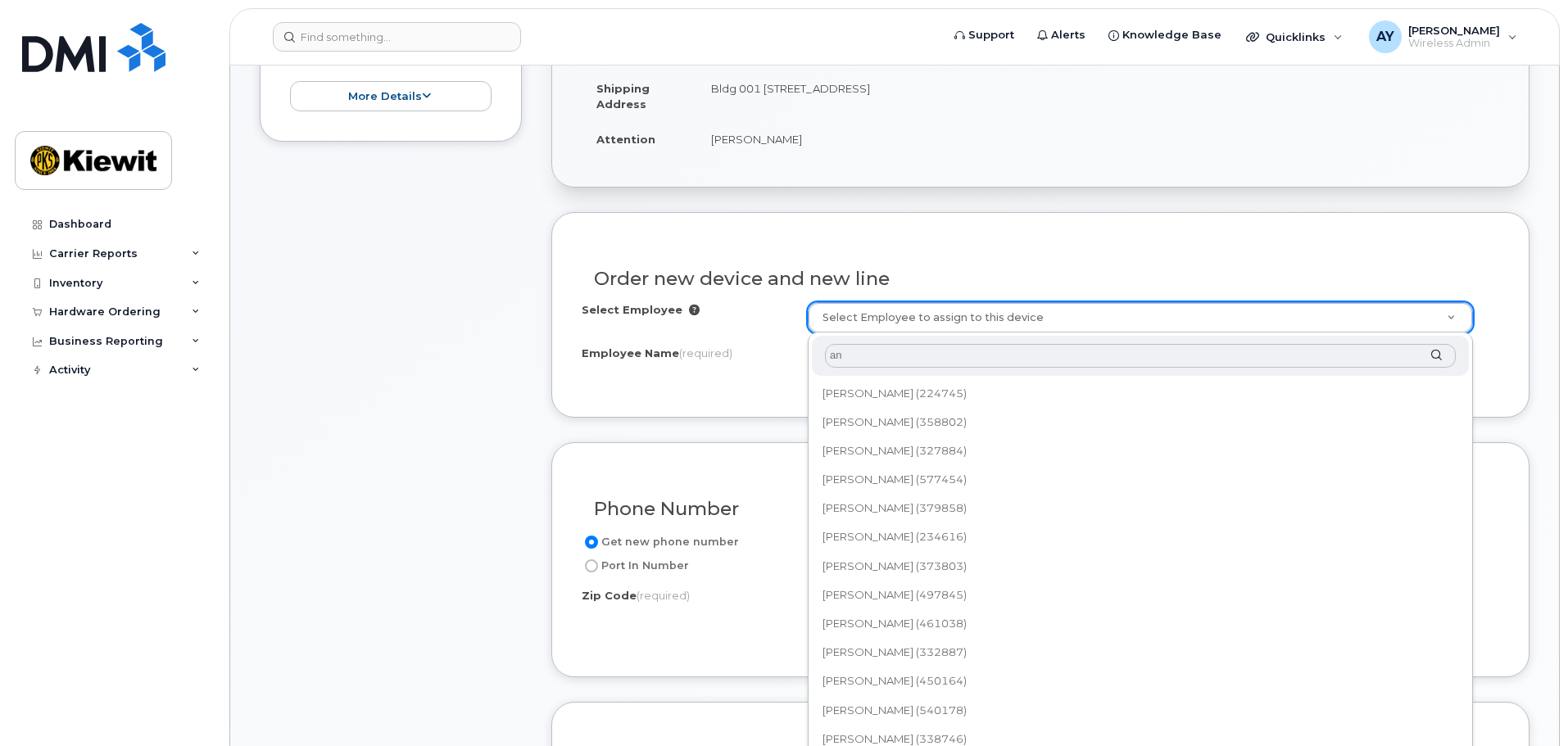
type input "a"
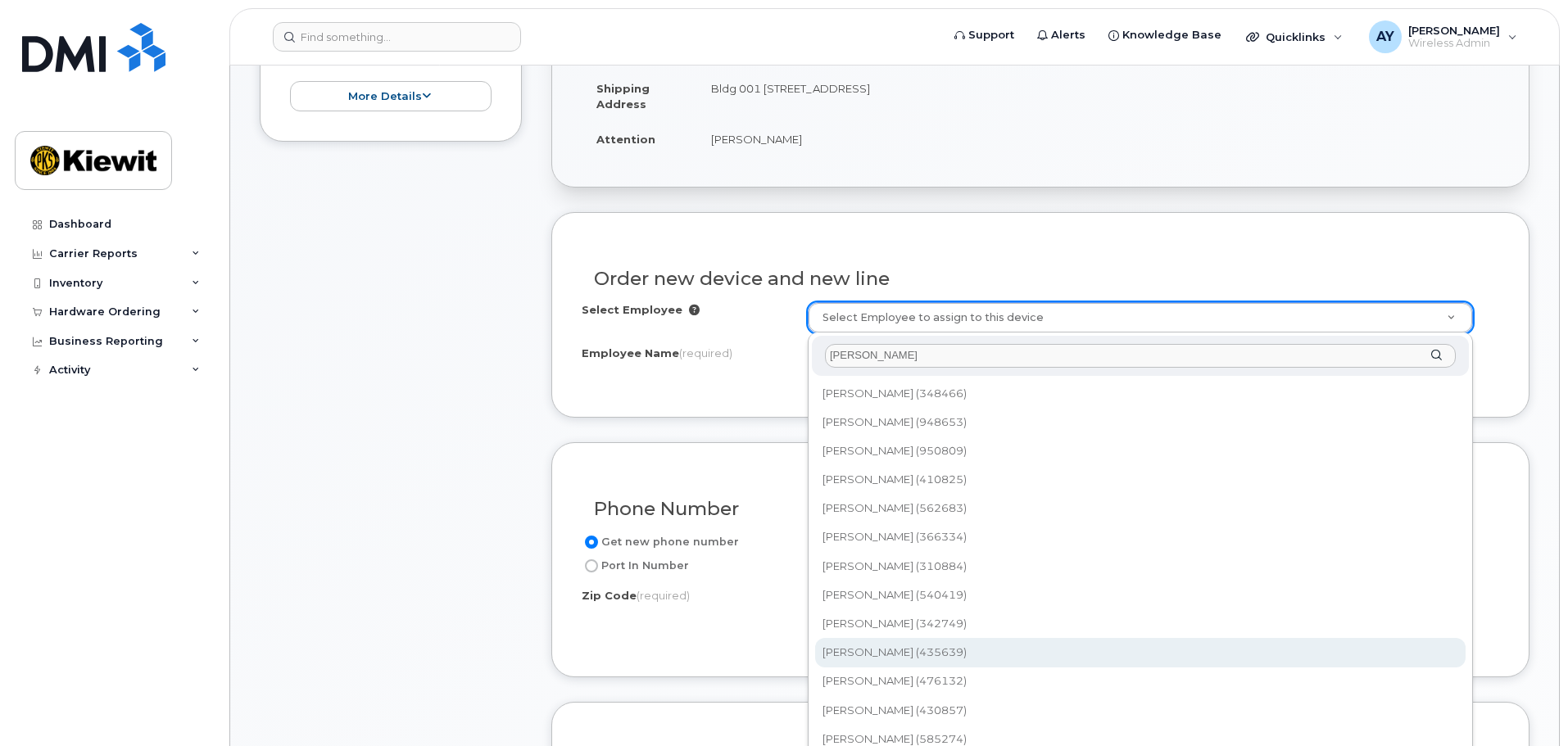
type input "plett"
type input "2156165"
type input "[PERSON_NAME]"
type input "5601 Green Valley Drive, Suite 700"
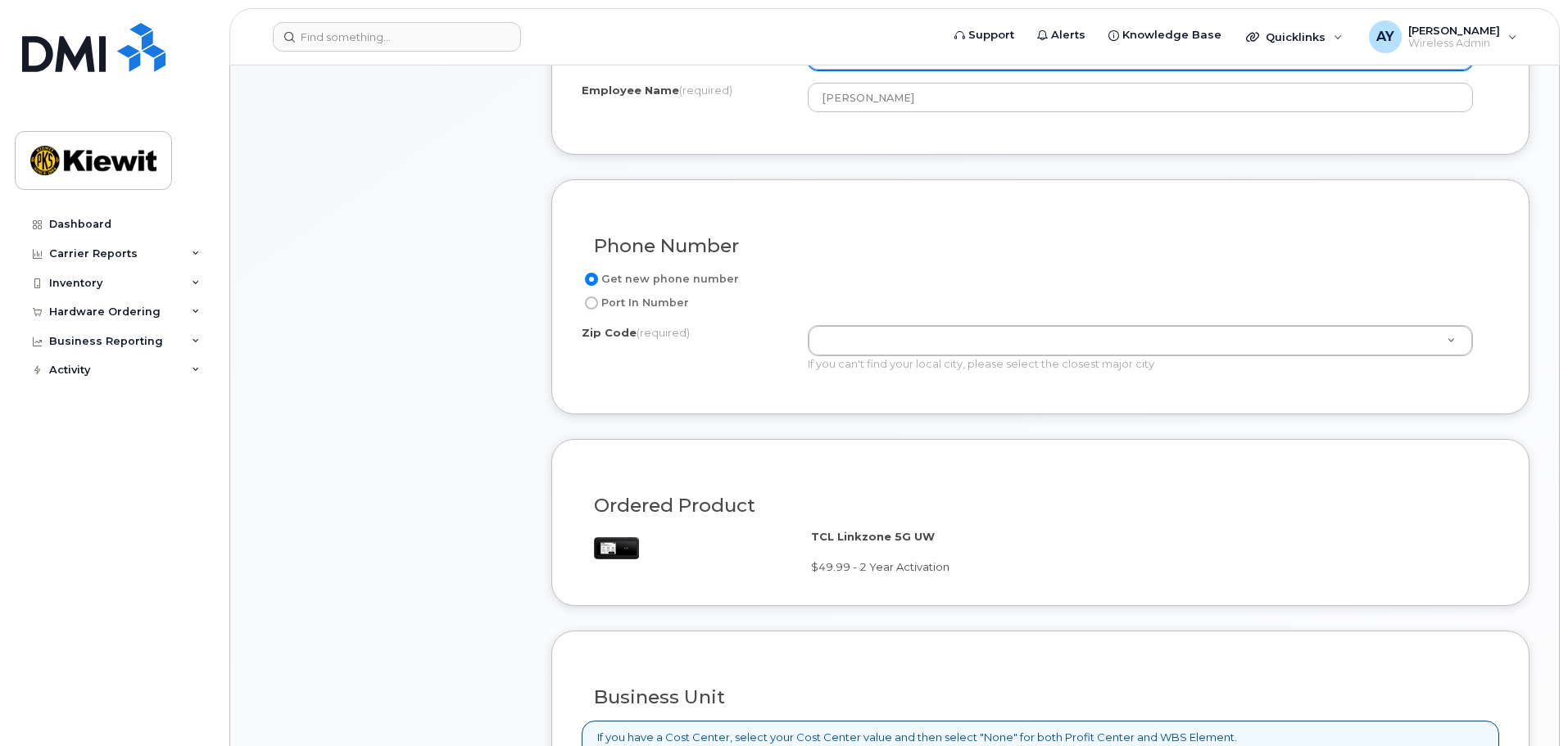
scroll to position [737, 0]
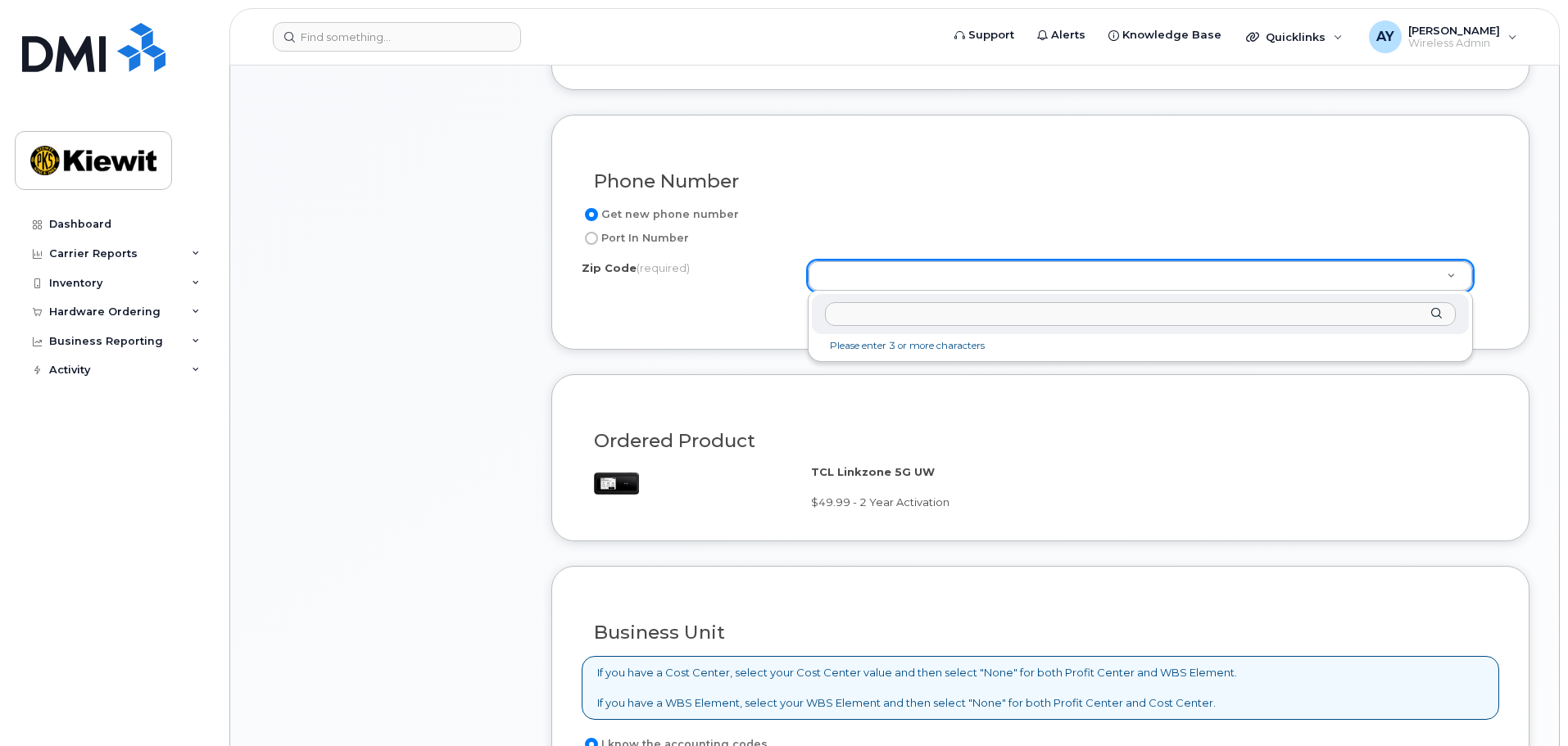
click at [870, 317] on input "Zip Code (required)" at bounding box center [1140, 314] width 631 height 23
type input "20740"
type input "20740 (College Park, MD)"
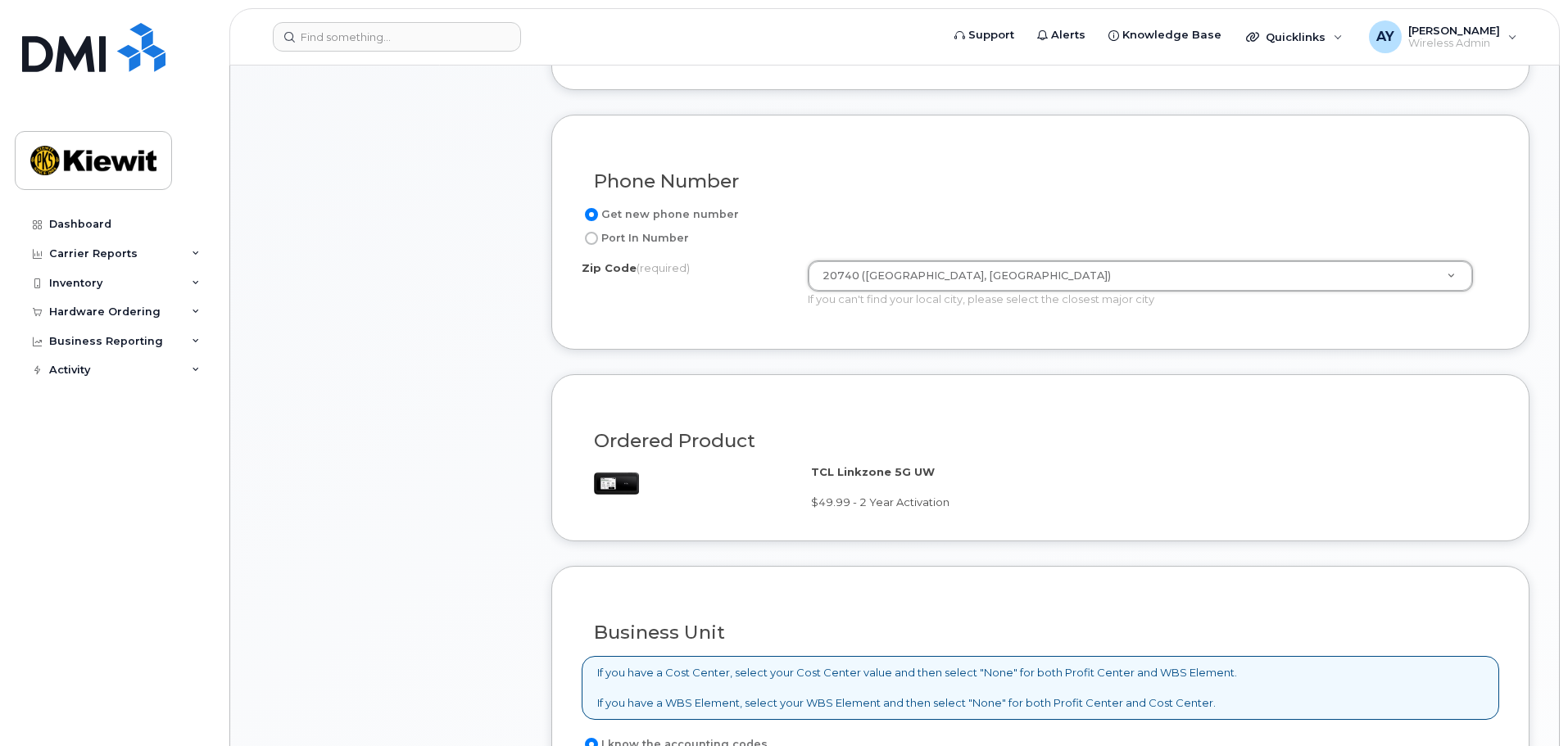
click at [398, 444] on div "Item #1 in process $49.99 New Activation Modem TCL Linkzone 5G UW $49.99 - 2 Ye…" at bounding box center [391, 295] width 262 height 1470
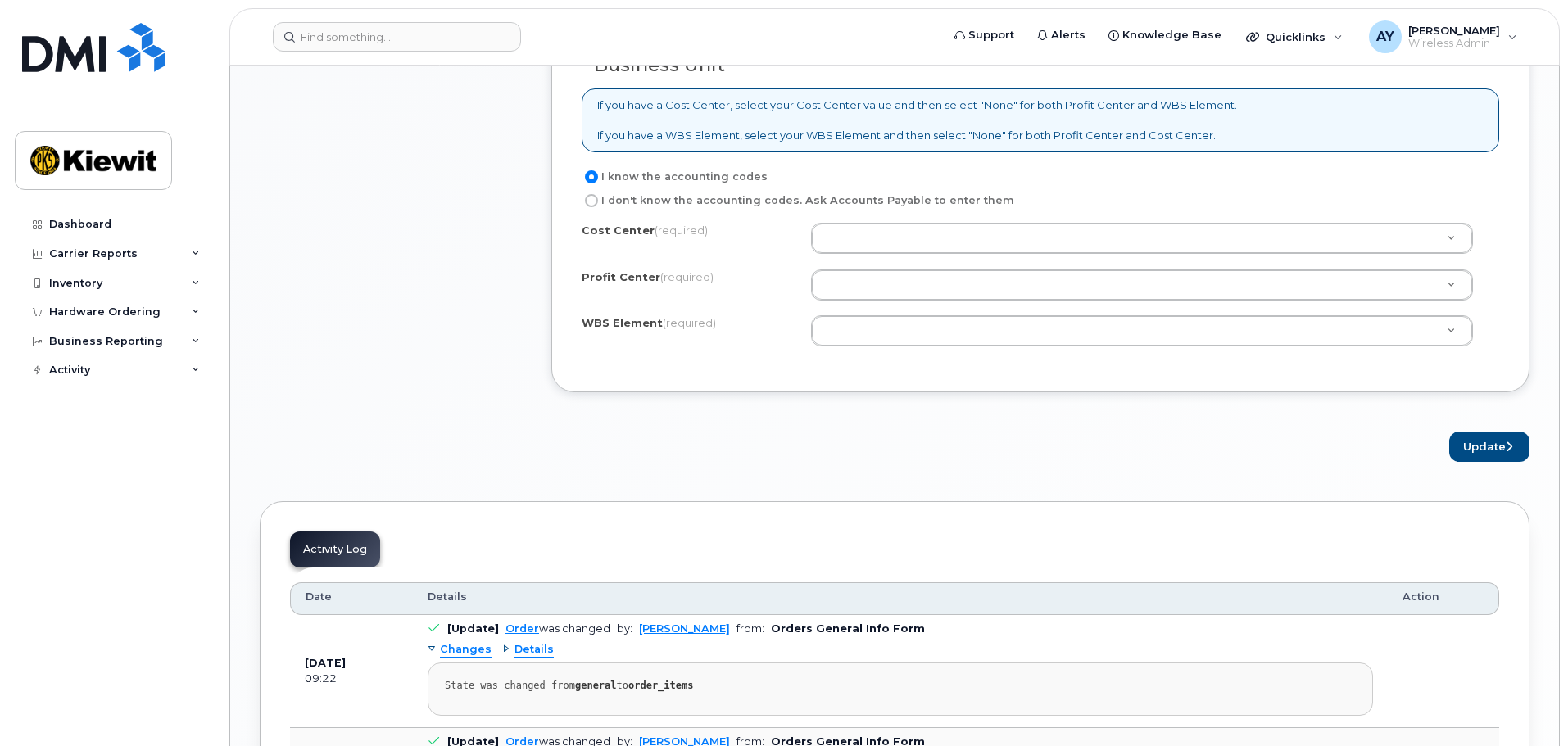
scroll to position [1147, 0]
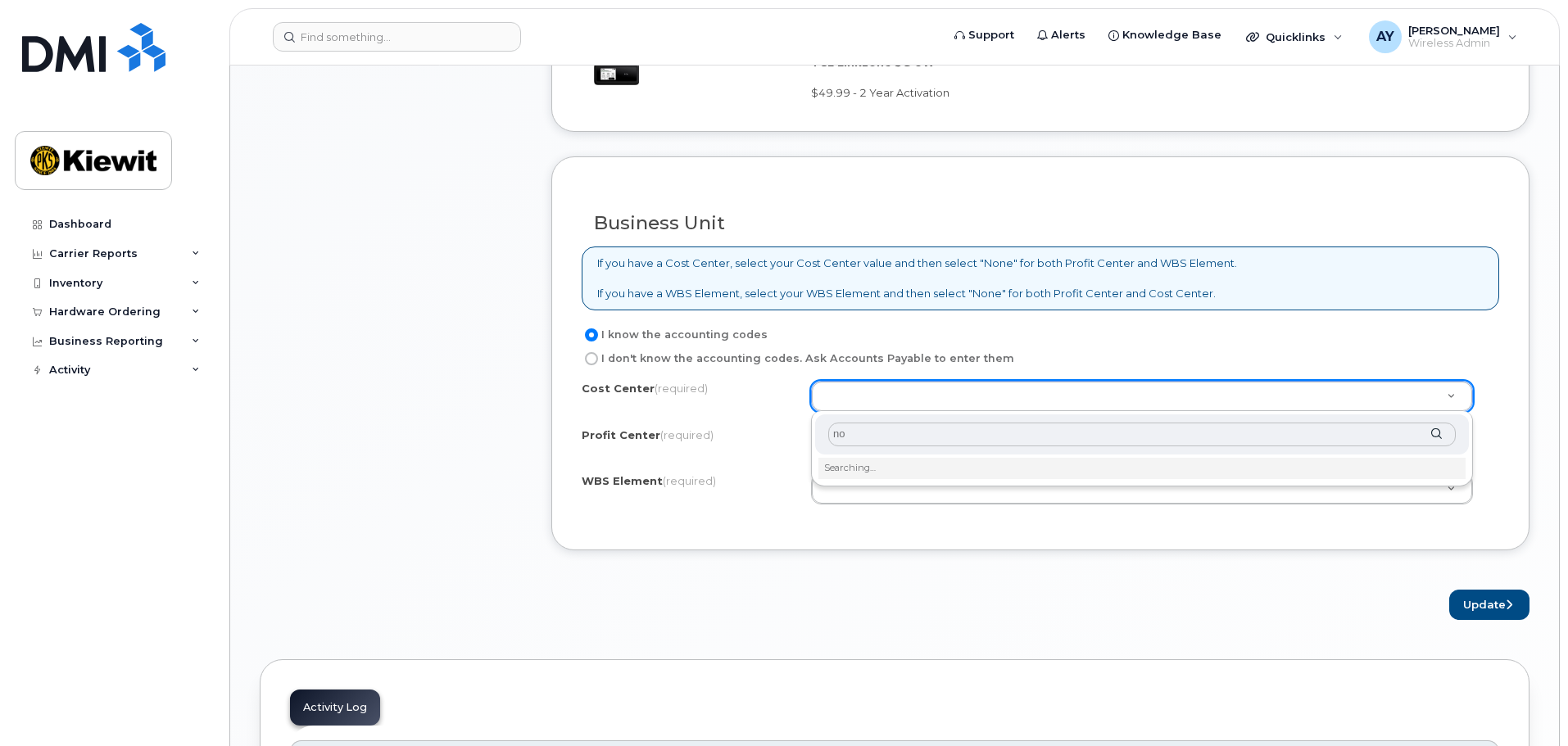
type input "n"
click at [894, 472] on li "Please enter 1 or more character" at bounding box center [1142, 467] width 647 height 17
click at [969, 439] on input "text" at bounding box center [1142, 434] width 627 height 23
type input "non"
type input "None"
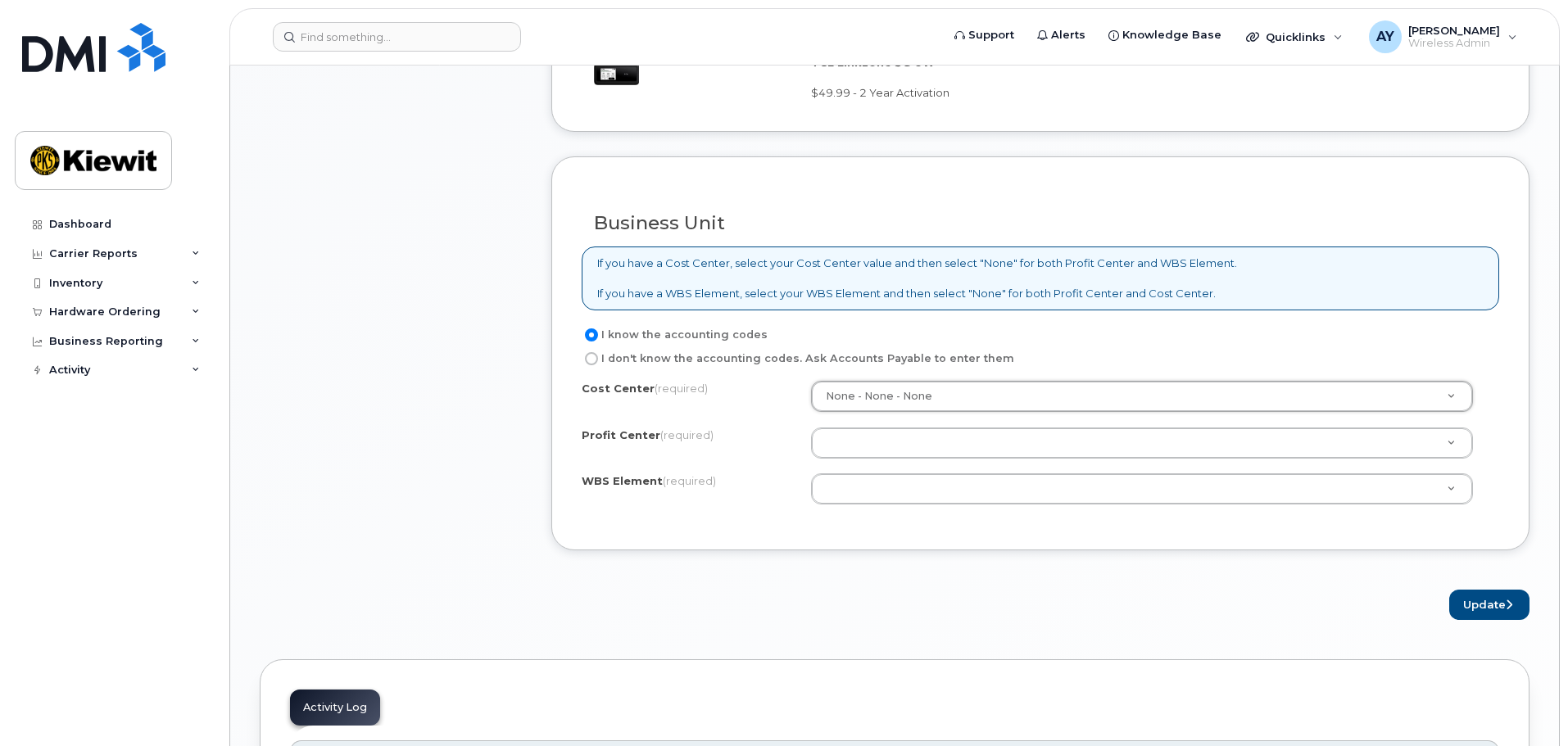
type input "n"
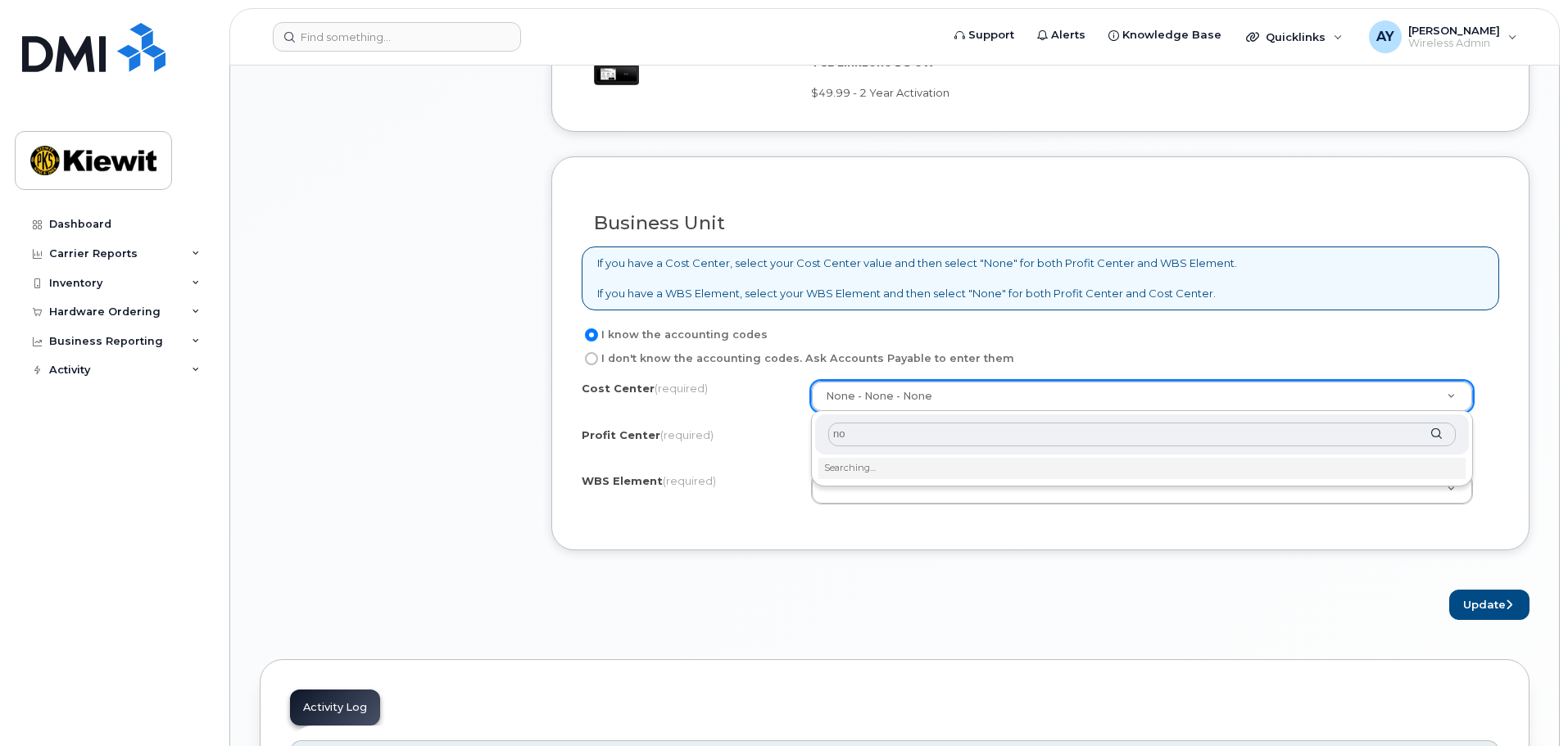
type input "non"
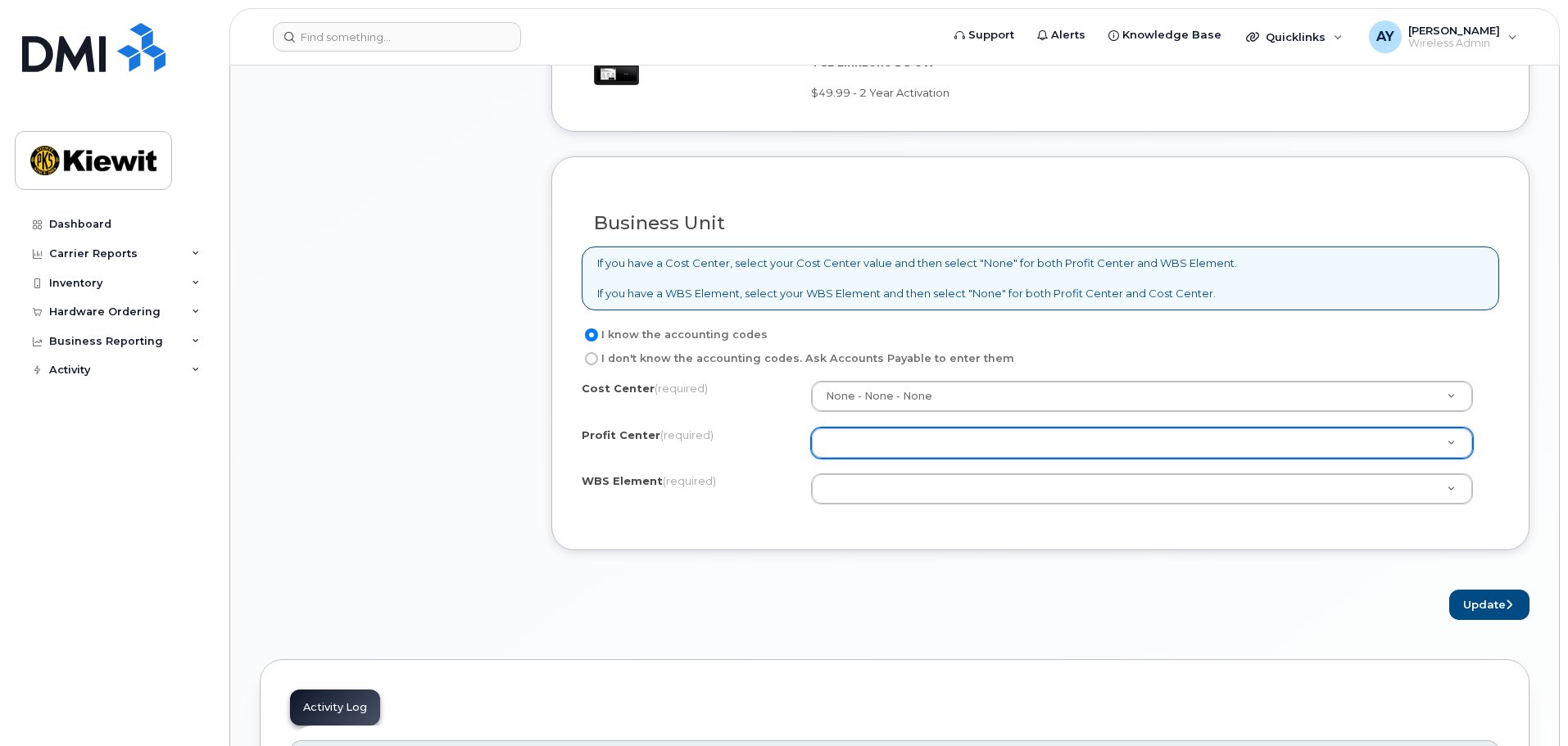
type input "n"
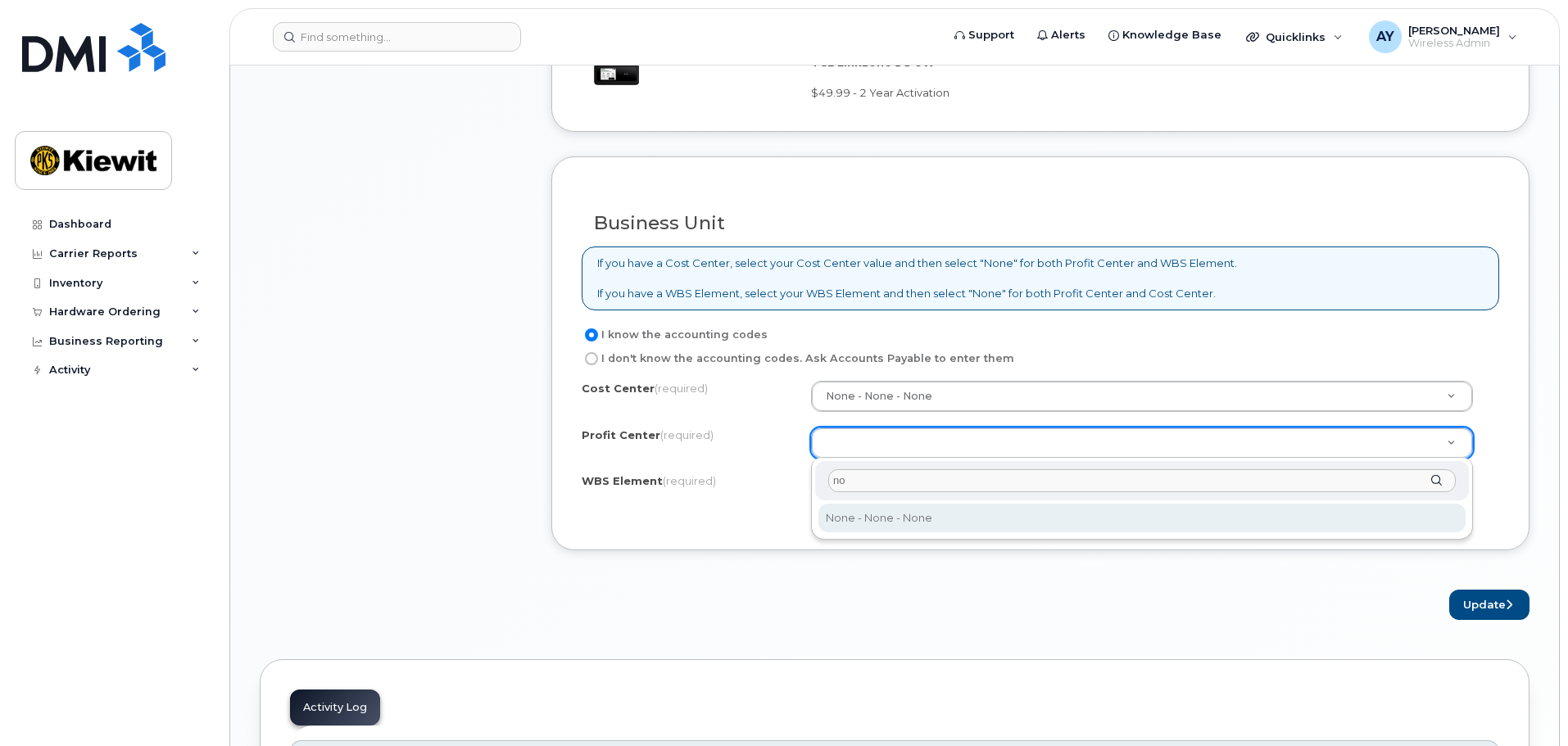
type input "no"
select select "None"
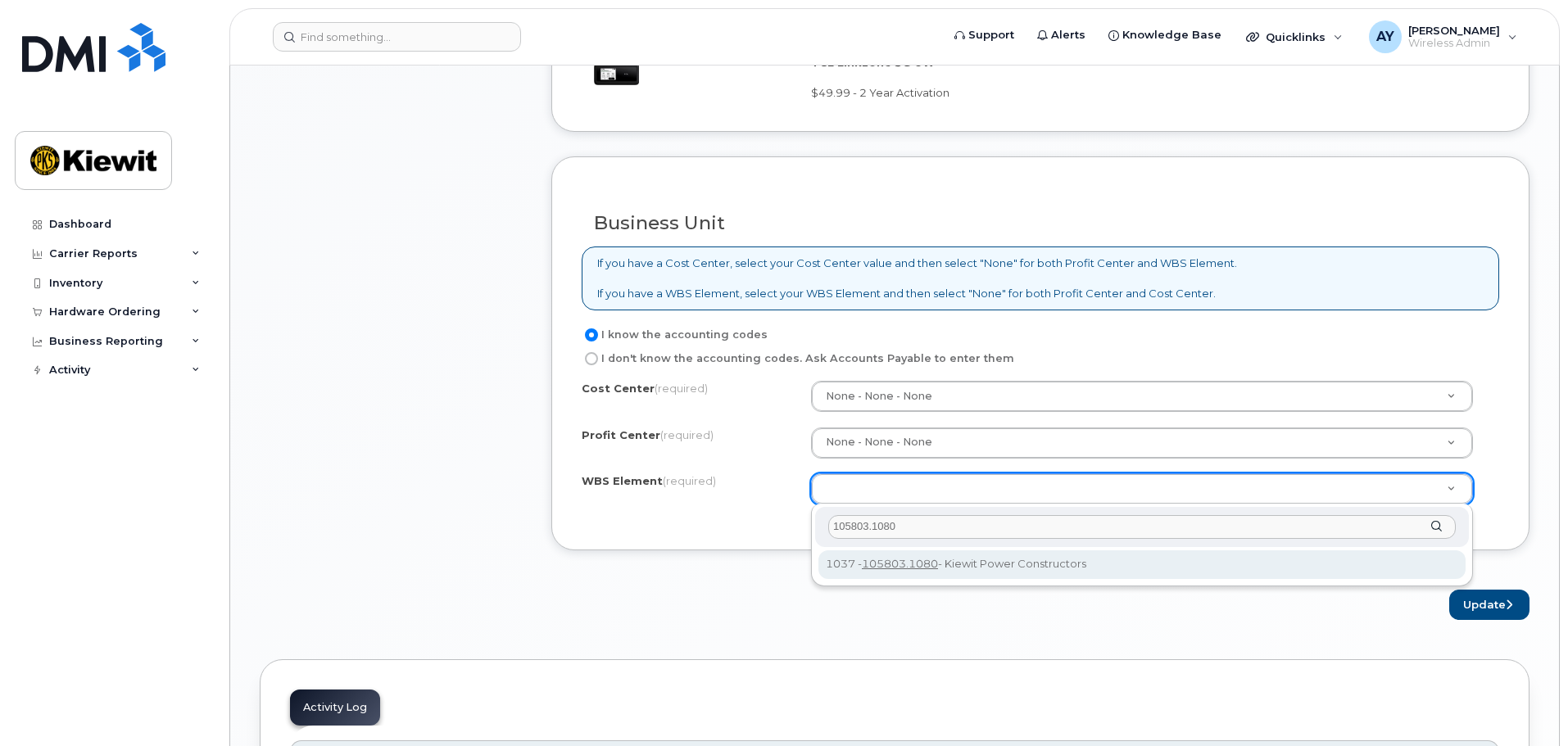
type input "105803.1080"
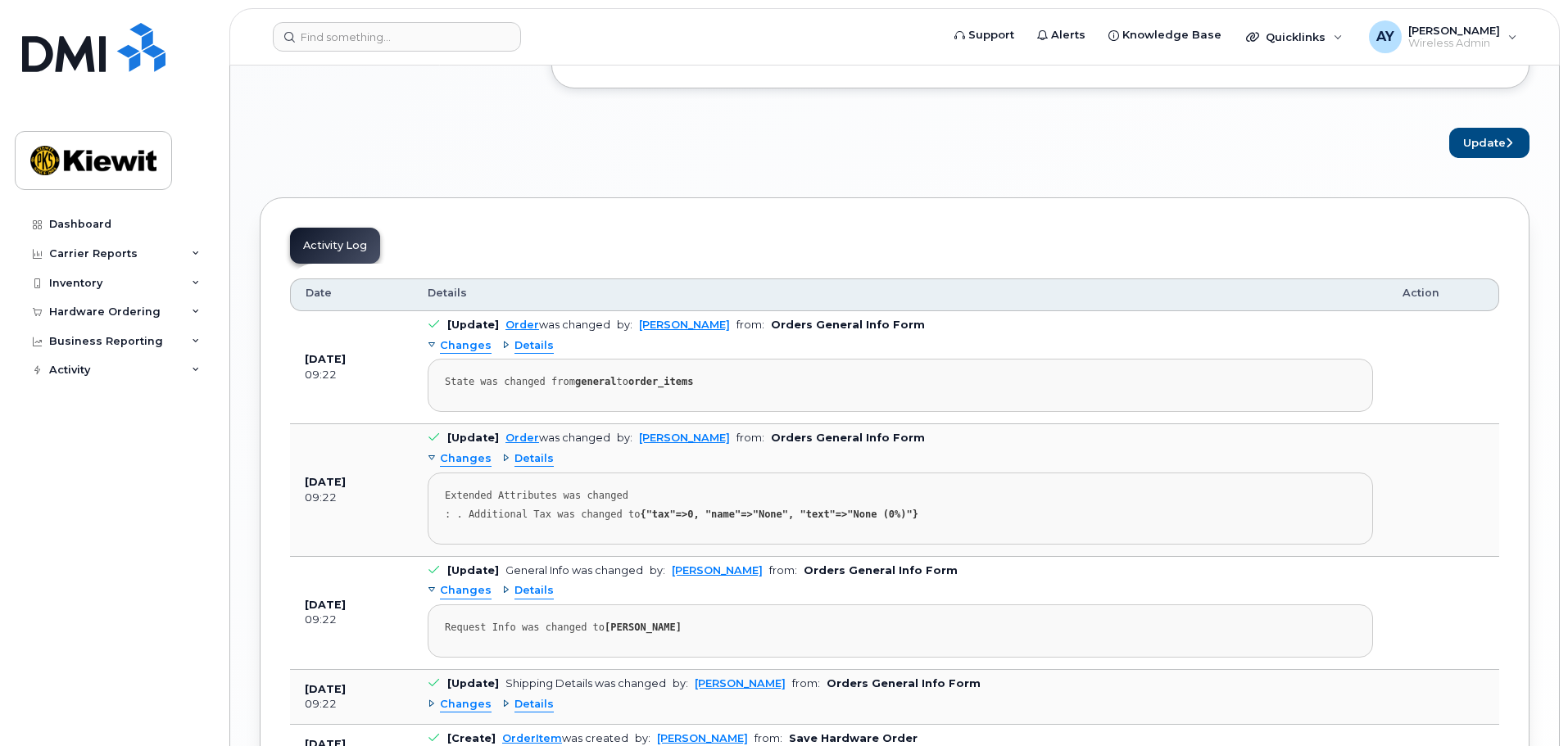
scroll to position [1320, 0]
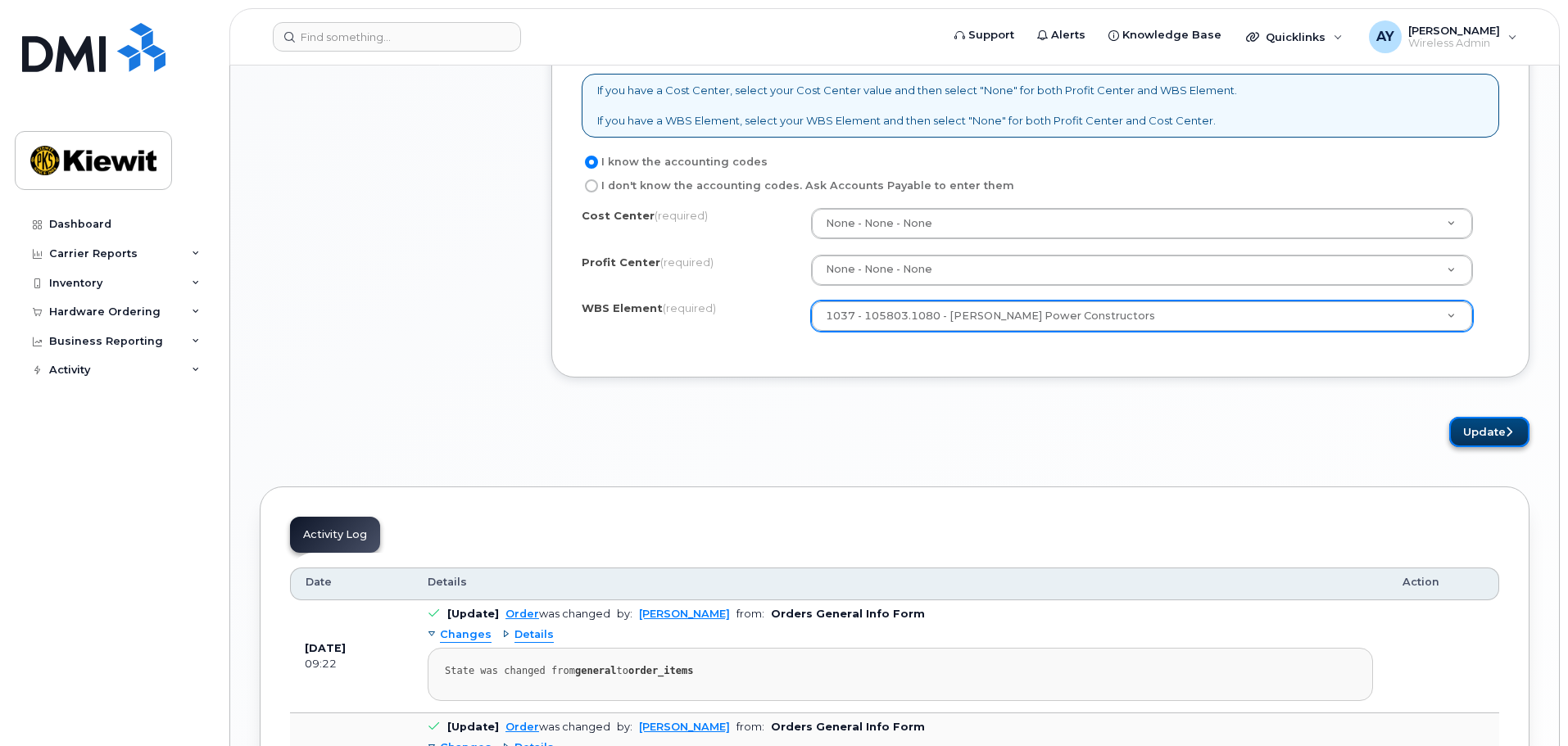
click at [1484, 443] on button "Update" at bounding box center [1489, 431] width 81 height 30
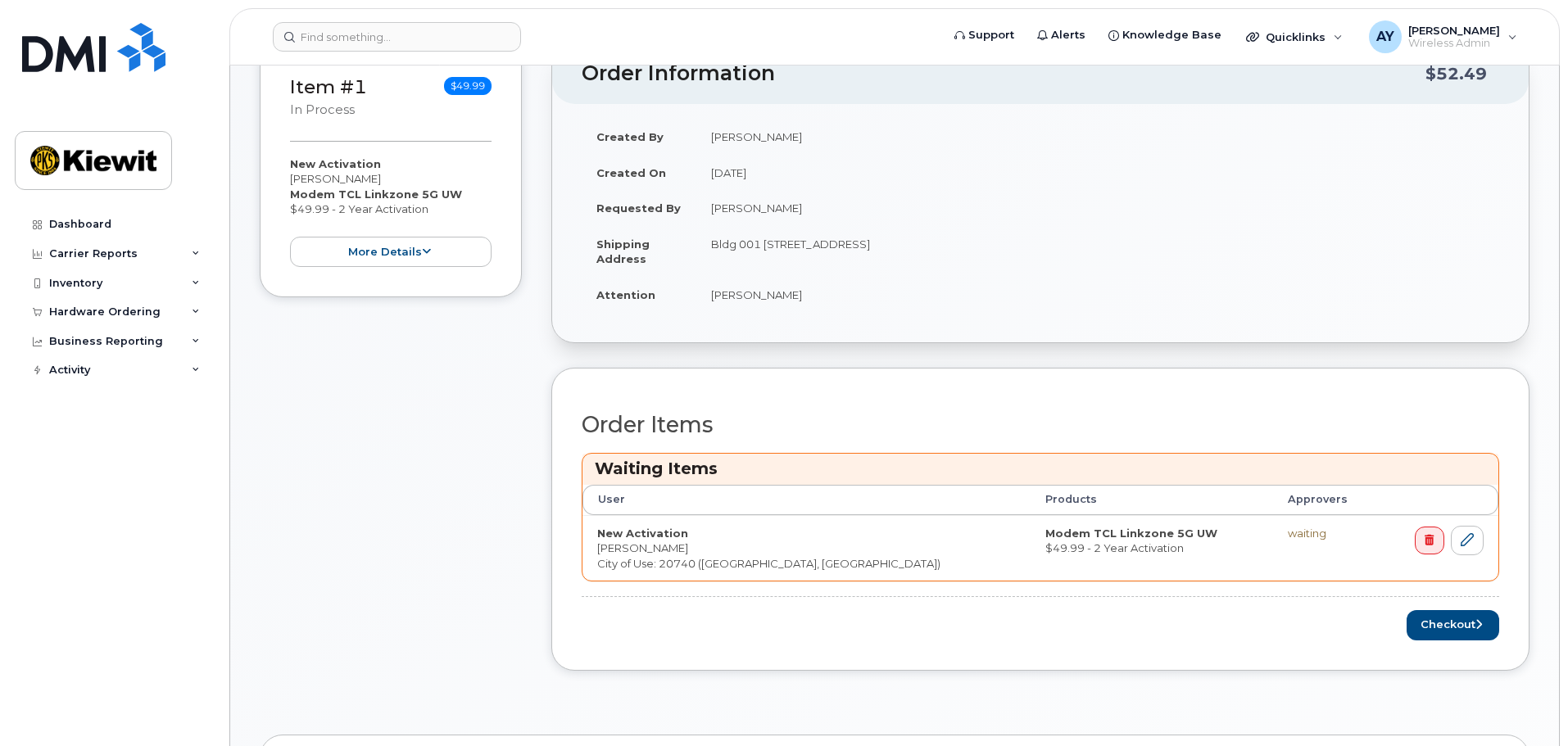
scroll to position [655, 0]
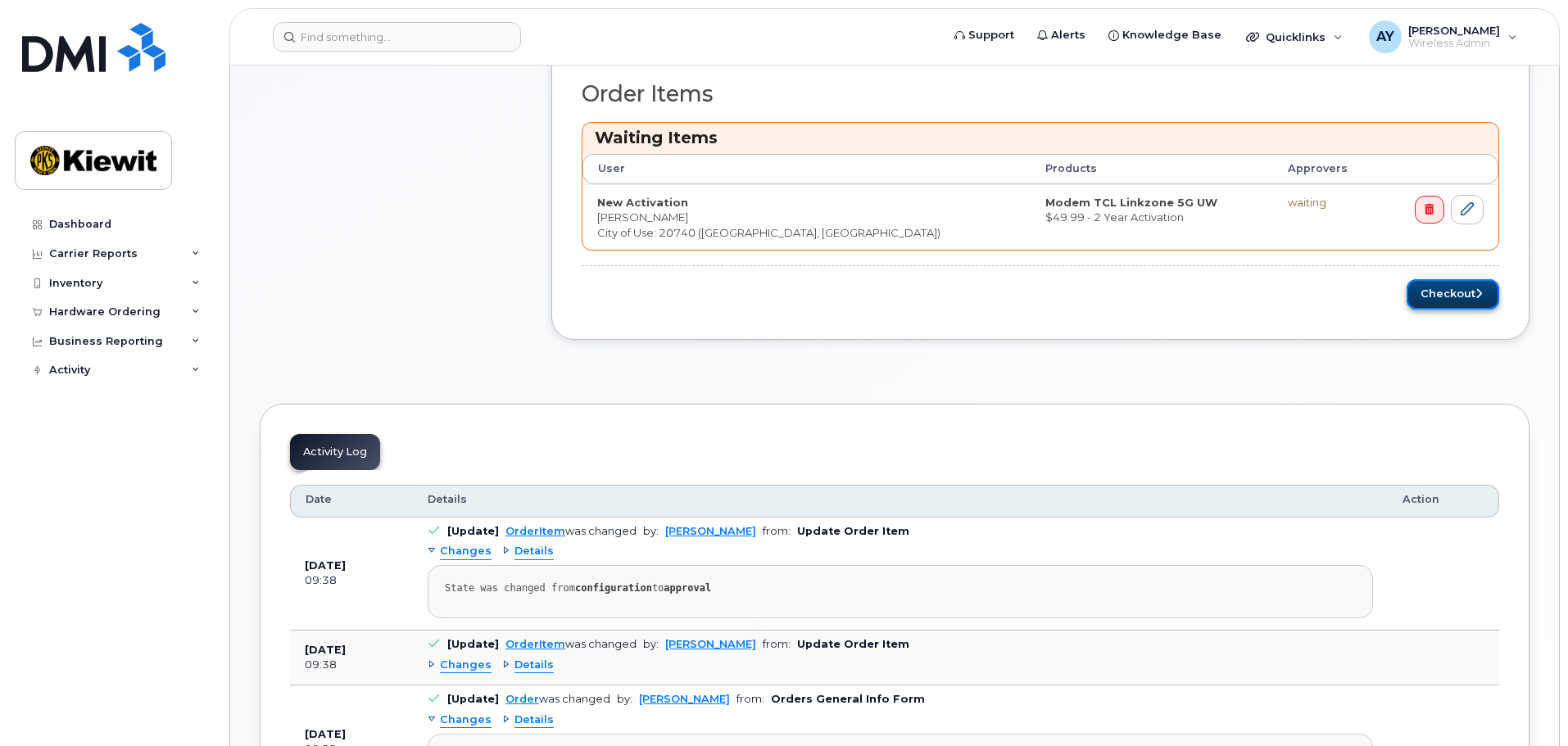
click at [1450, 305] on button "Checkout" at bounding box center [1452, 294] width 93 height 30
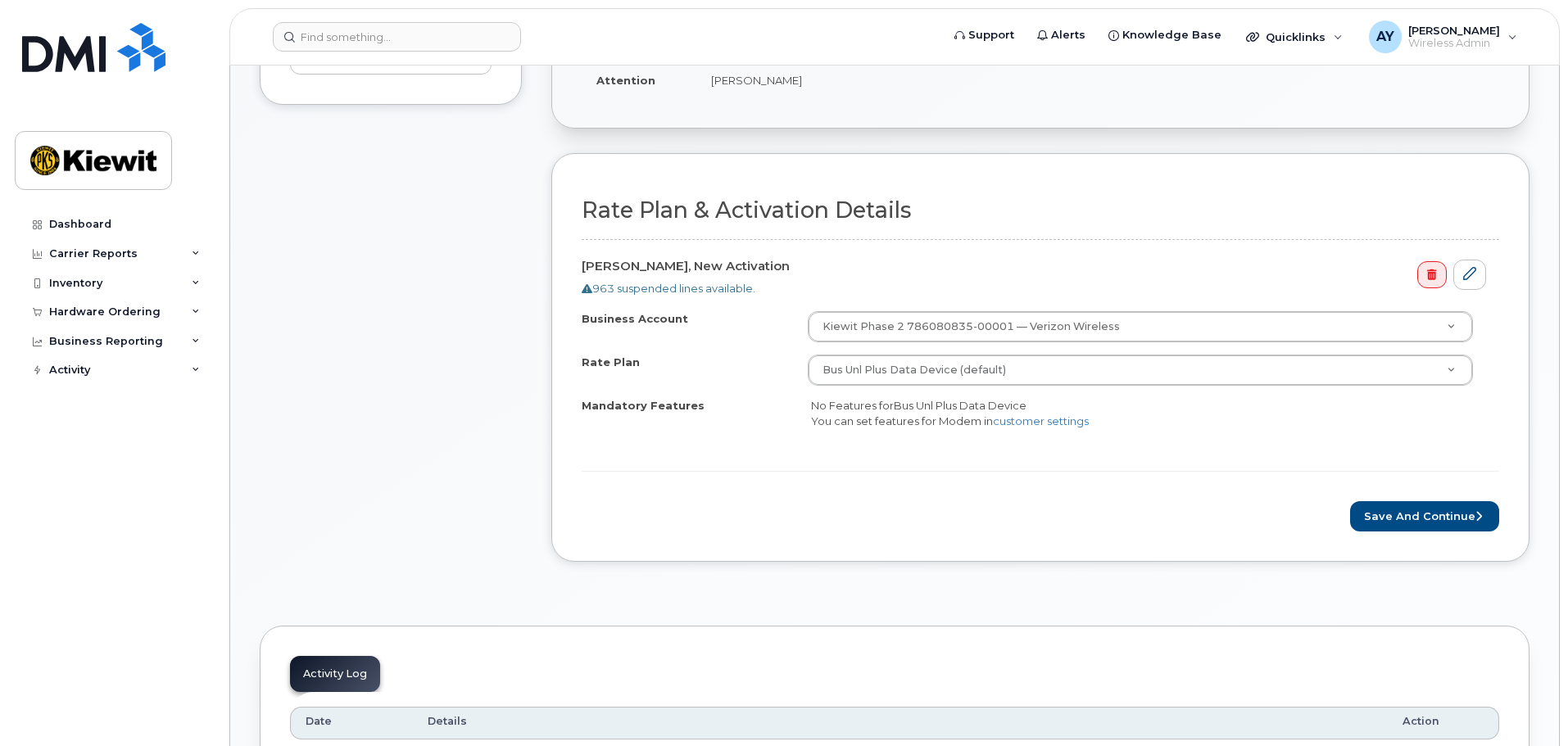
scroll to position [410, 0]
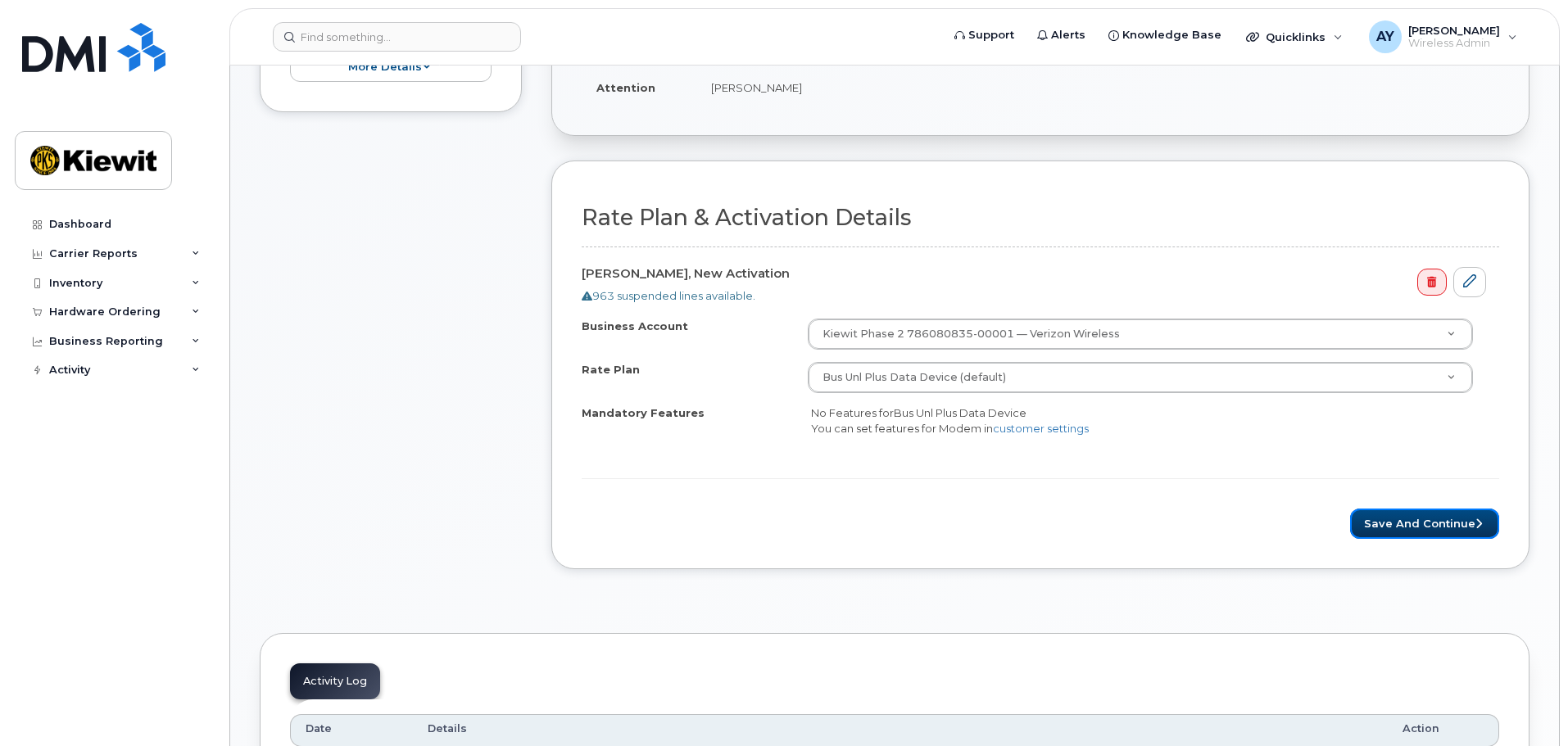
drag, startPoint x: 1363, startPoint y: 519, endPoint x: 1349, endPoint y: 530, distance: 17.8
click at [1363, 519] on button "Save and Continue" at bounding box center [1424, 523] width 149 height 30
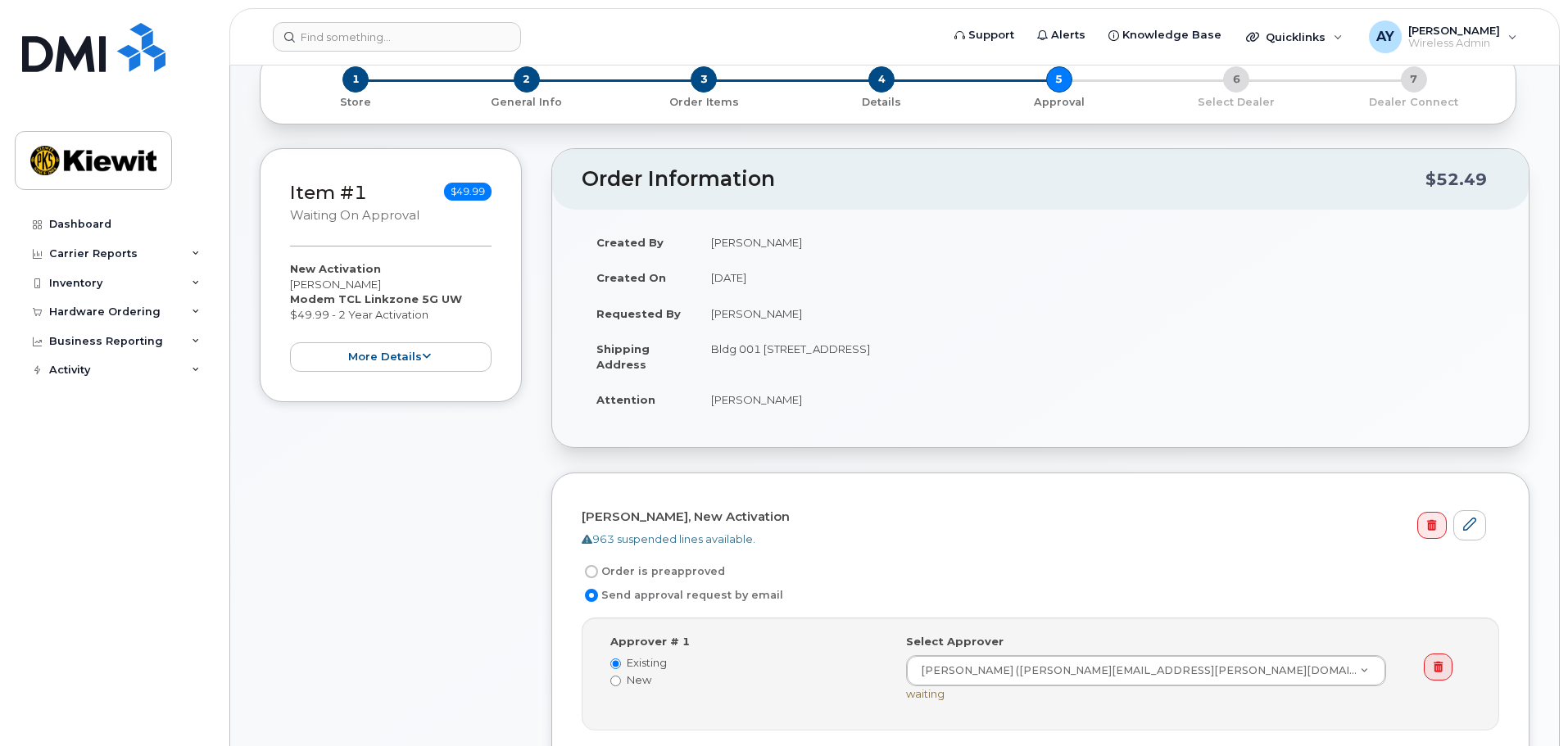
scroll to position [328, 0]
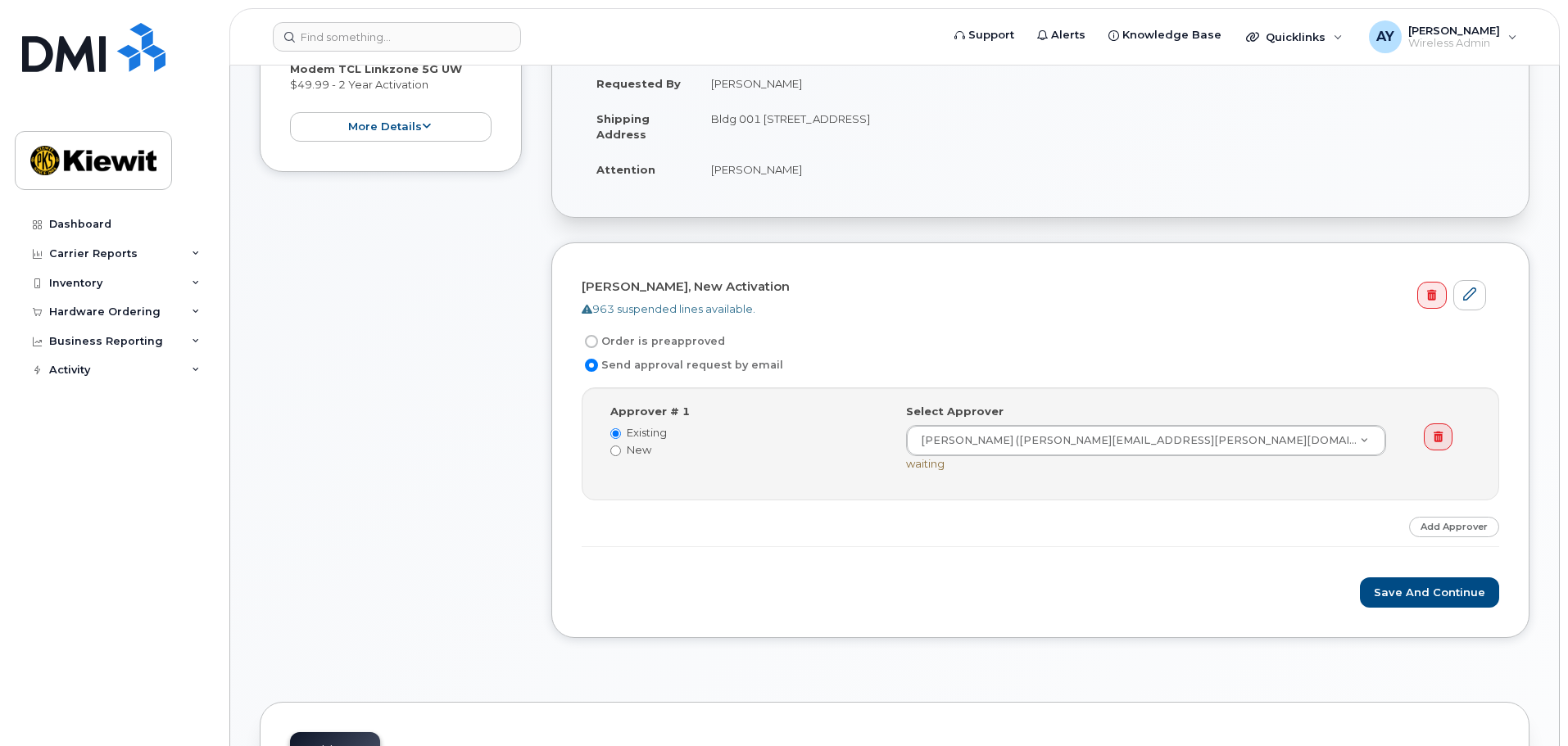
click at [643, 347] on label "Order is preapproved" at bounding box center [652, 341] width 143 height 20
click at [598, 347] on input "Order is preapproved" at bounding box center [591, 341] width 13 height 13
radio input "true"
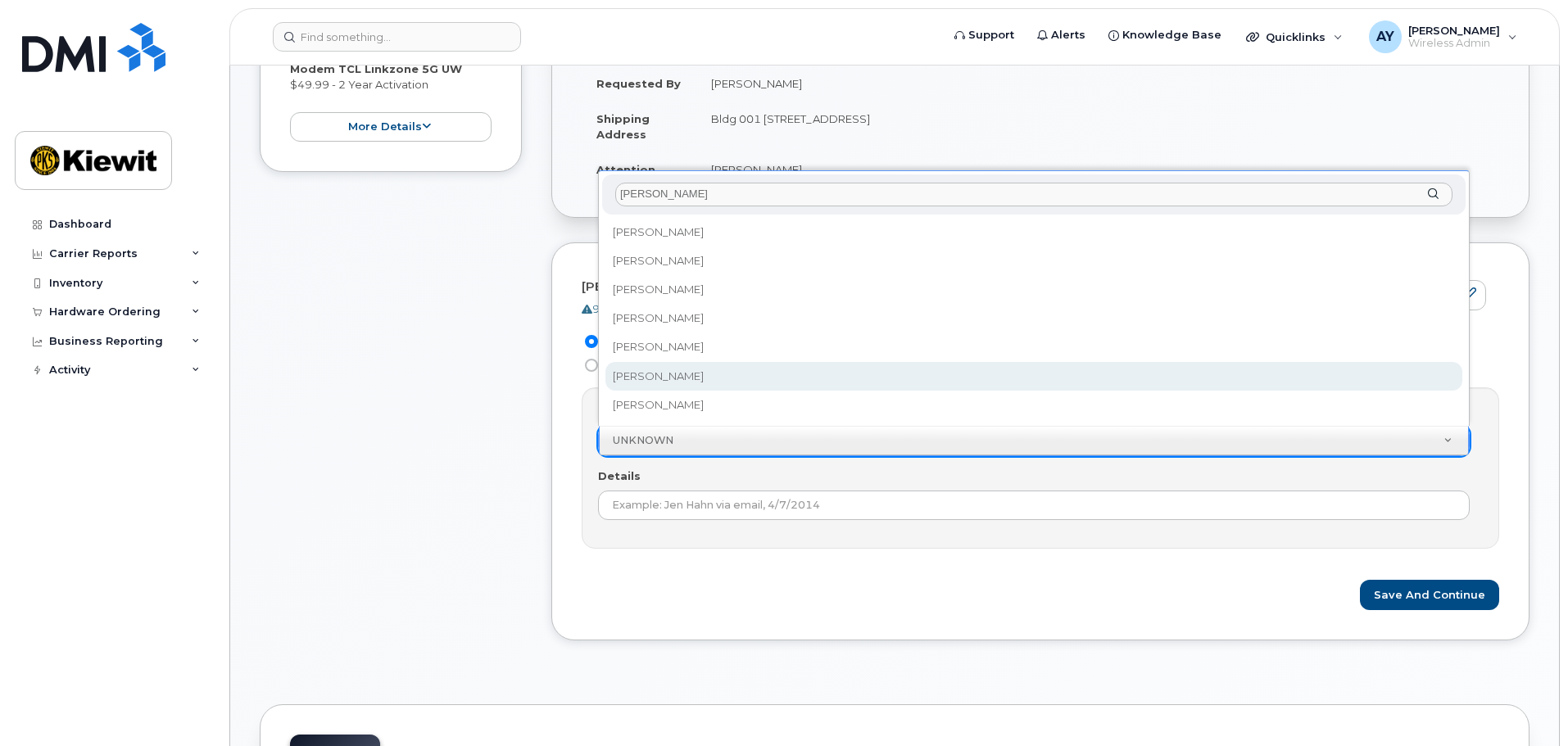
type input "andrew"
select select "2150135"
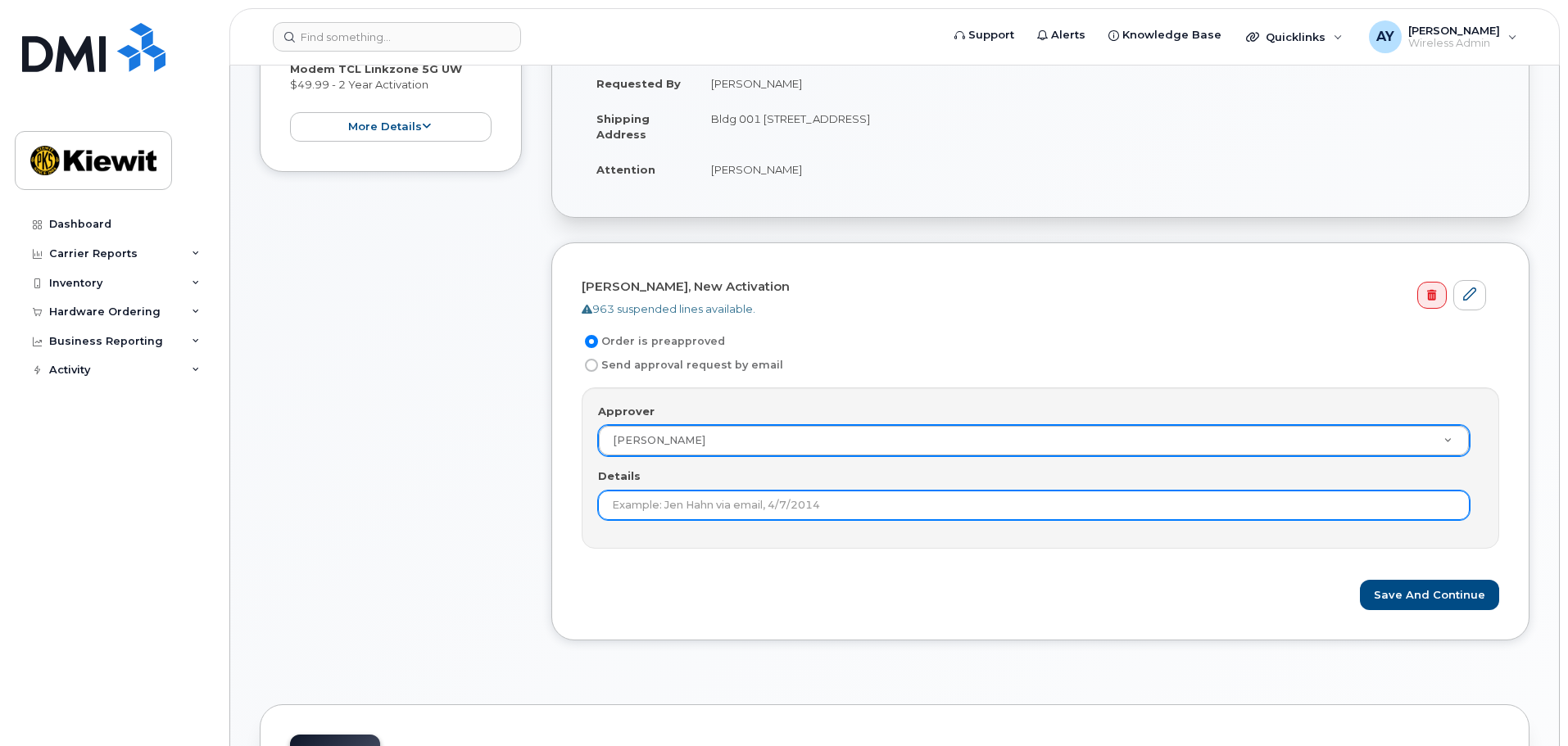
click at [697, 503] on input "Details" at bounding box center [1033, 505] width 871 height 29
type input "Jason Plett requires a MiFi for use"
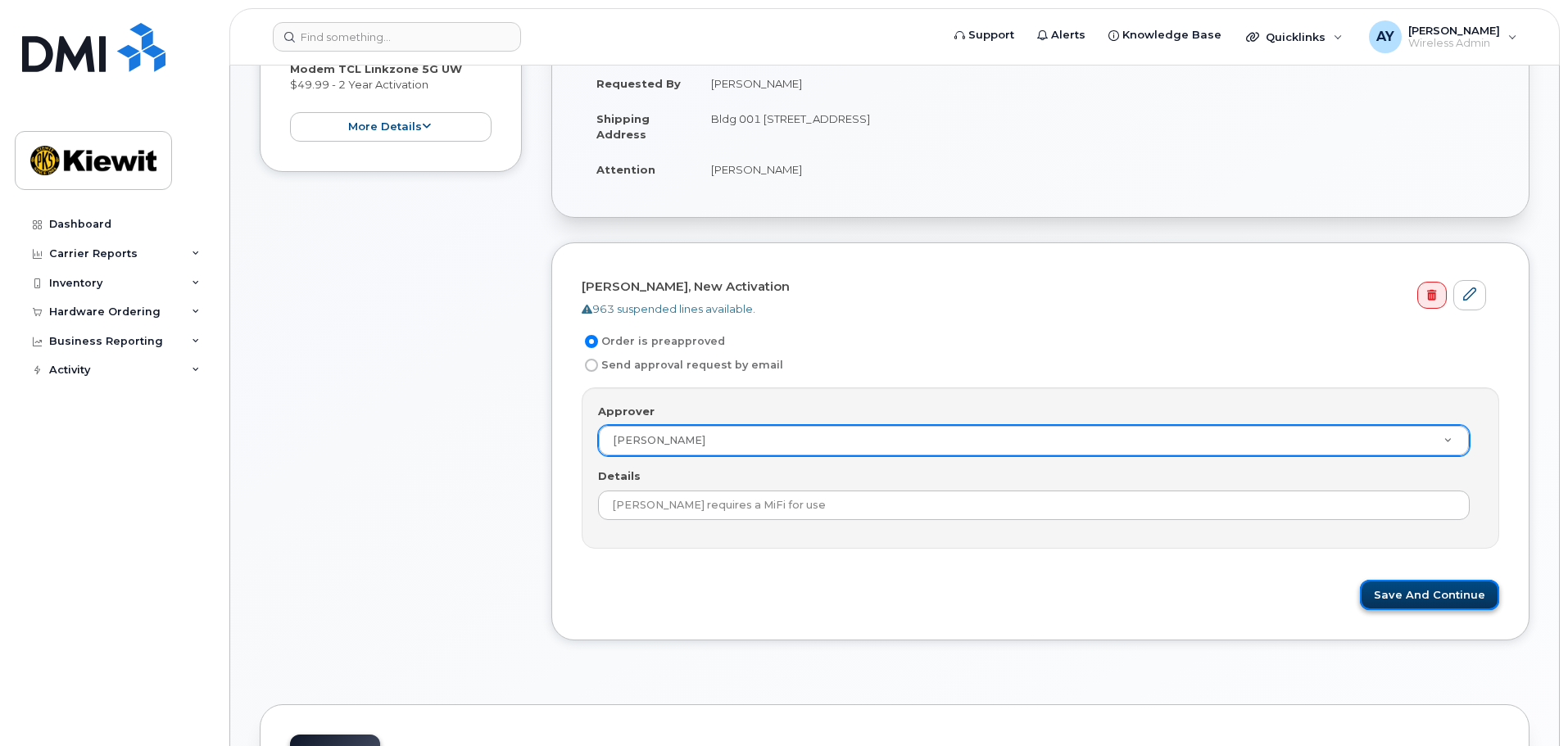
click at [1449, 590] on button "Save and Continue" at bounding box center [1429, 594] width 139 height 30
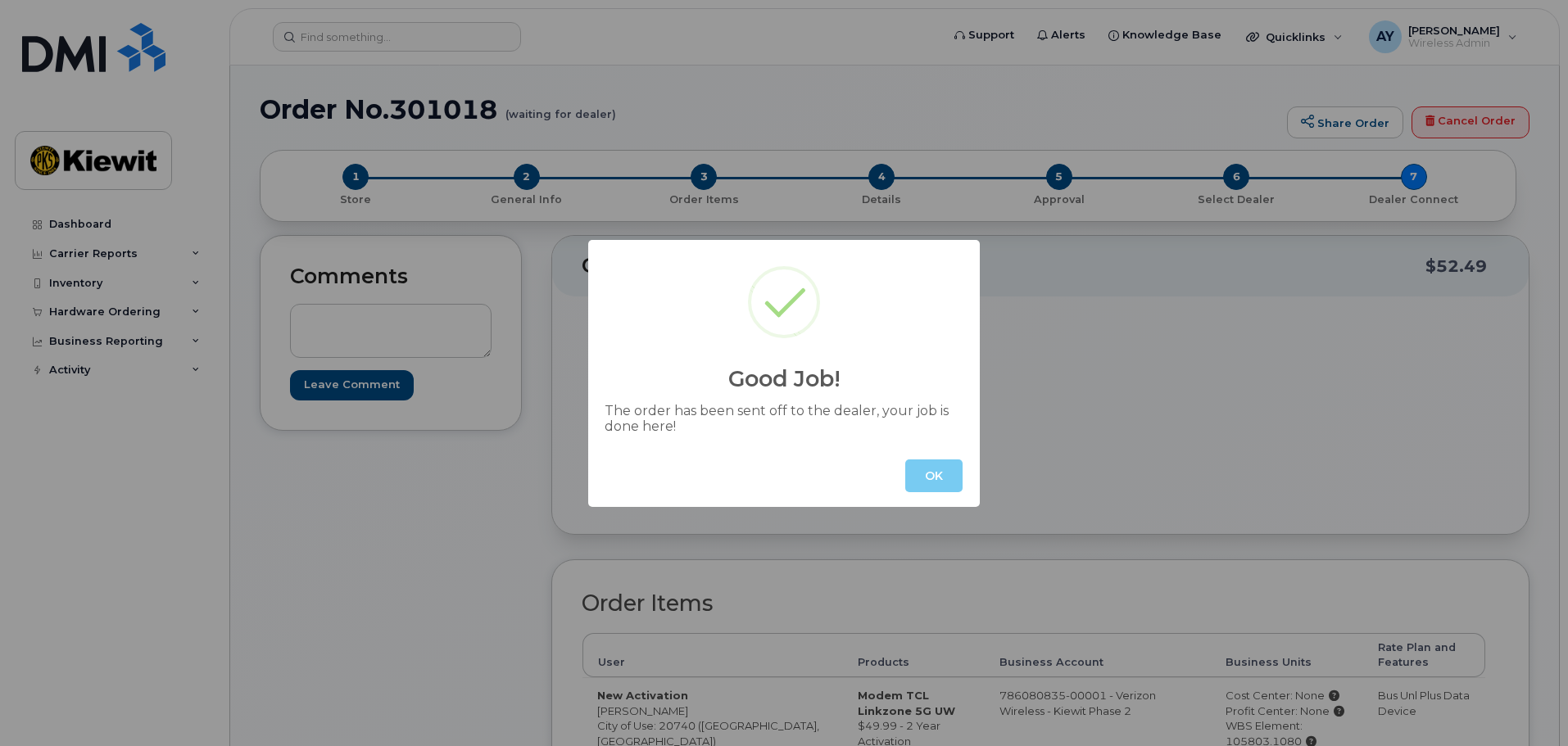
click at [934, 477] on button "OK" at bounding box center [934, 476] width 57 height 33
